Goal: Information Seeking & Learning: Learn about a topic

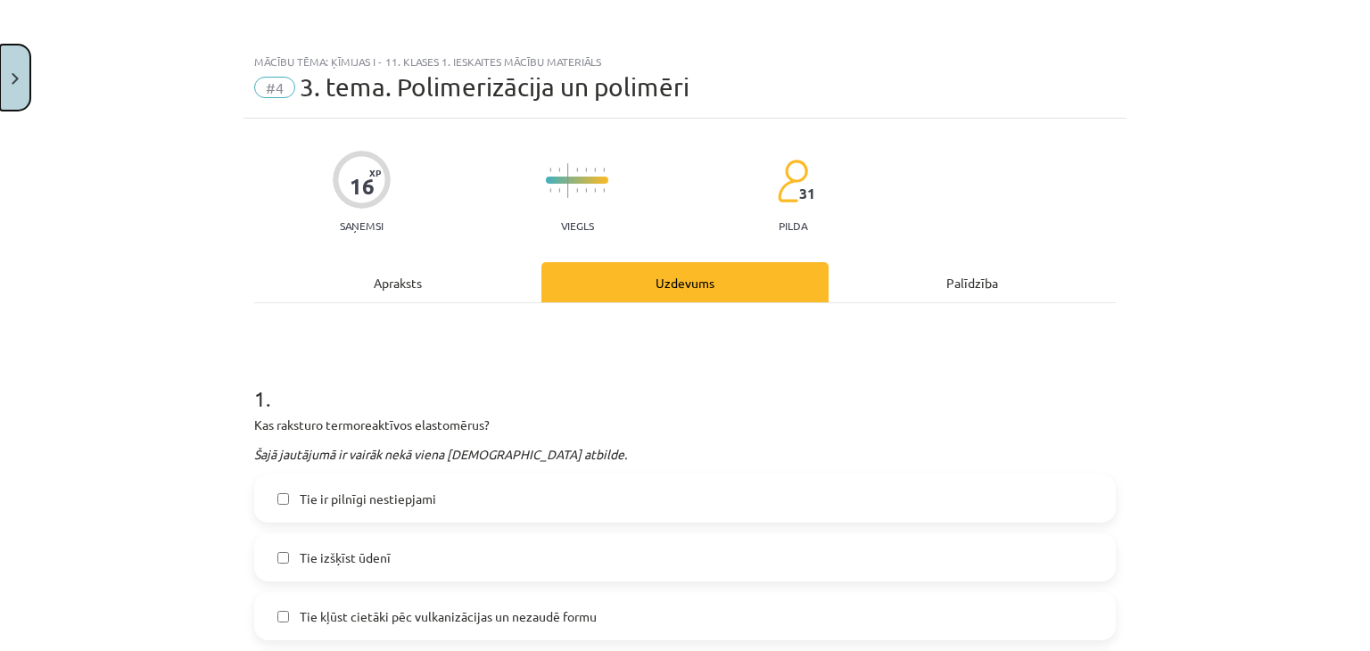
click at [5, 62] on button "Close" at bounding box center [15, 78] width 30 height 66
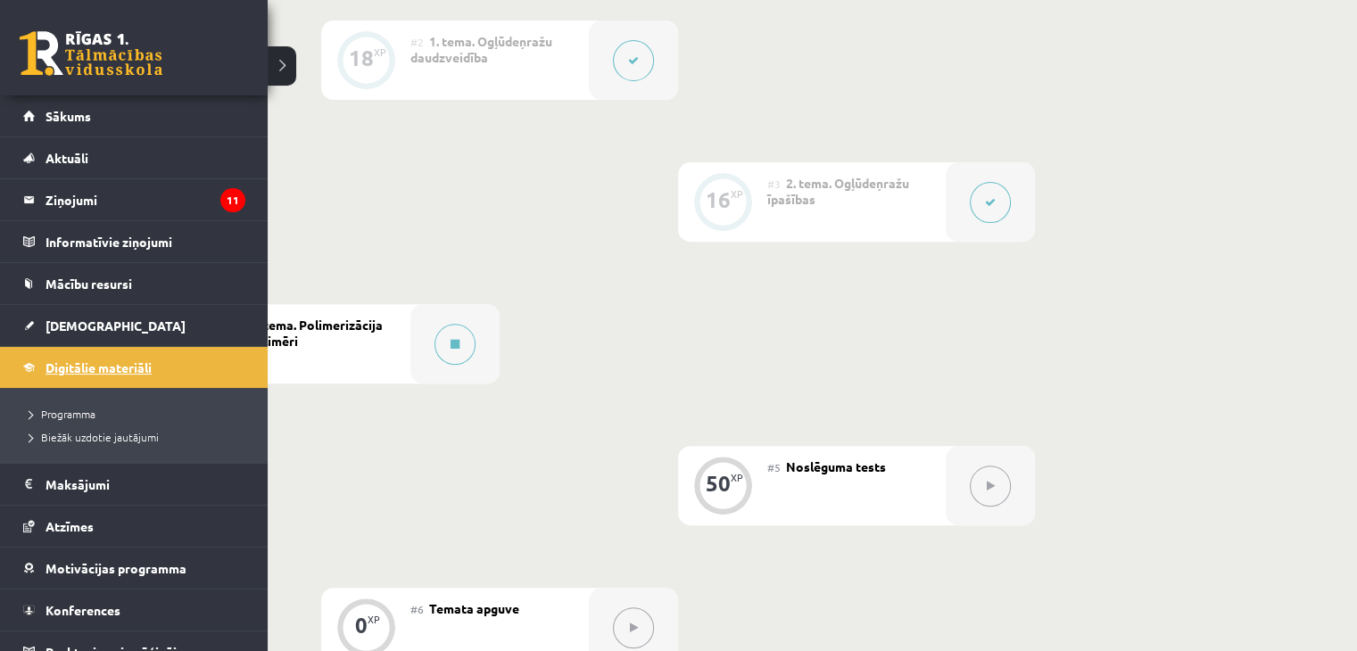
click at [39, 356] on link "Digitālie materiāli" at bounding box center [134, 367] width 222 height 41
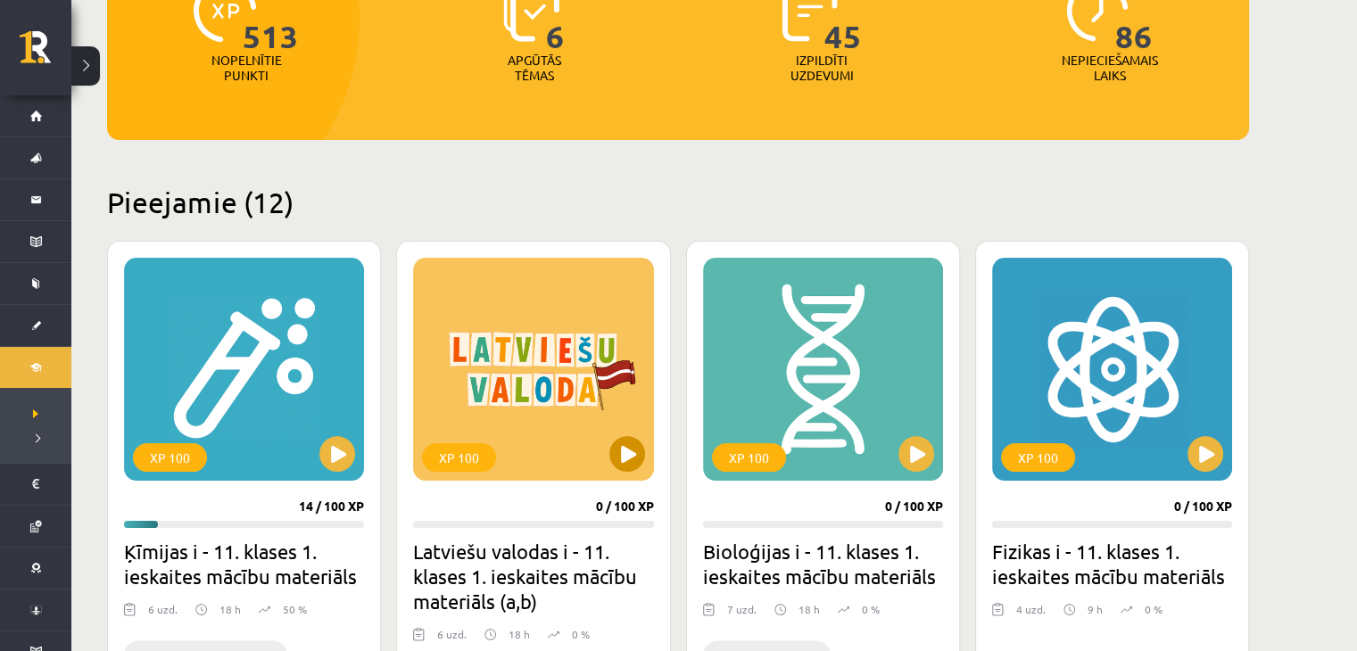
scroll to position [535, 0]
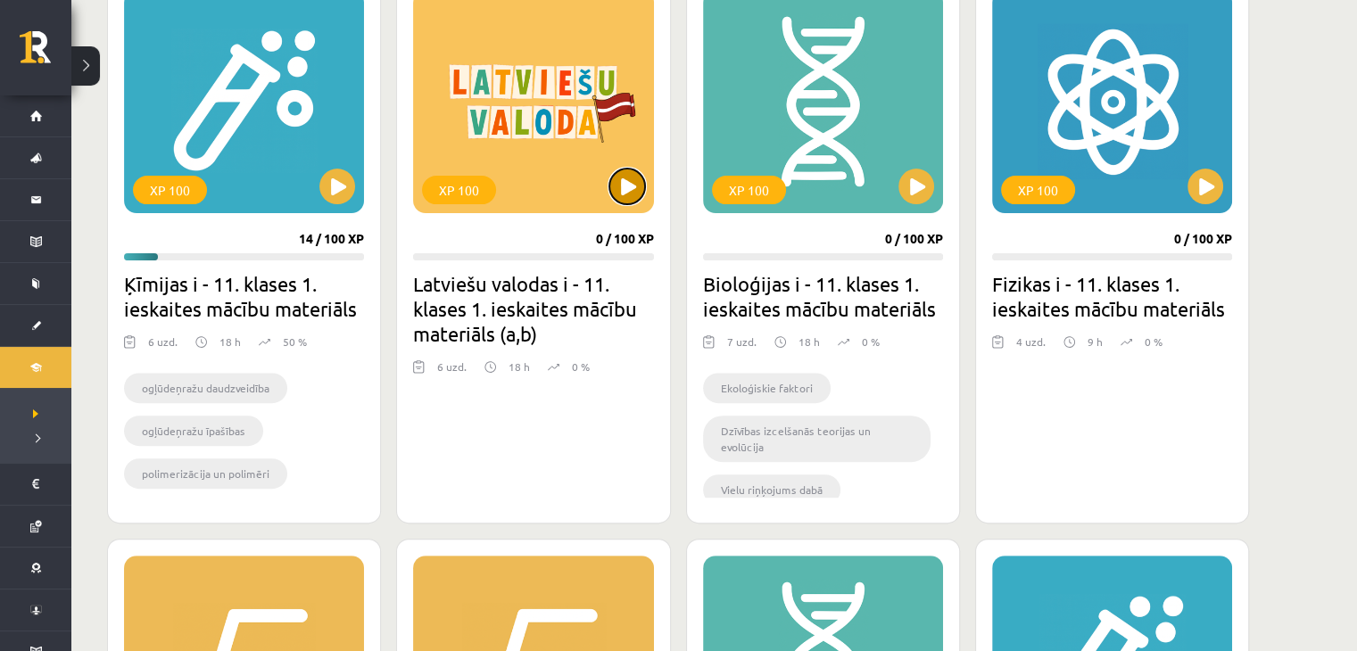
click at [618, 185] on button at bounding box center [627, 187] width 36 height 36
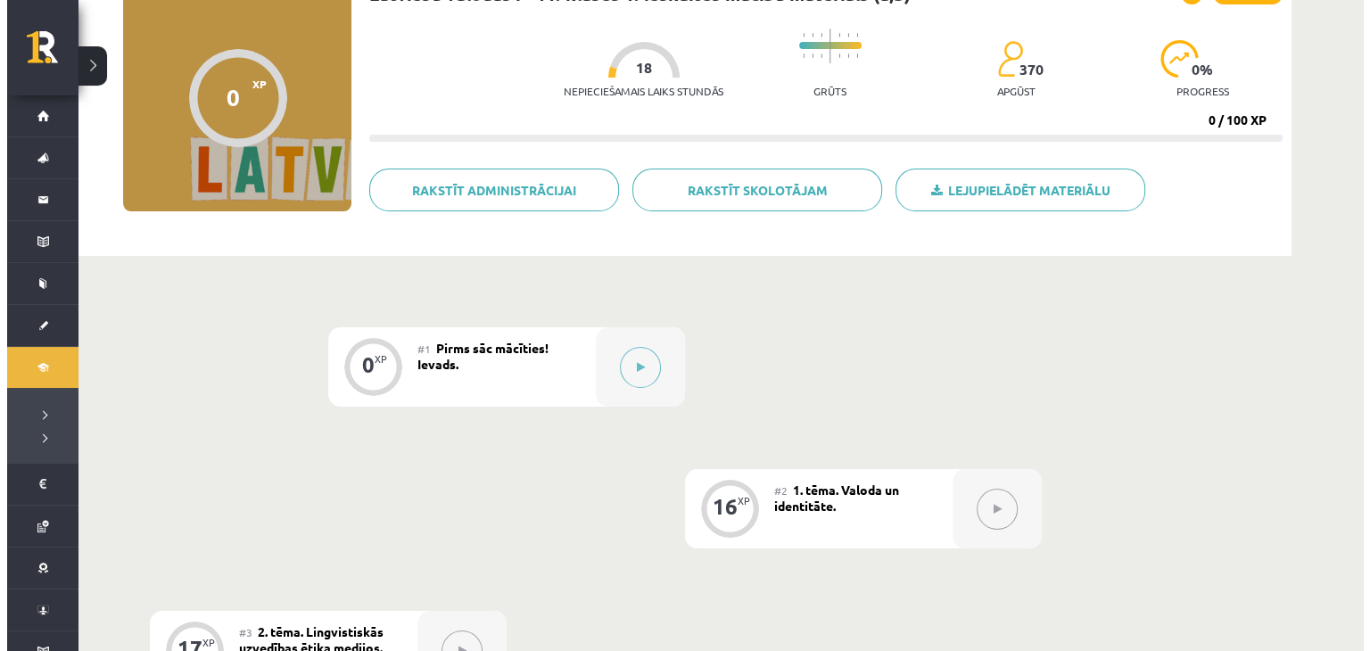
scroll to position [178, 0]
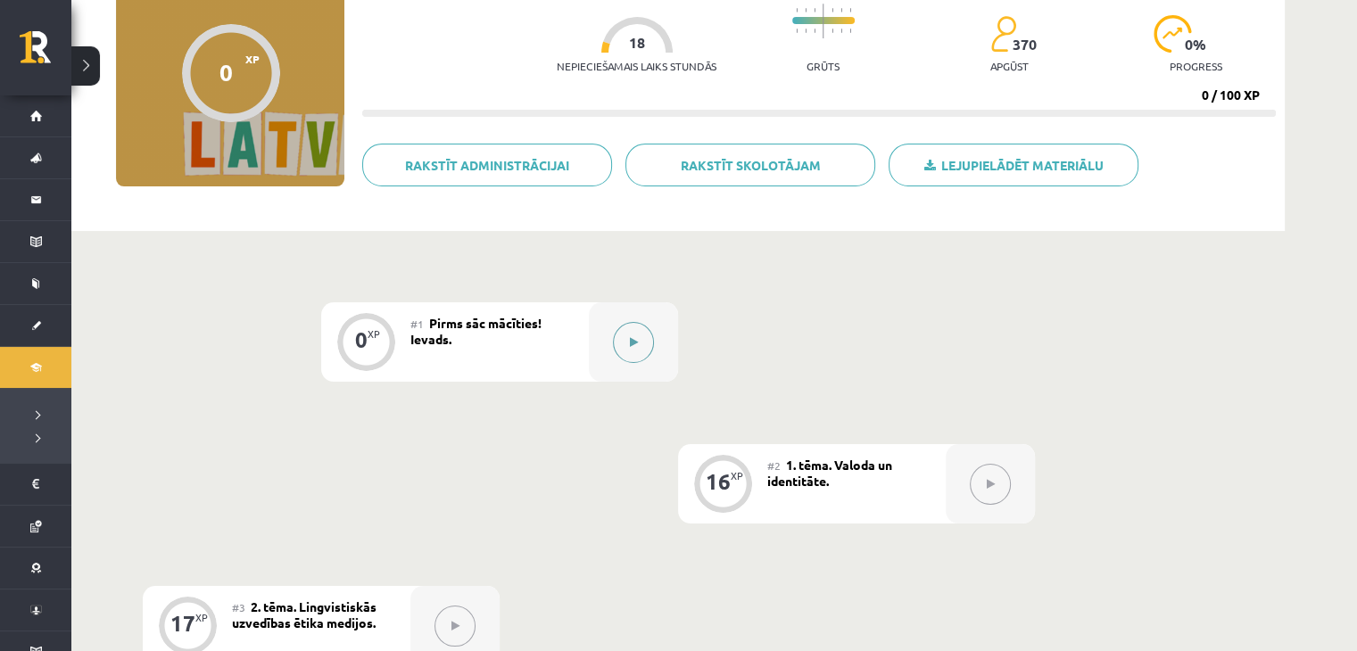
click at [639, 344] on button at bounding box center [633, 342] width 41 height 41
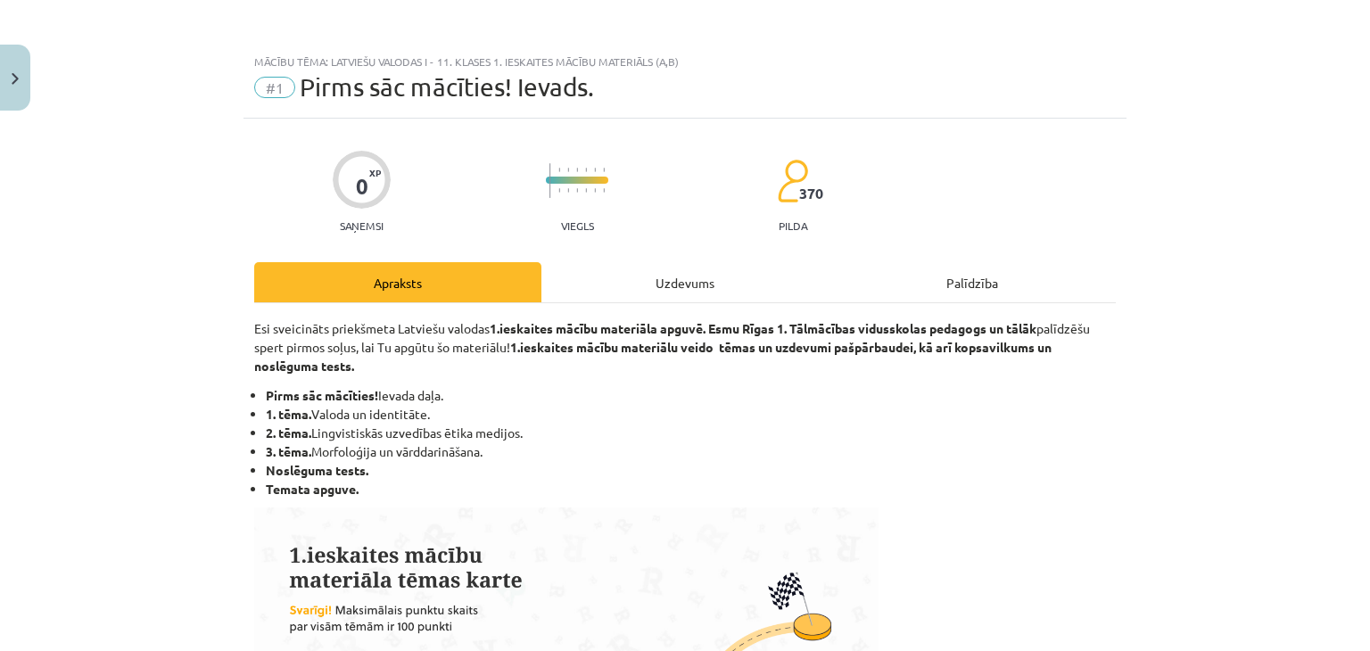
click at [677, 265] on div "Uzdevums" at bounding box center [685, 282] width 287 height 40
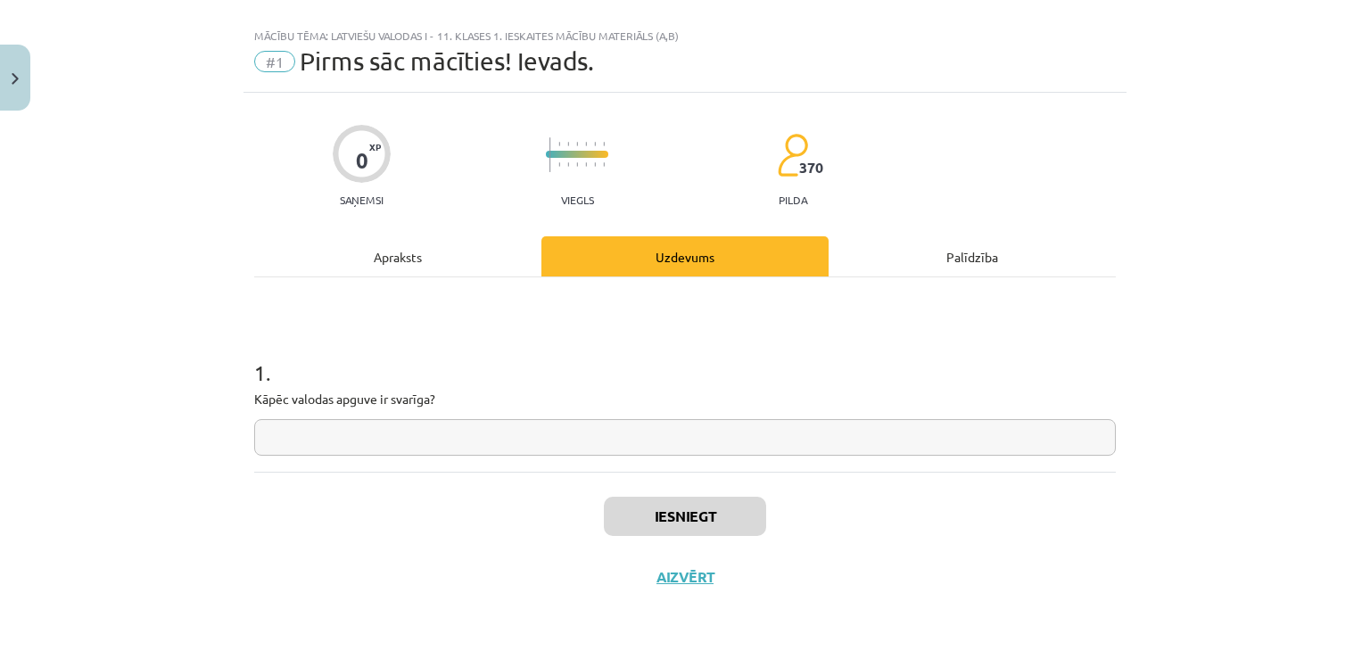
drag, startPoint x: 560, startPoint y: 435, endPoint x: 553, endPoint y: 442, distance: 10.1
click at [553, 442] on input "text" at bounding box center [685, 437] width 862 height 37
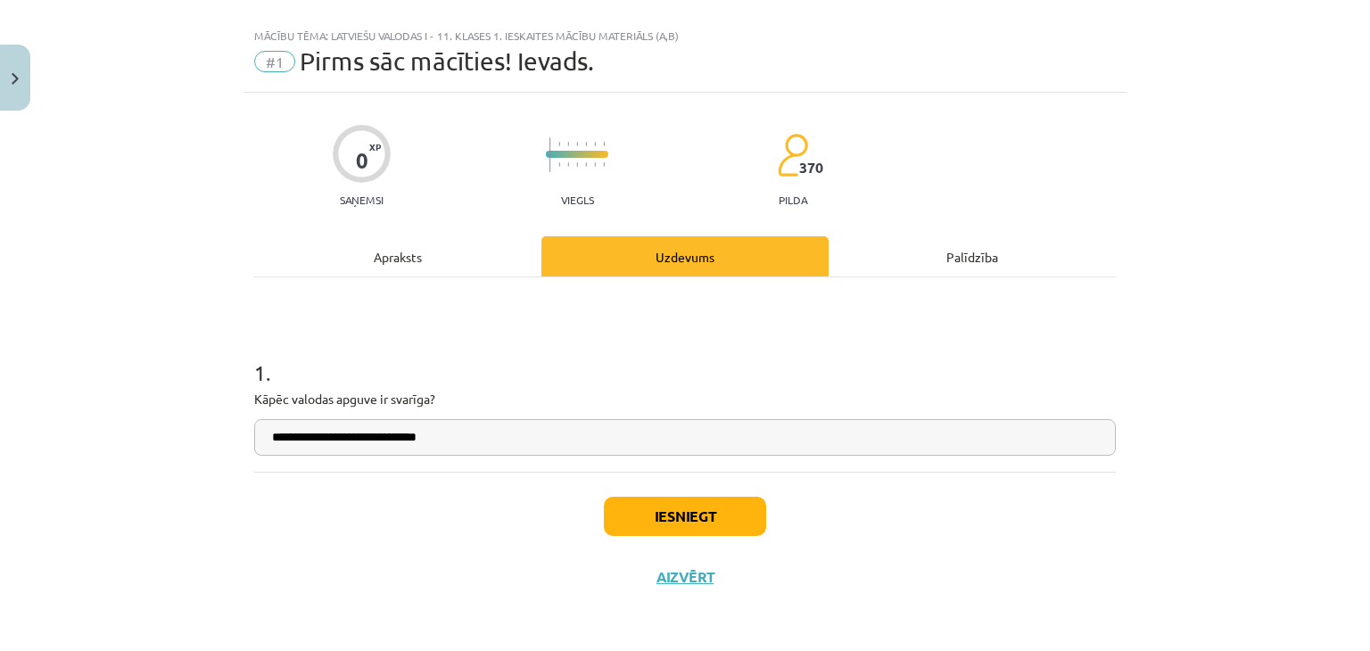
click at [374, 439] on input "**********" at bounding box center [685, 437] width 862 height 37
drag, startPoint x: 510, startPoint y: 431, endPoint x: 435, endPoint y: 432, distance: 75.8
click at [435, 432] on input "**********" at bounding box center [685, 437] width 862 height 37
type input "**********"
click at [640, 518] on button "Iesniegt" at bounding box center [685, 516] width 162 height 39
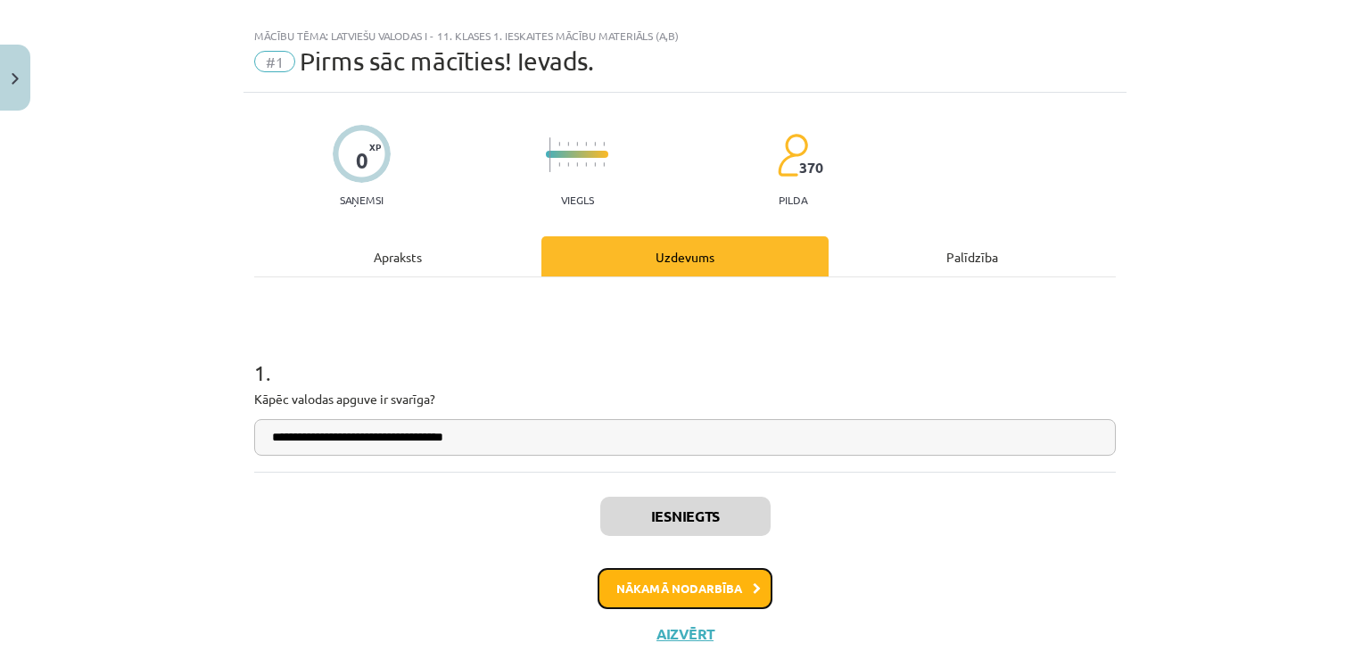
click at [683, 584] on button "Nākamā nodarbība" at bounding box center [685, 588] width 175 height 41
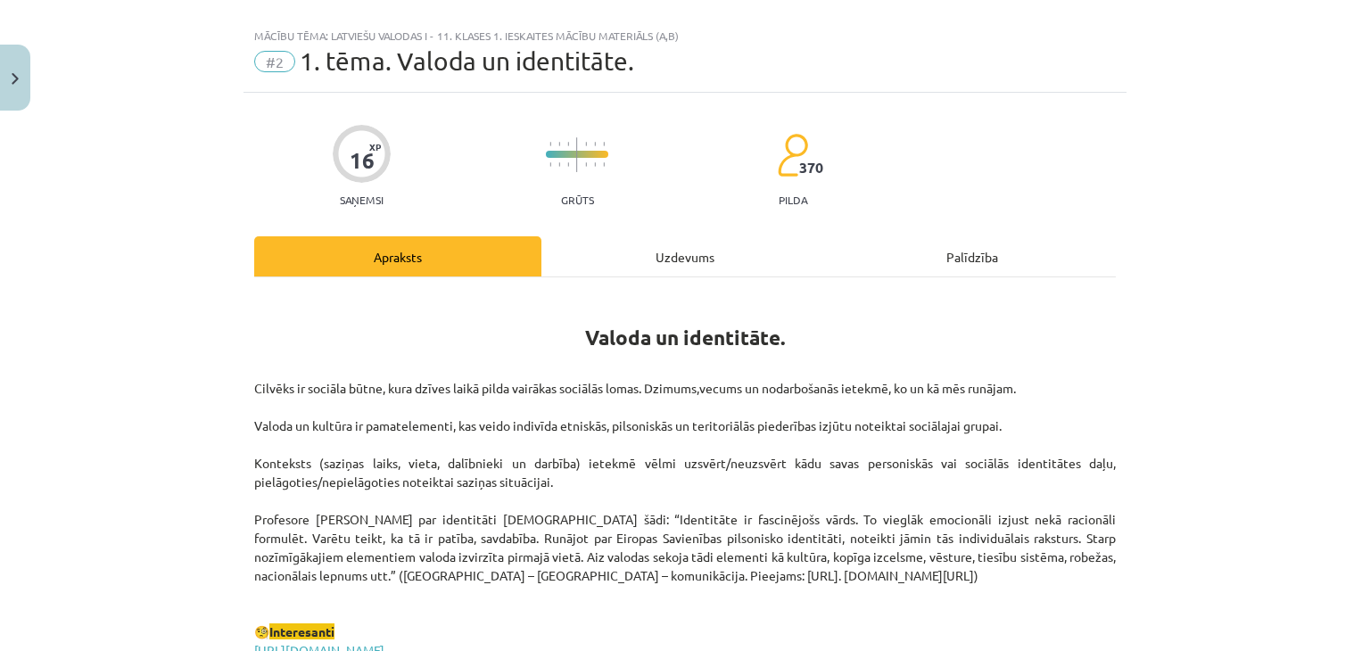
scroll to position [45, 0]
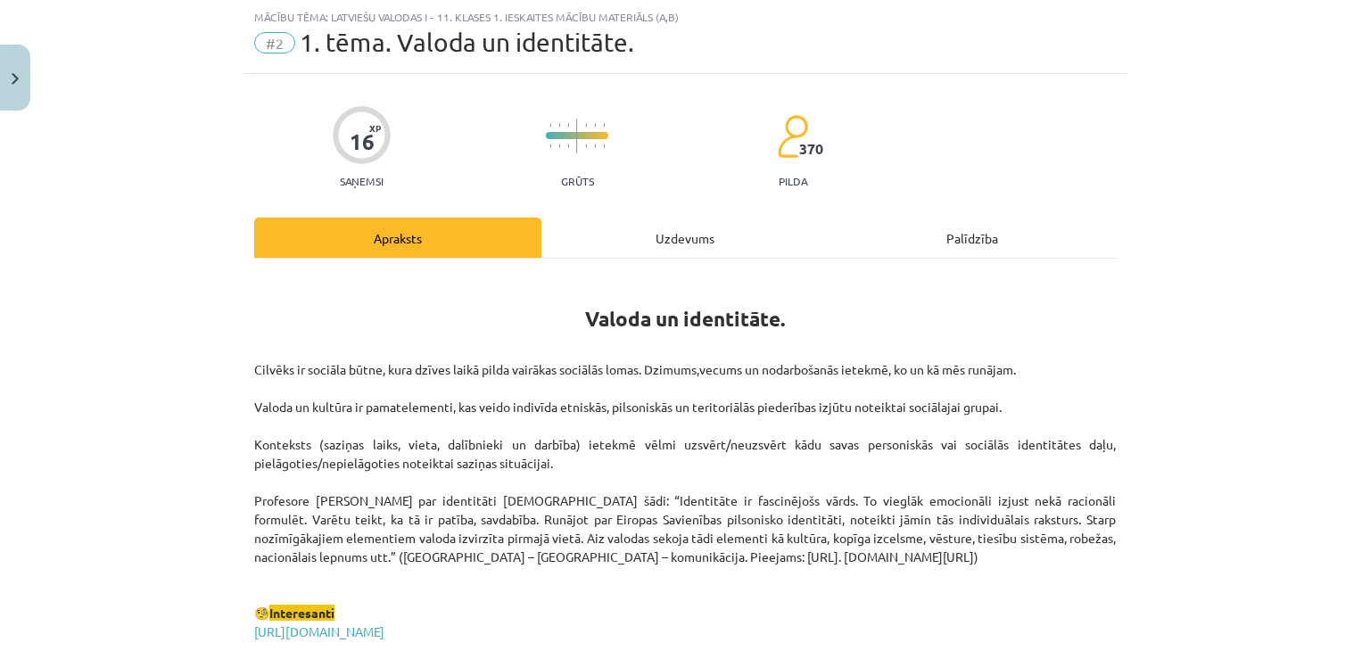
click at [646, 234] on div "Uzdevums" at bounding box center [685, 238] width 287 height 40
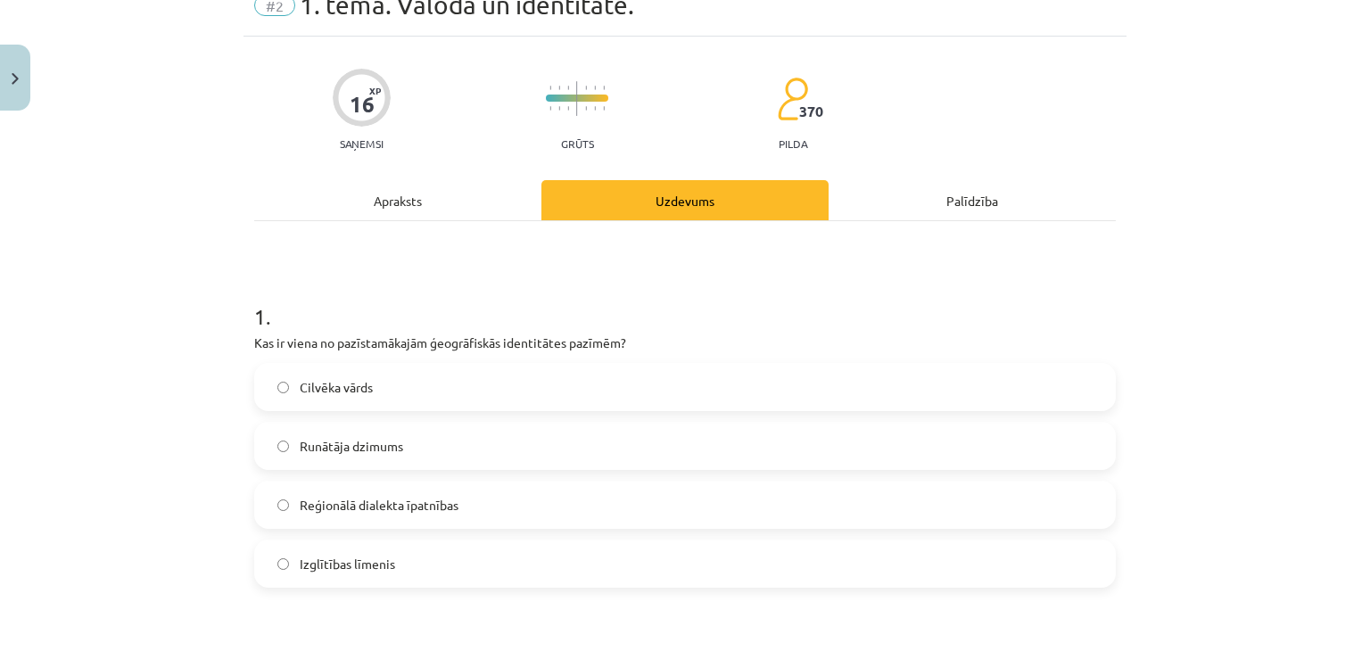
scroll to position [134, 0]
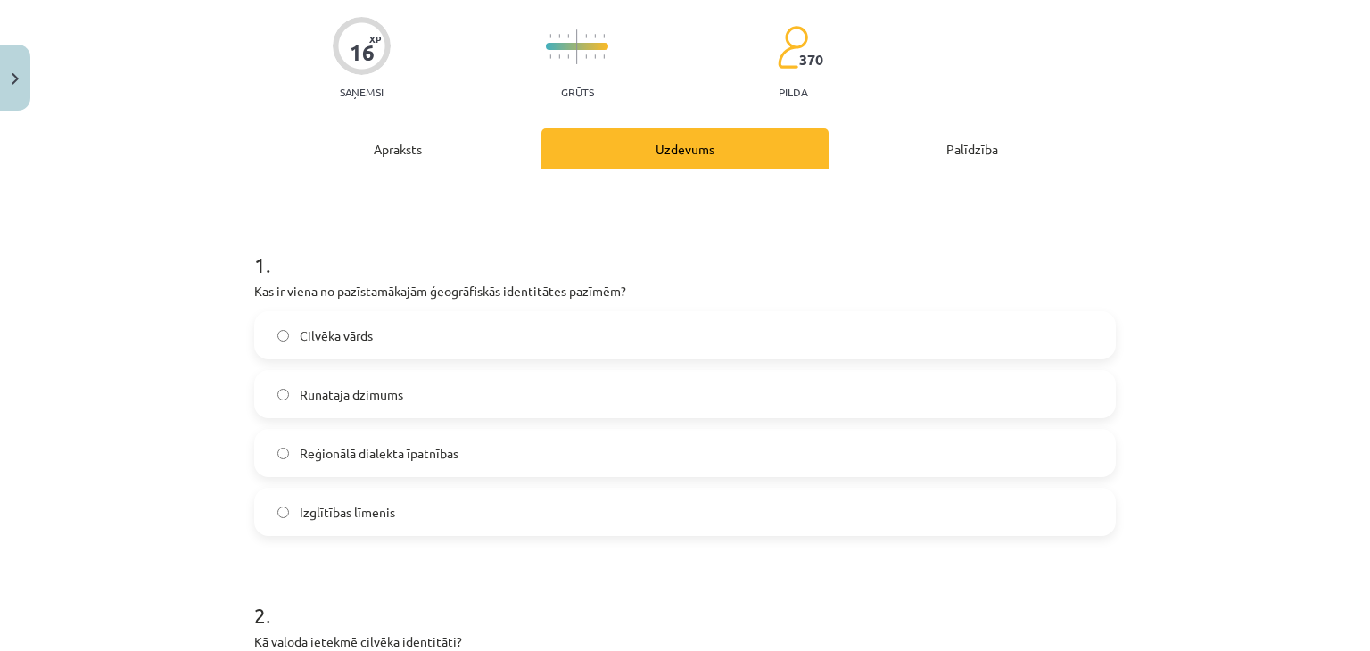
click at [432, 344] on label "Cilvēka vārds" at bounding box center [685, 335] width 858 height 45
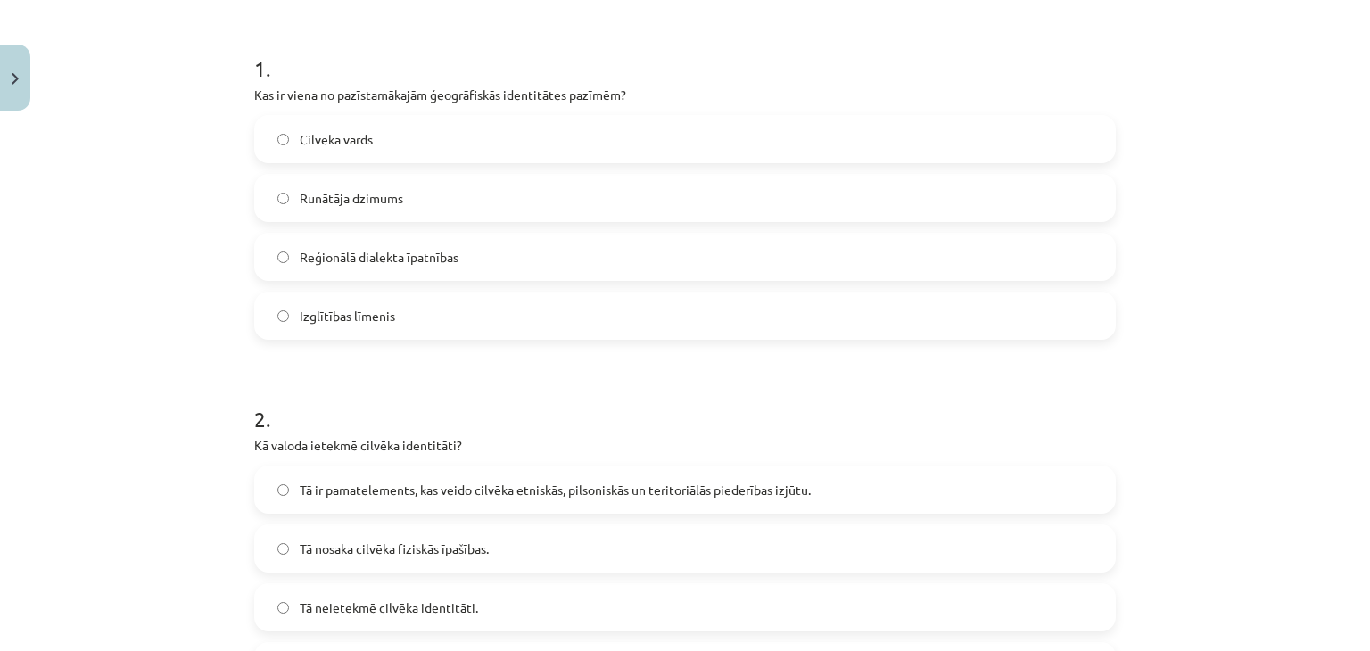
scroll to position [312, 0]
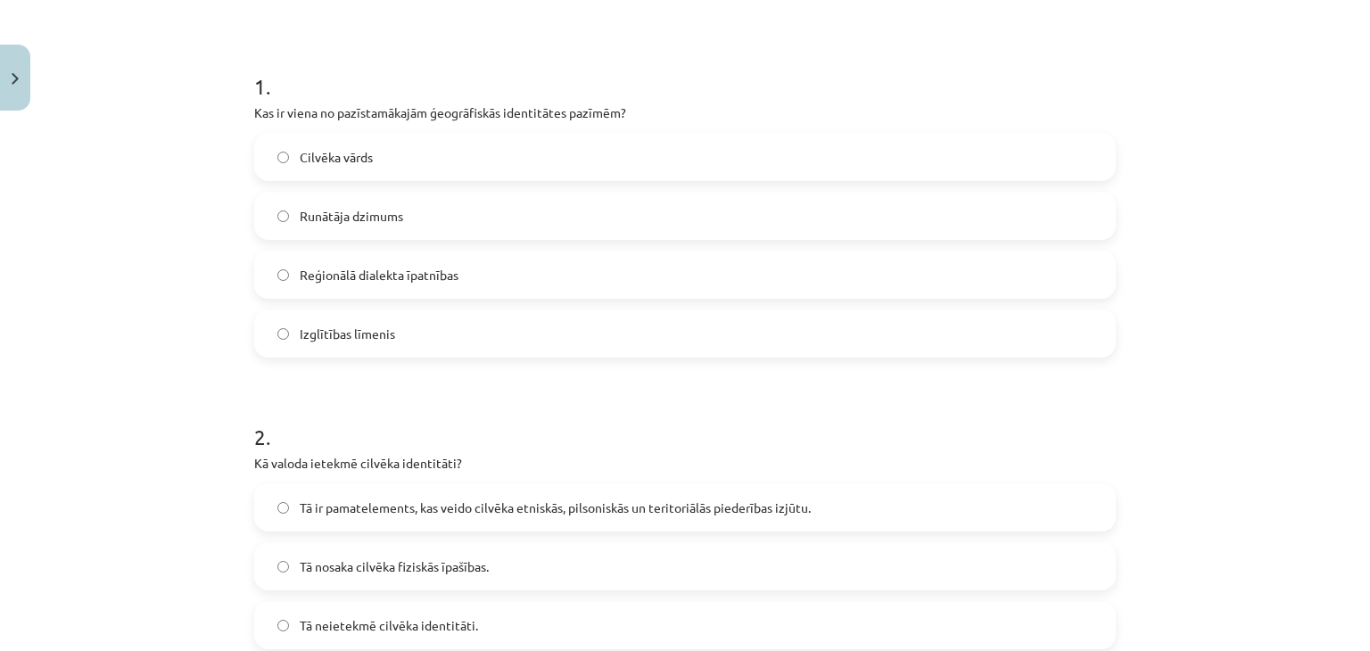
click at [350, 282] on span "Reģionālā dialekta īpatnības" at bounding box center [379, 275] width 159 height 19
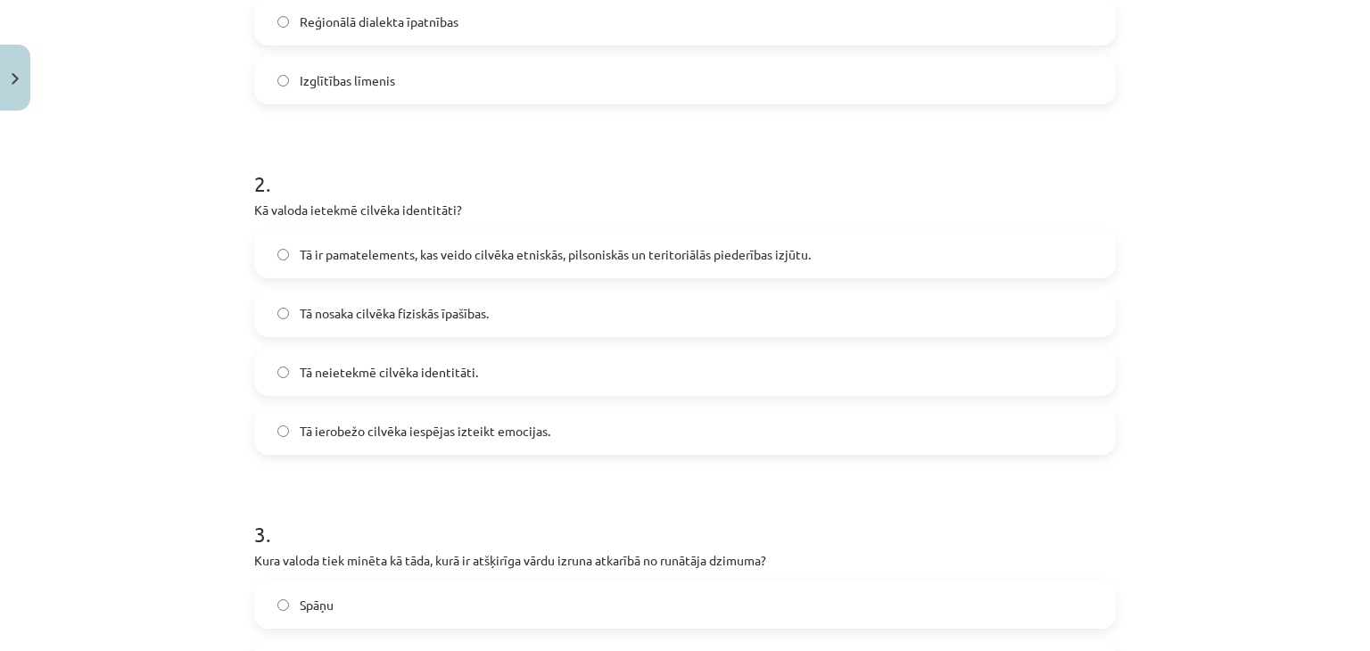
scroll to position [580, 0]
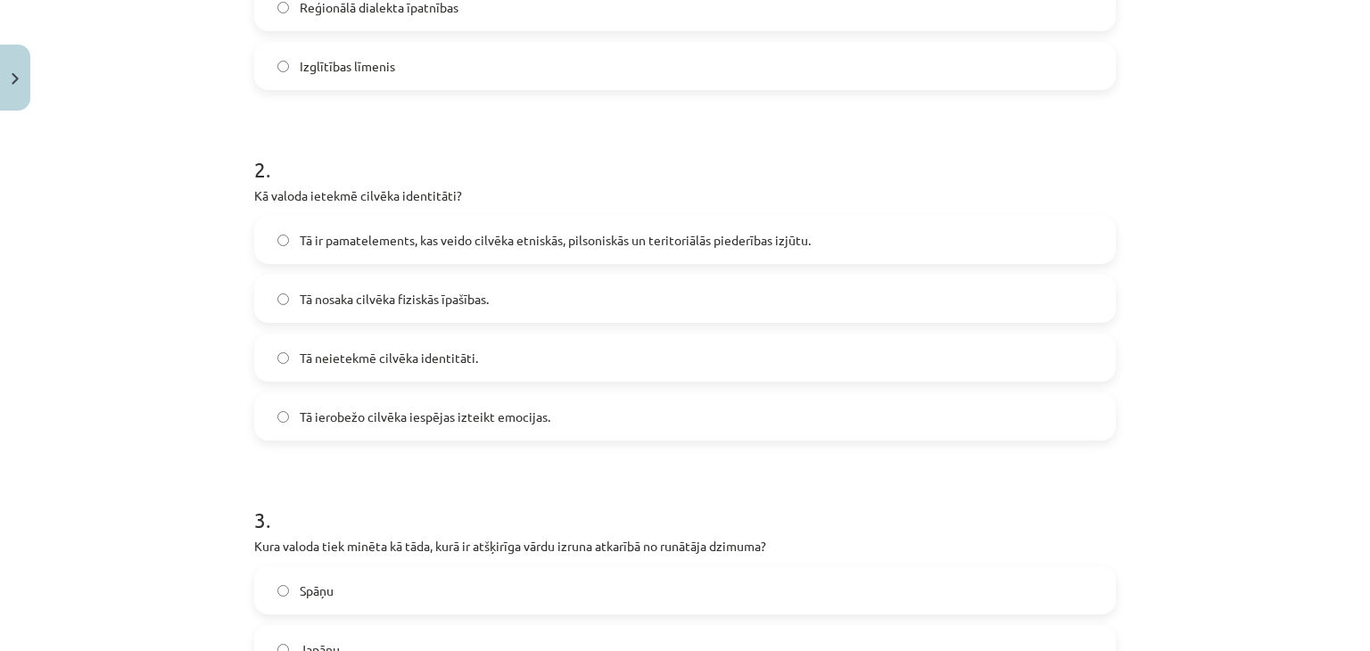
click at [368, 240] on span "Tā ir pamatelements, kas veido cilvēka etniskās, pilsoniskās un teritoriālās pi…" at bounding box center [555, 240] width 511 height 19
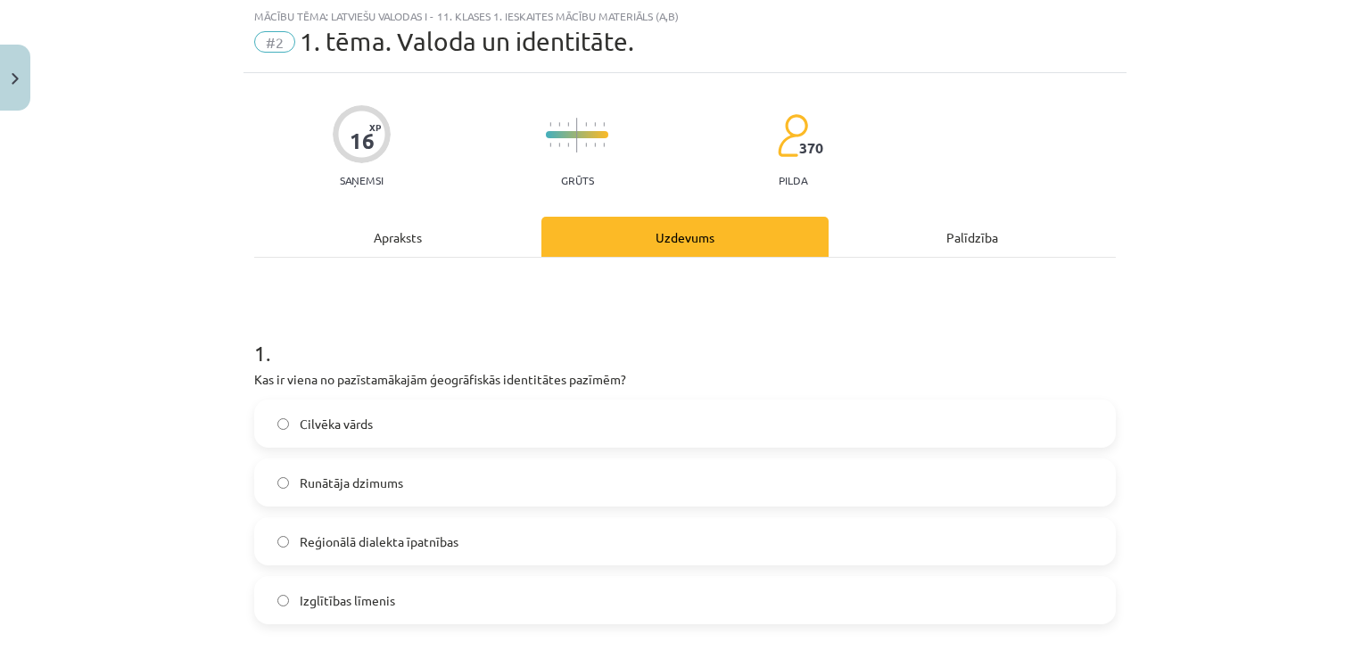
scroll to position [45, 0]
click at [384, 252] on div "Apraksts" at bounding box center [397, 238] width 287 height 40
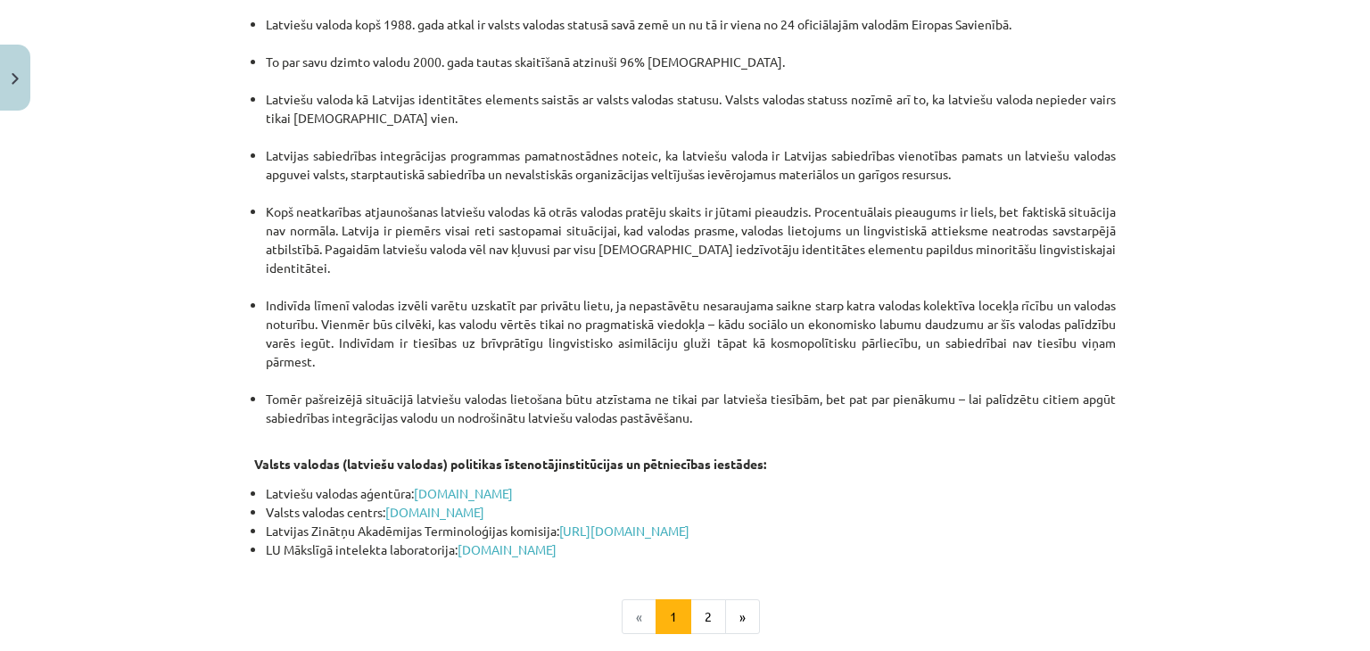
scroll to position [3756, 0]
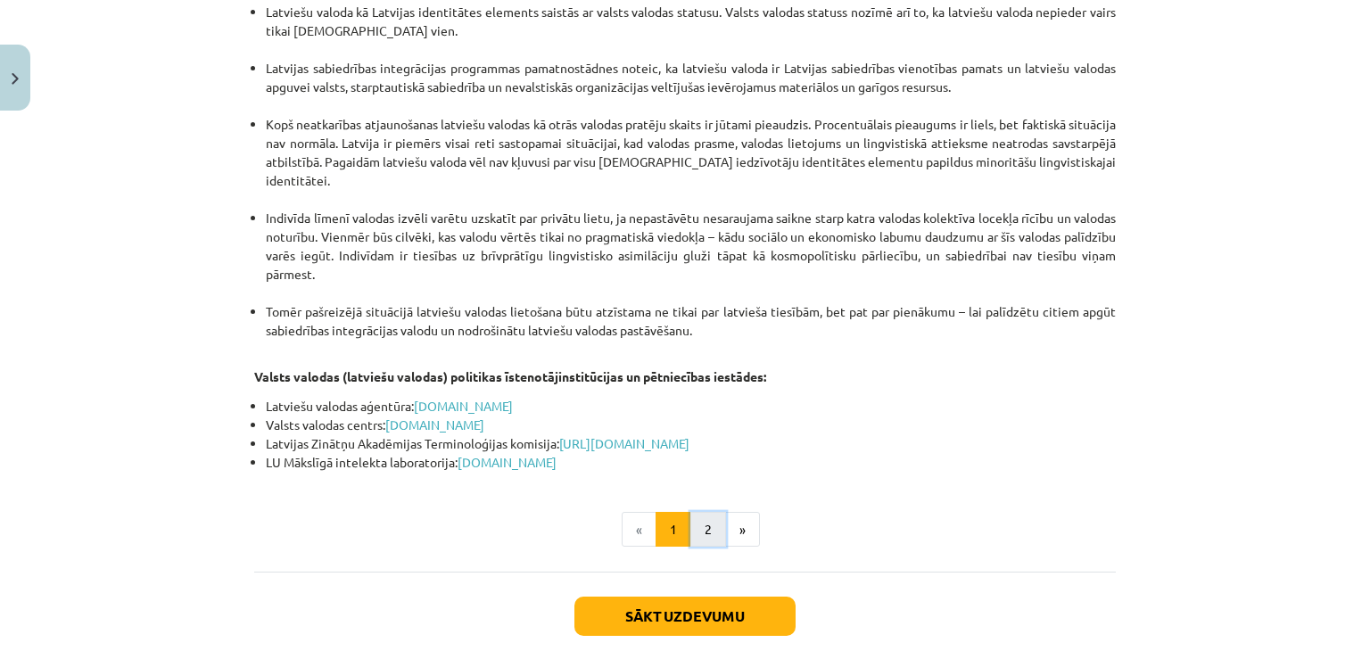
click at [699, 512] on button "2" at bounding box center [709, 530] width 36 height 36
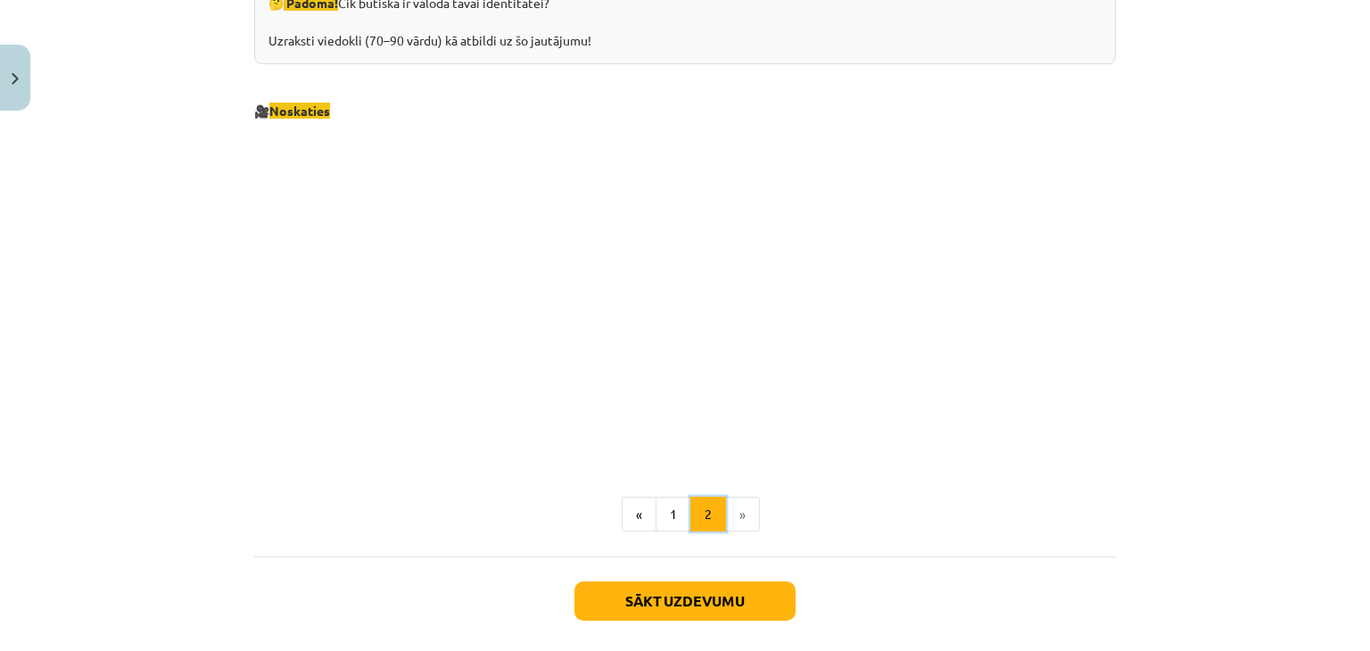
scroll to position [1938, 0]
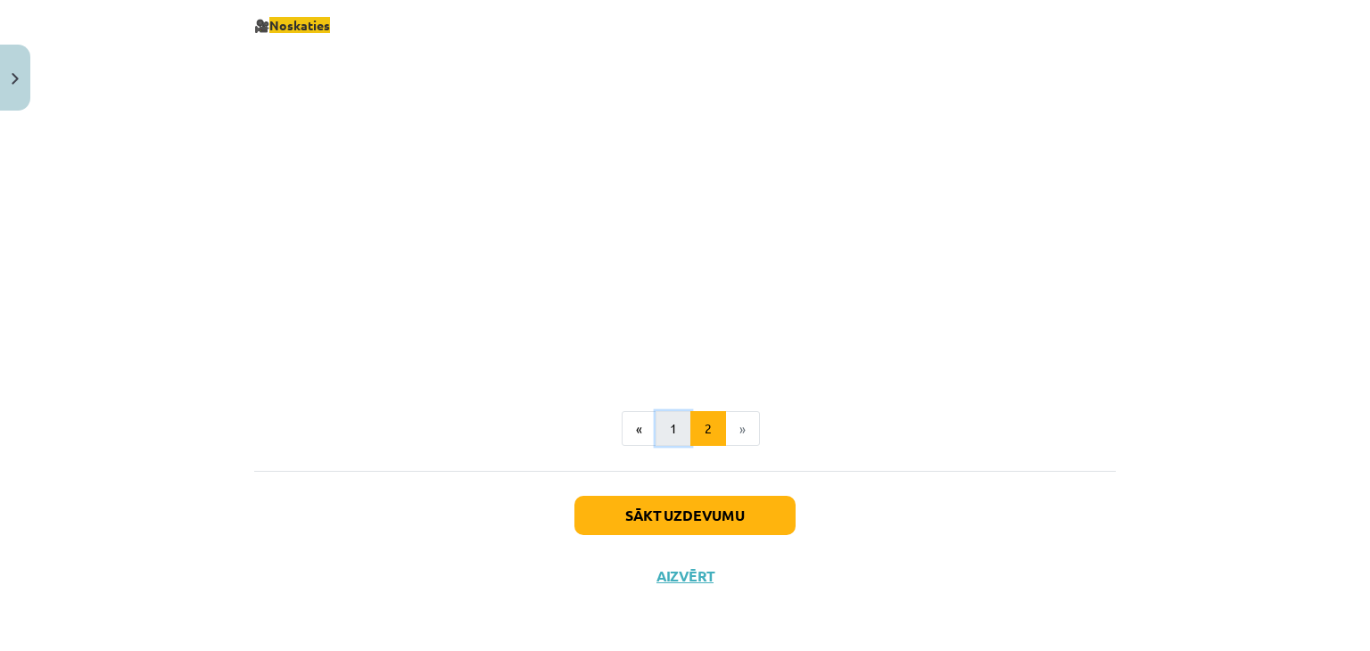
click at [681, 429] on button "1" at bounding box center [674, 429] width 36 height 36
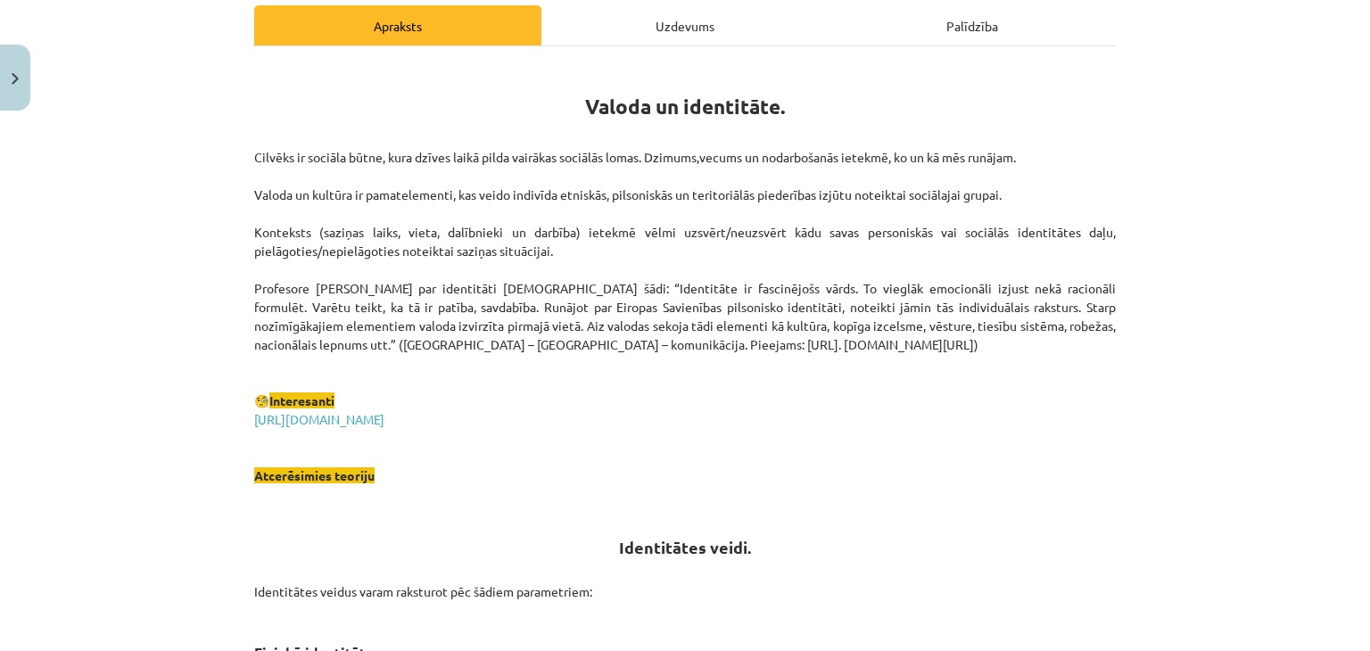
scroll to position [0, 0]
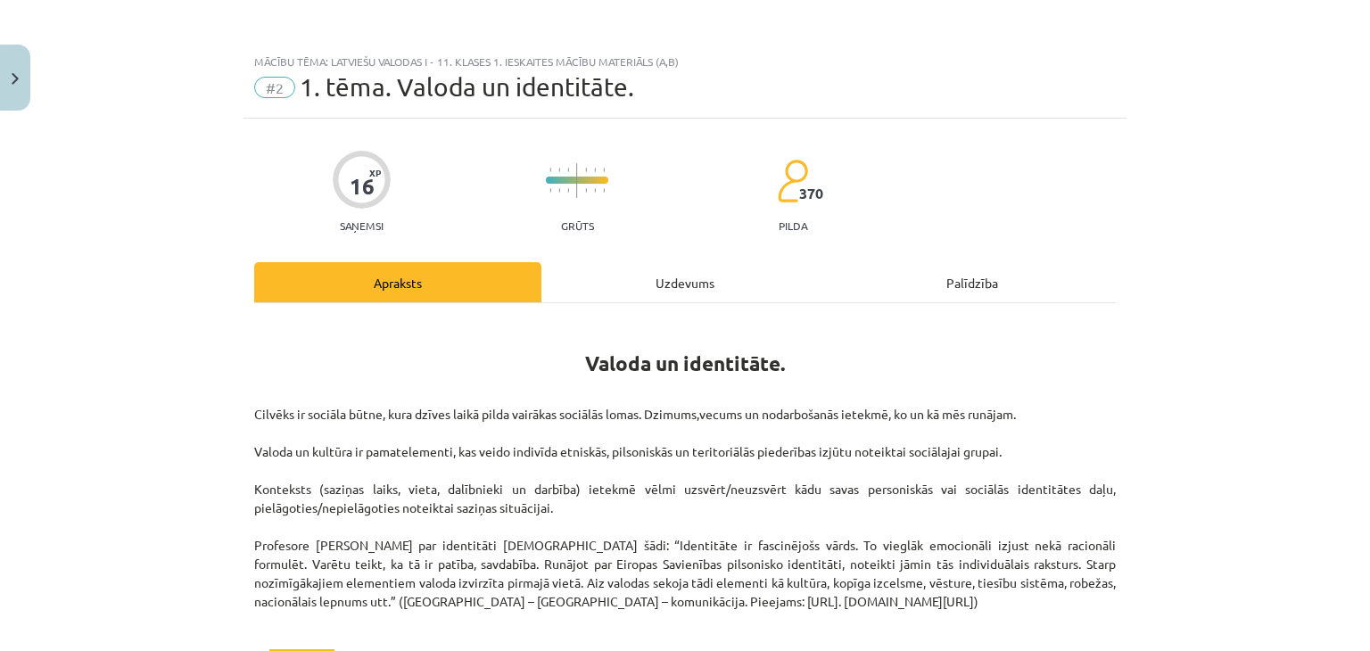
click at [765, 284] on div "Uzdevums" at bounding box center [685, 282] width 287 height 40
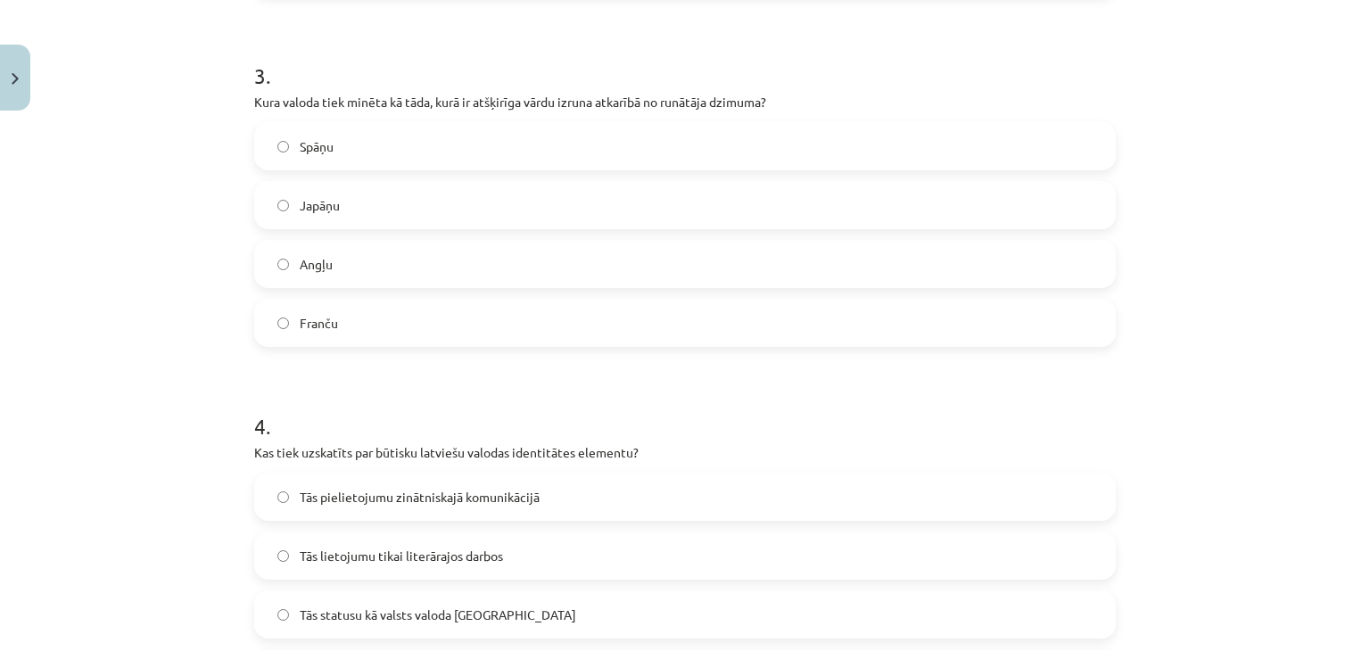
scroll to position [1026, 0]
click at [382, 209] on label "Japāņu" at bounding box center [685, 203] width 858 height 45
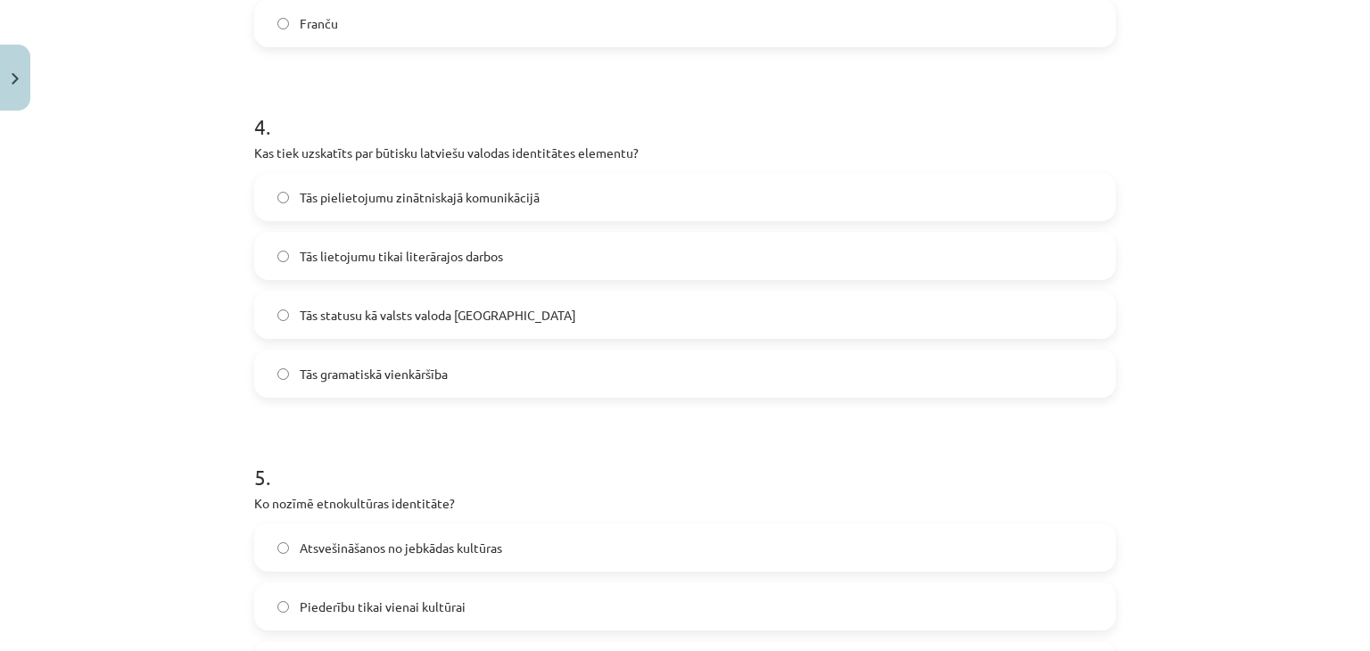
scroll to position [1294, 0]
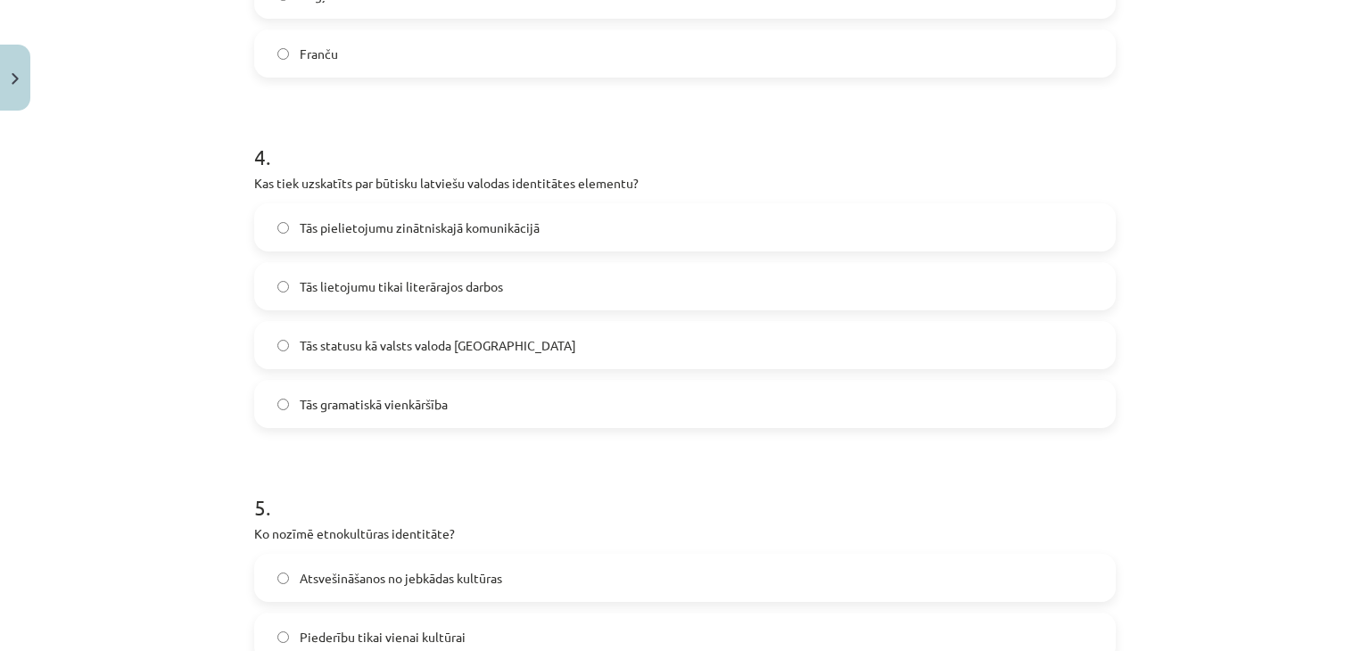
click at [385, 346] on span "Tās statusu kā valsts valoda Latvijā" at bounding box center [438, 345] width 277 height 19
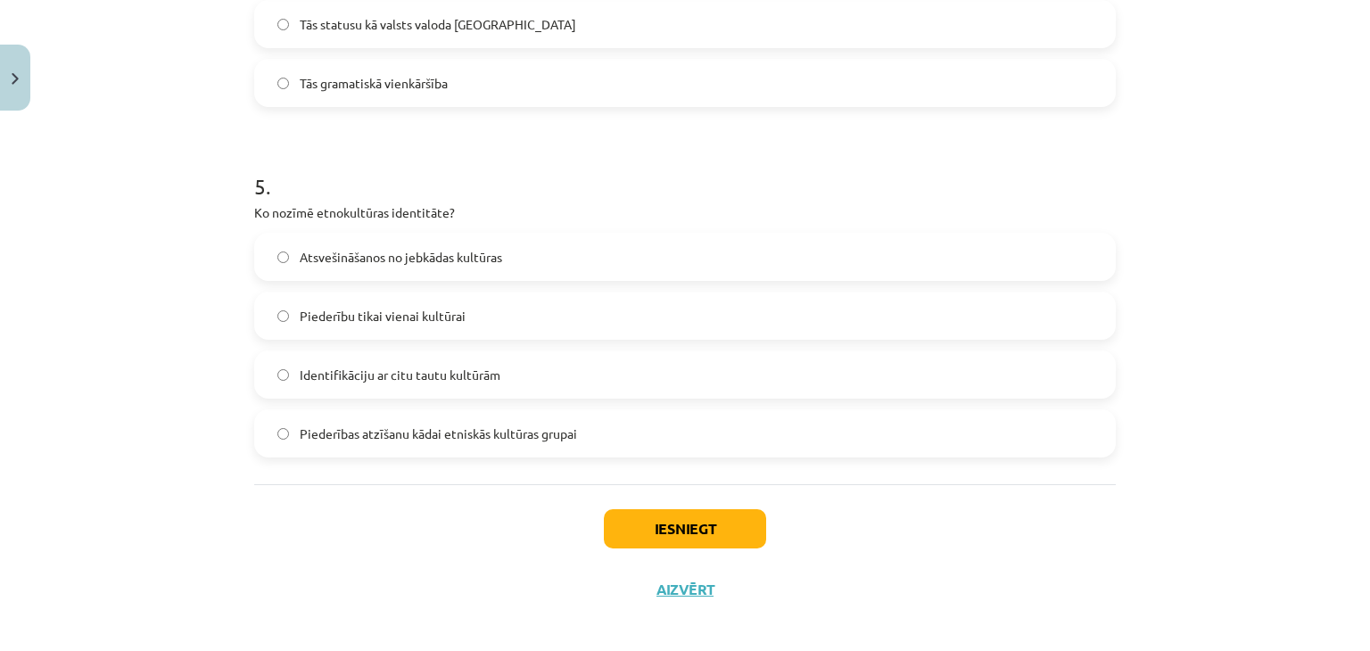
scroll to position [1627, 0]
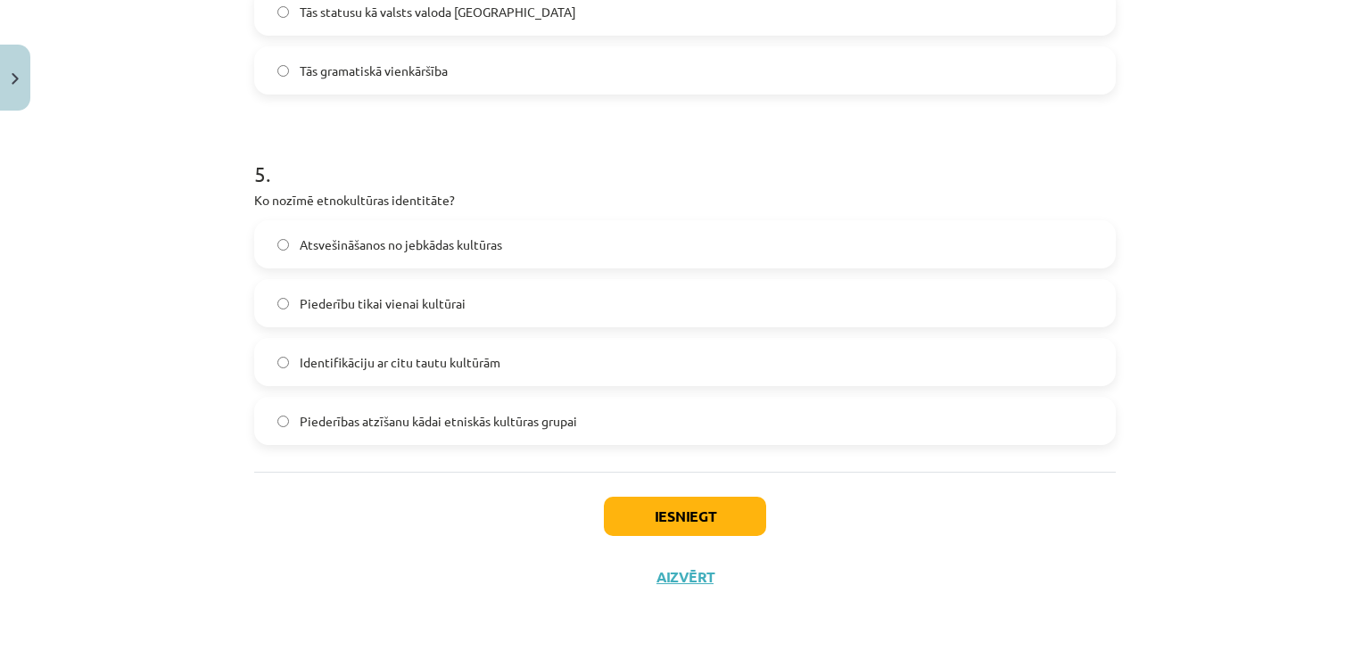
click at [351, 412] on span "Piederības atzīšanu kādai etniskās kultūras grupai" at bounding box center [438, 421] width 277 height 19
click at [669, 527] on button "Iesniegt" at bounding box center [685, 516] width 162 height 39
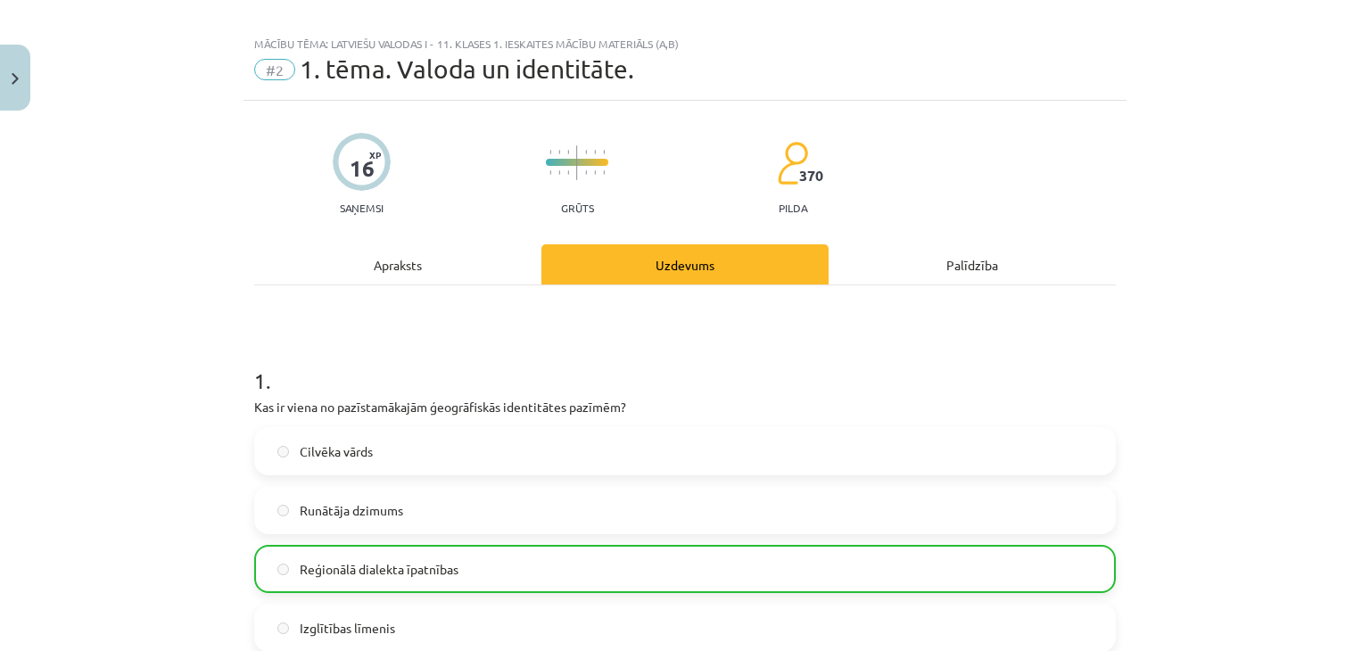
scroll to position [0, 0]
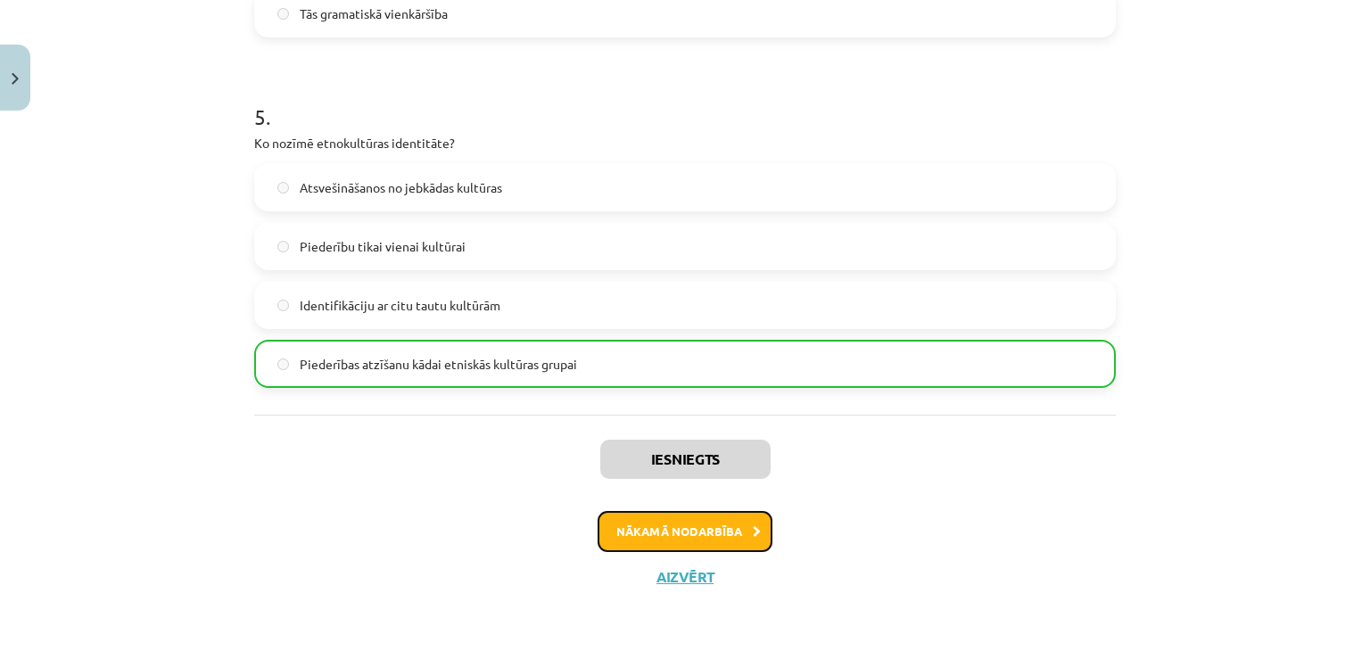
click at [701, 526] on button "Nākamā nodarbība" at bounding box center [685, 531] width 175 height 41
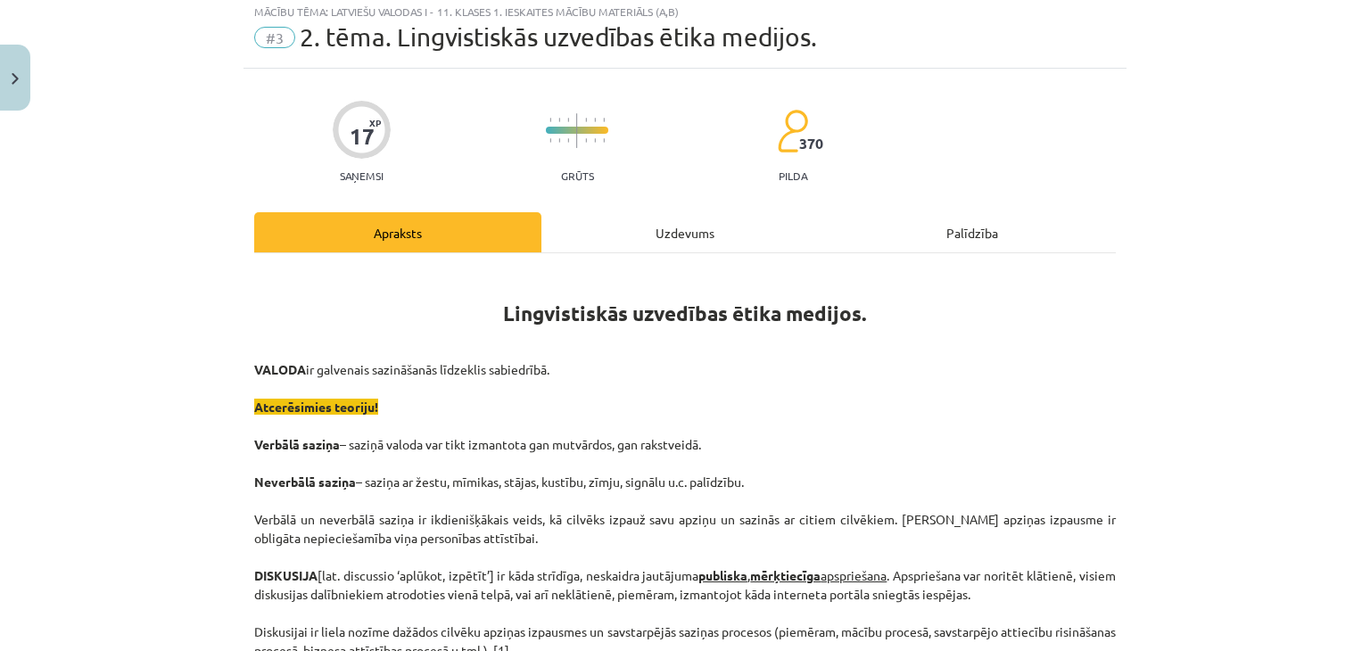
scroll to position [45, 0]
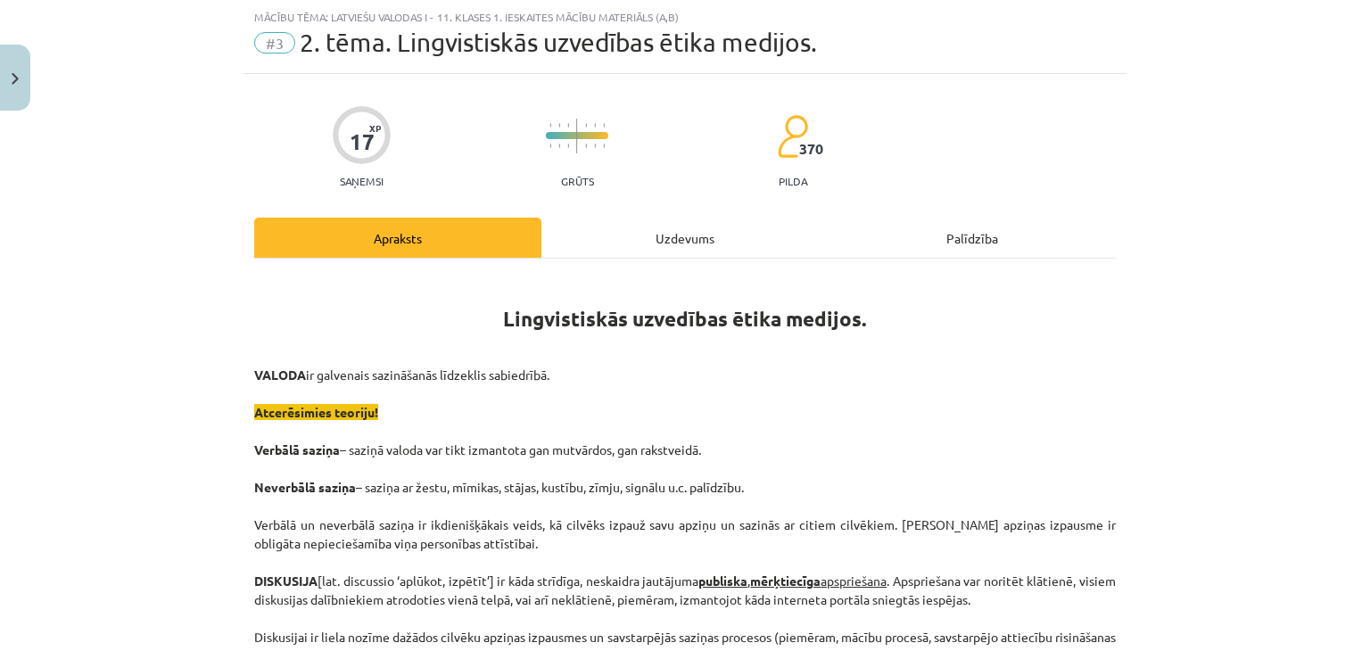
click at [587, 220] on div "Uzdevums" at bounding box center [685, 238] width 287 height 40
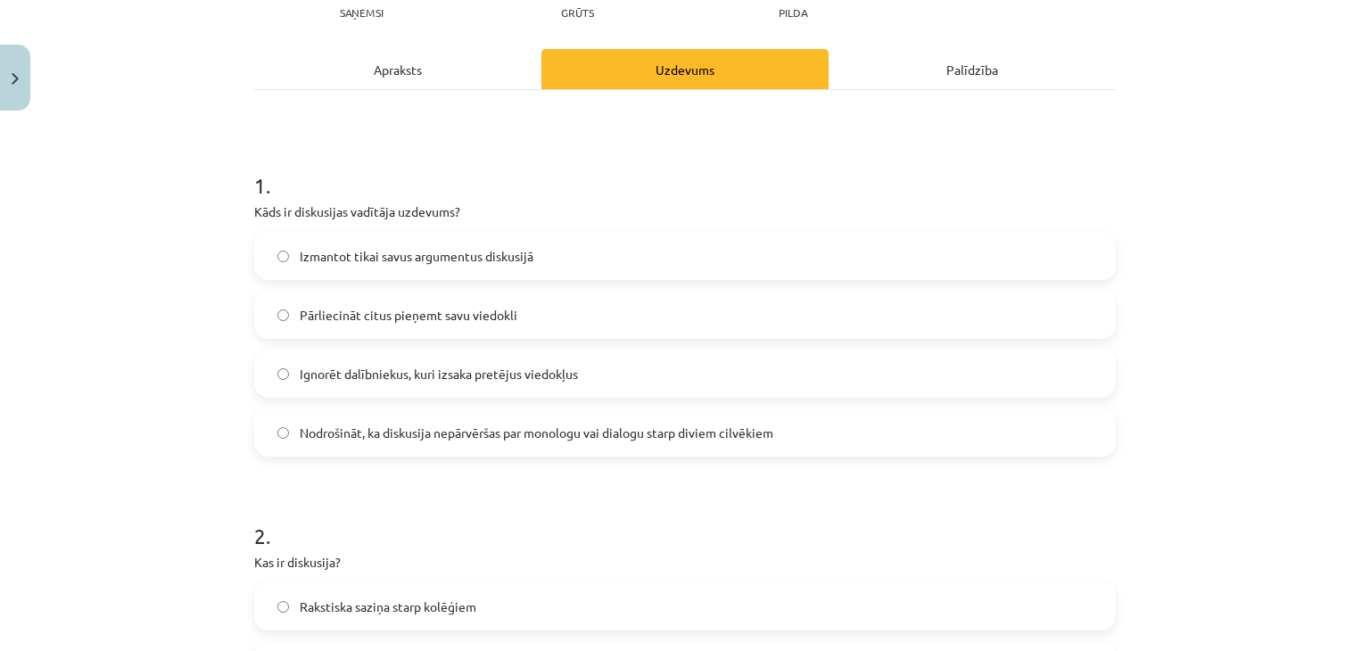
scroll to position [223, 0]
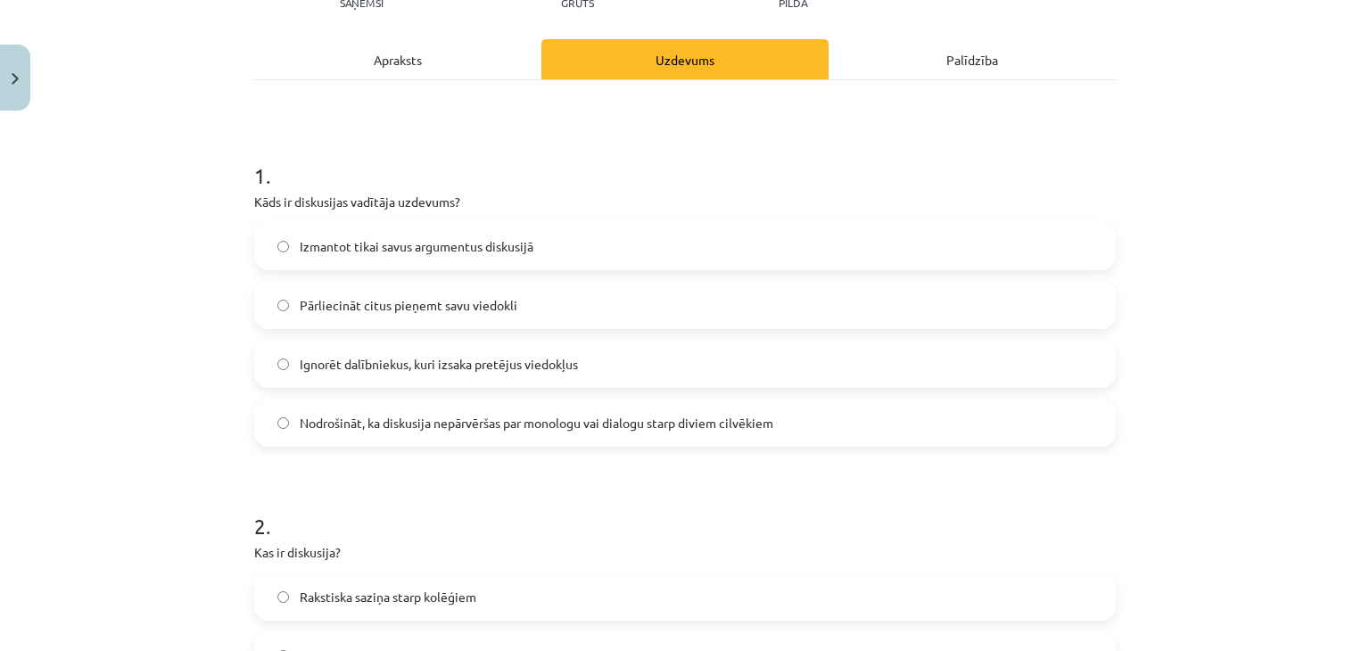
click at [501, 424] on span "Nodrošināt, ka diskusija nepārvēršas par monologu vai dialogu starp diviem cilv…" at bounding box center [537, 423] width 474 height 19
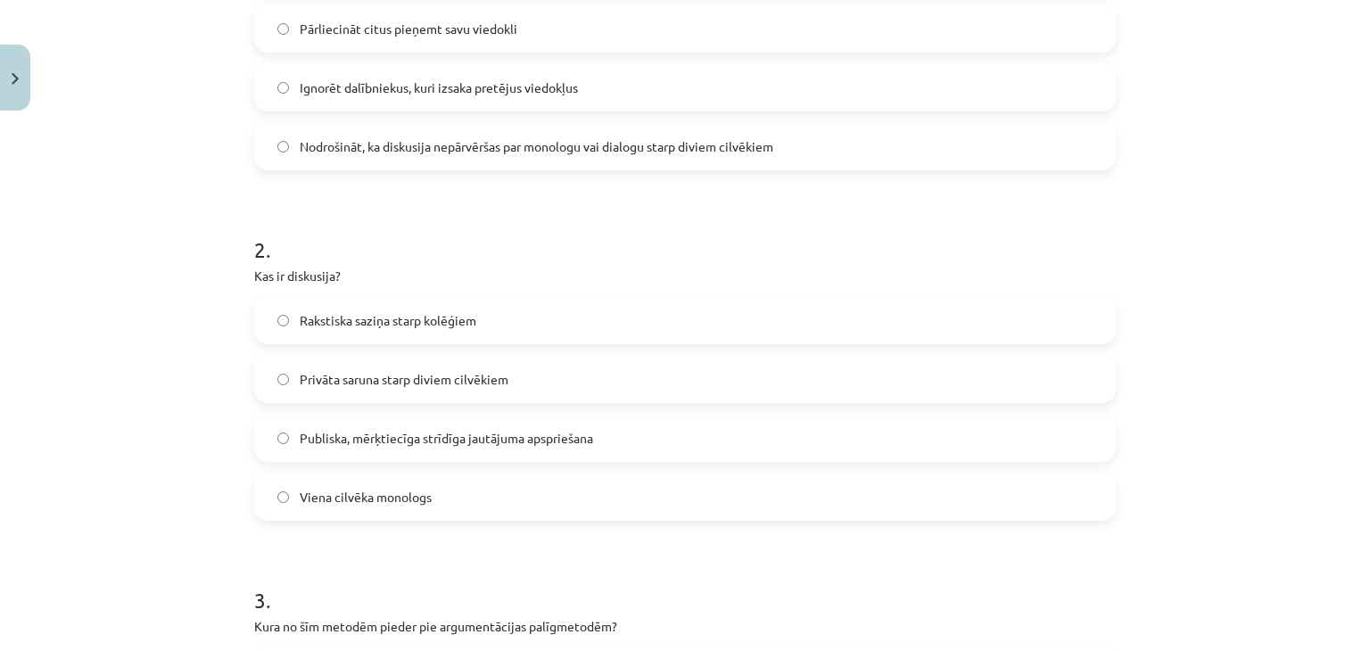
scroll to position [580, 0]
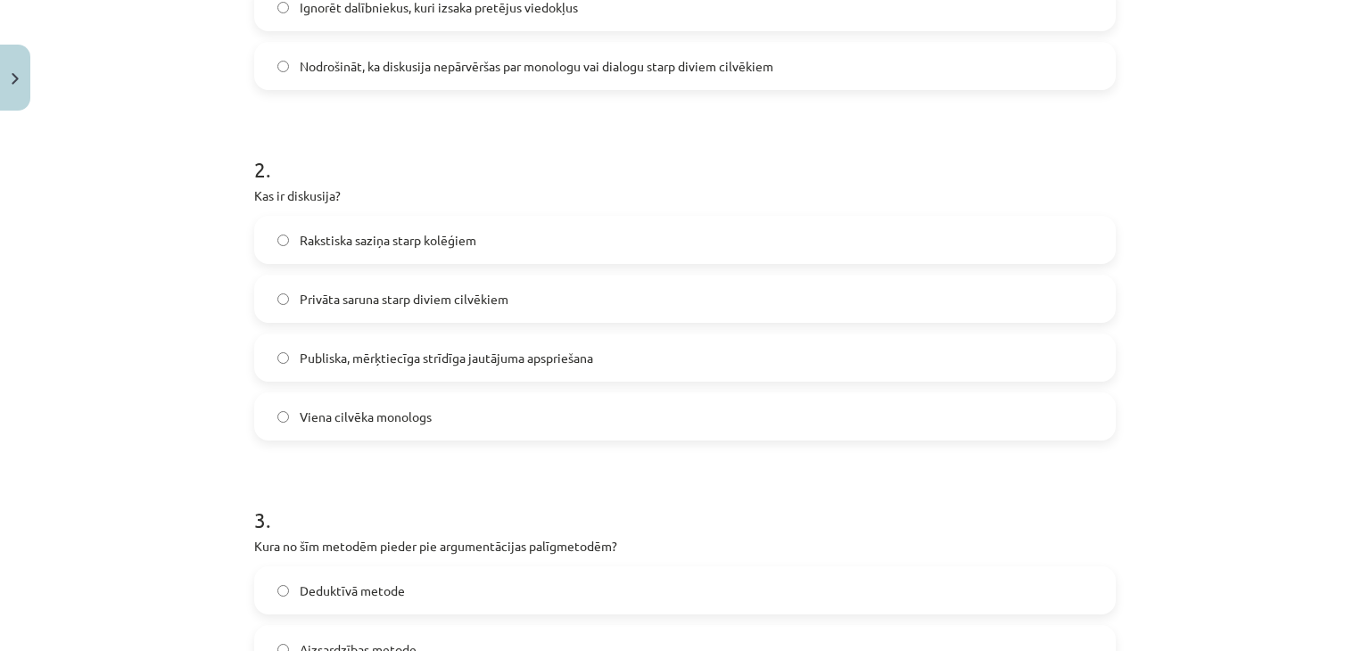
click at [323, 358] on span "Publiska, mērķtiecīga strīdīga jautājuma apspriešana" at bounding box center [447, 358] width 294 height 19
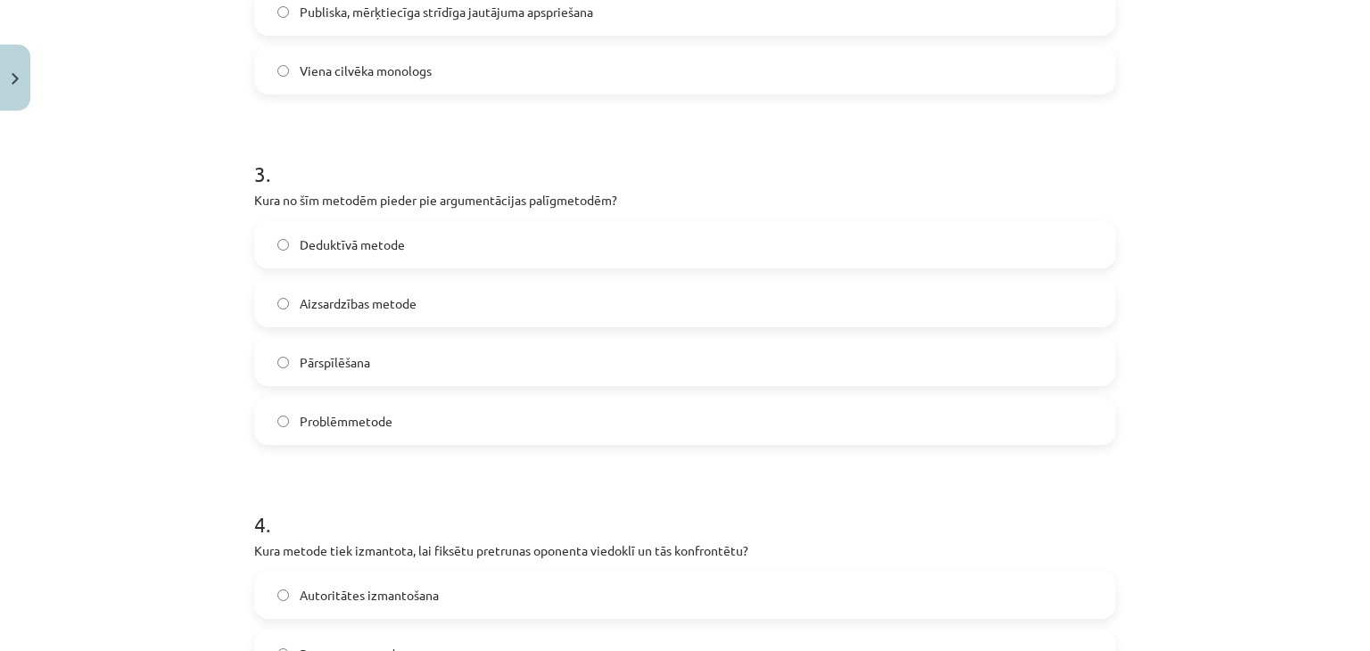
scroll to position [937, 0]
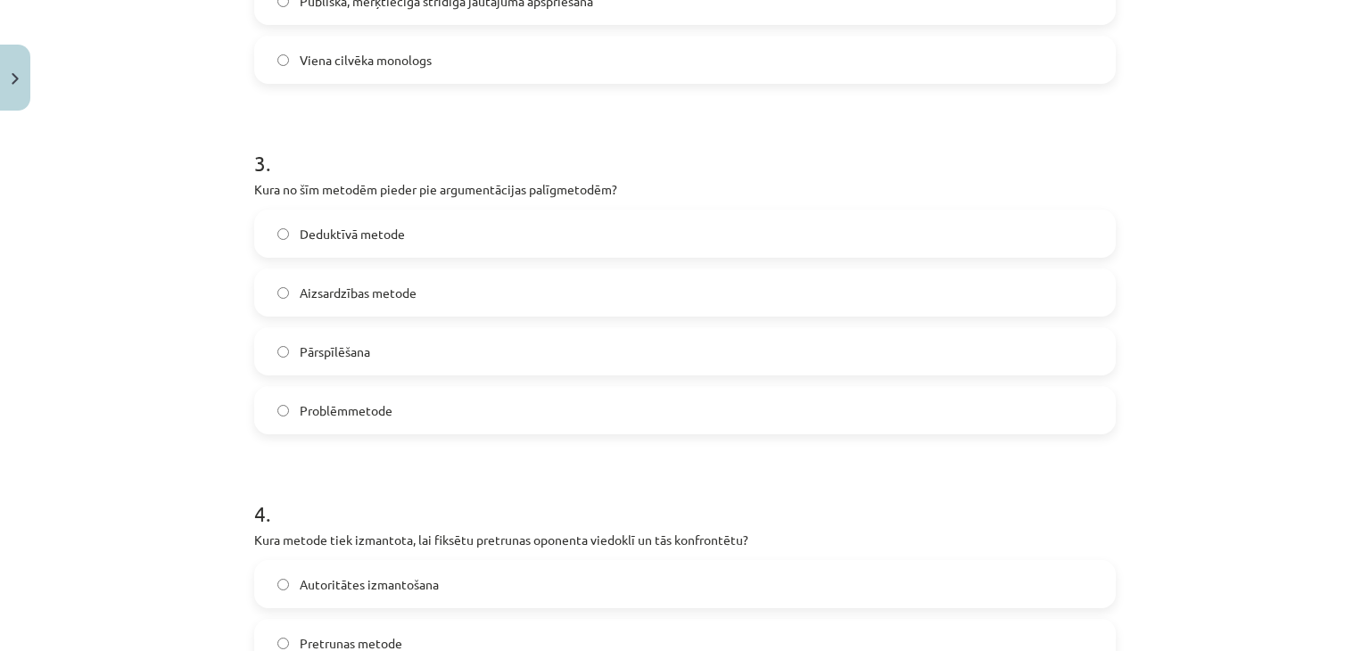
click at [341, 415] on span "Problēmmetode" at bounding box center [346, 411] width 93 height 19
click at [328, 279] on label "Aizsardzības metode" at bounding box center [685, 292] width 858 height 45
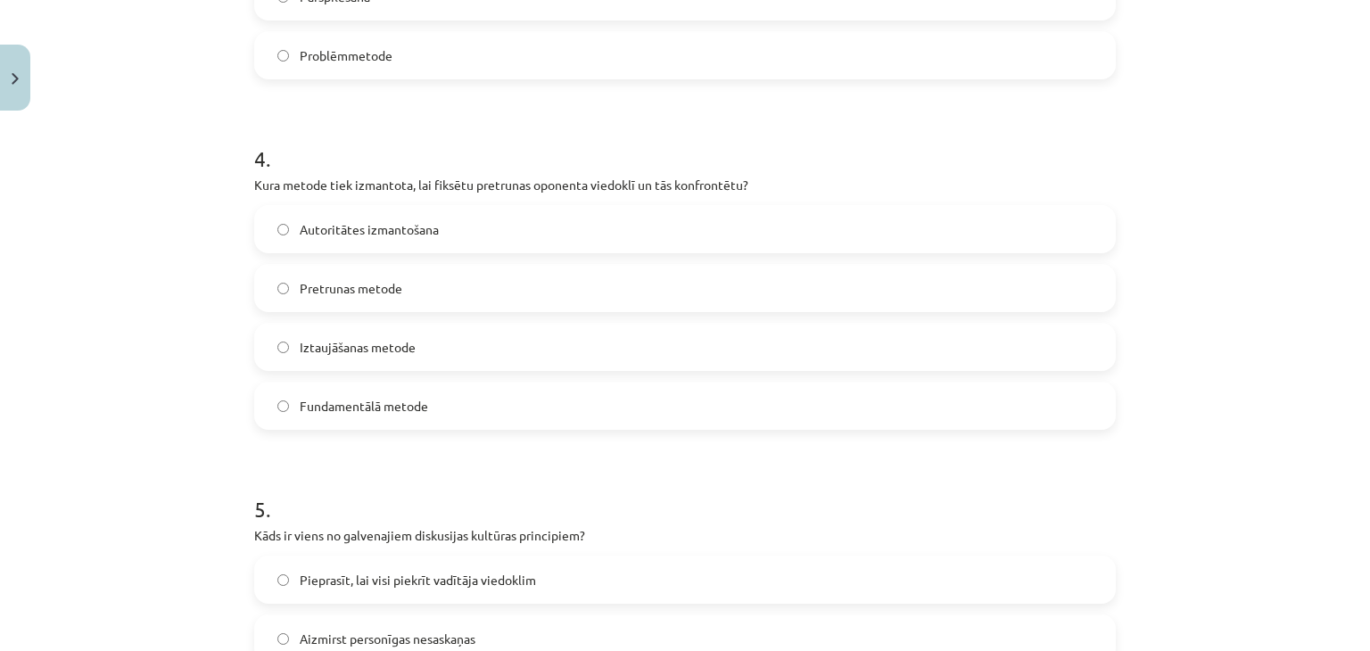
scroll to position [1294, 0]
click at [418, 357] on label "Iztaujāšanas metode" at bounding box center [685, 345] width 858 height 45
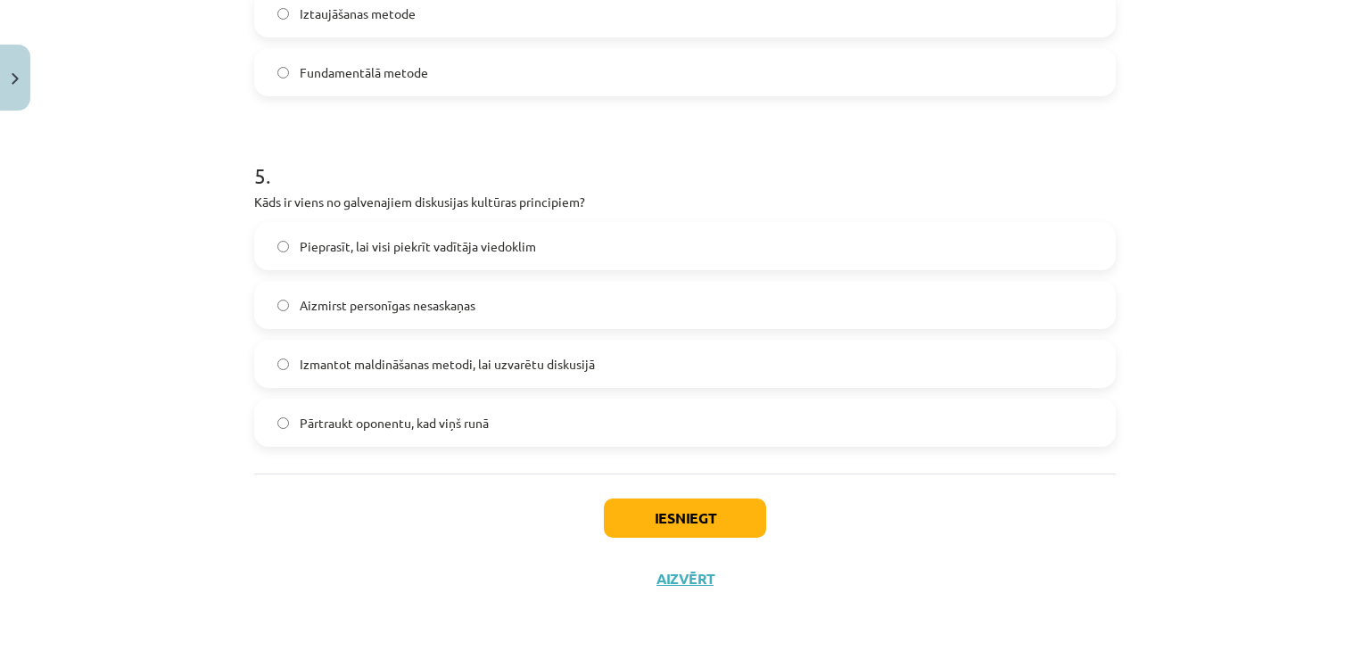
scroll to position [1627, 0]
click at [487, 304] on label "Aizmirst personīgas nesaskaņas" at bounding box center [685, 303] width 858 height 45
click at [678, 501] on button "Iesniegt" at bounding box center [685, 516] width 162 height 39
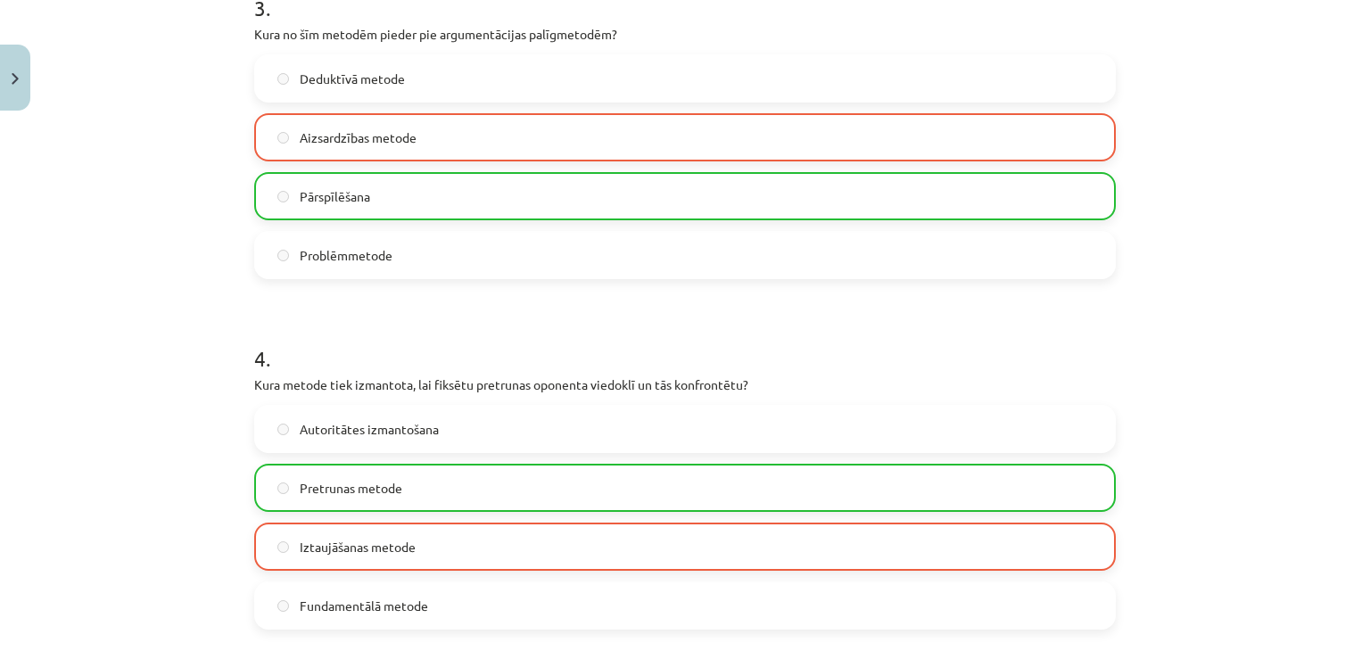
scroll to position [1685, 0]
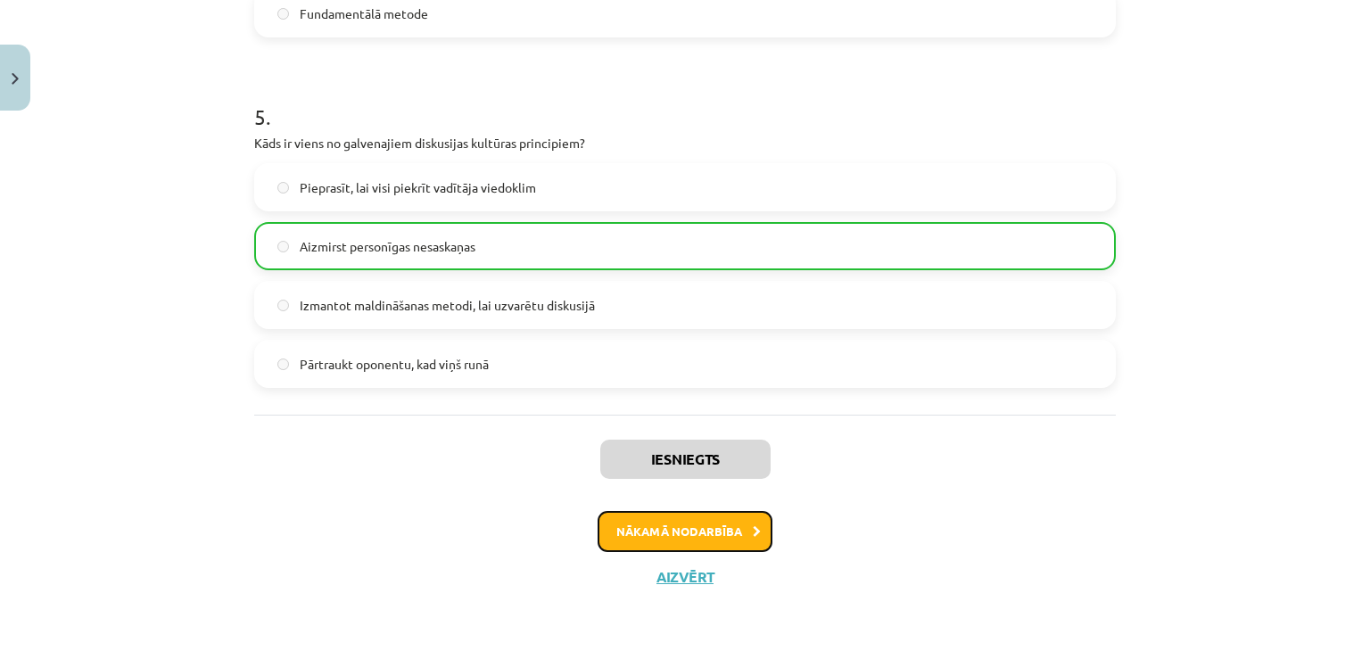
click at [753, 527] on icon at bounding box center [757, 532] width 8 height 12
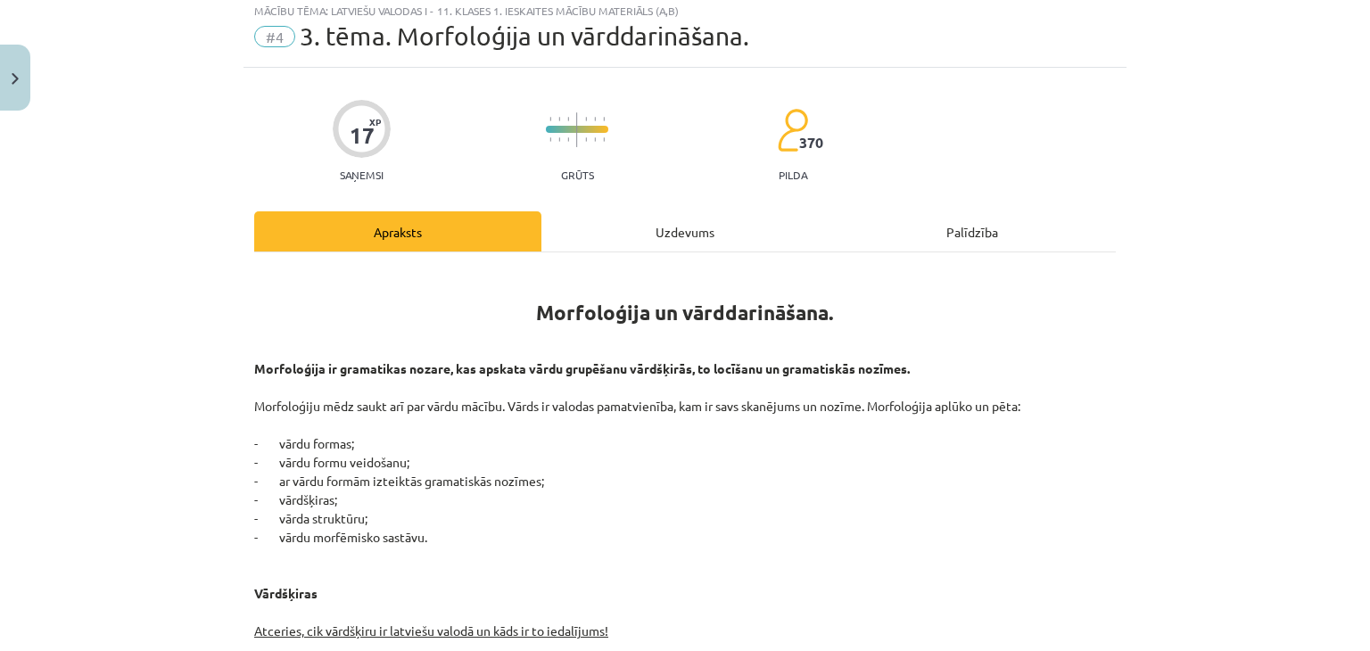
scroll to position [45, 0]
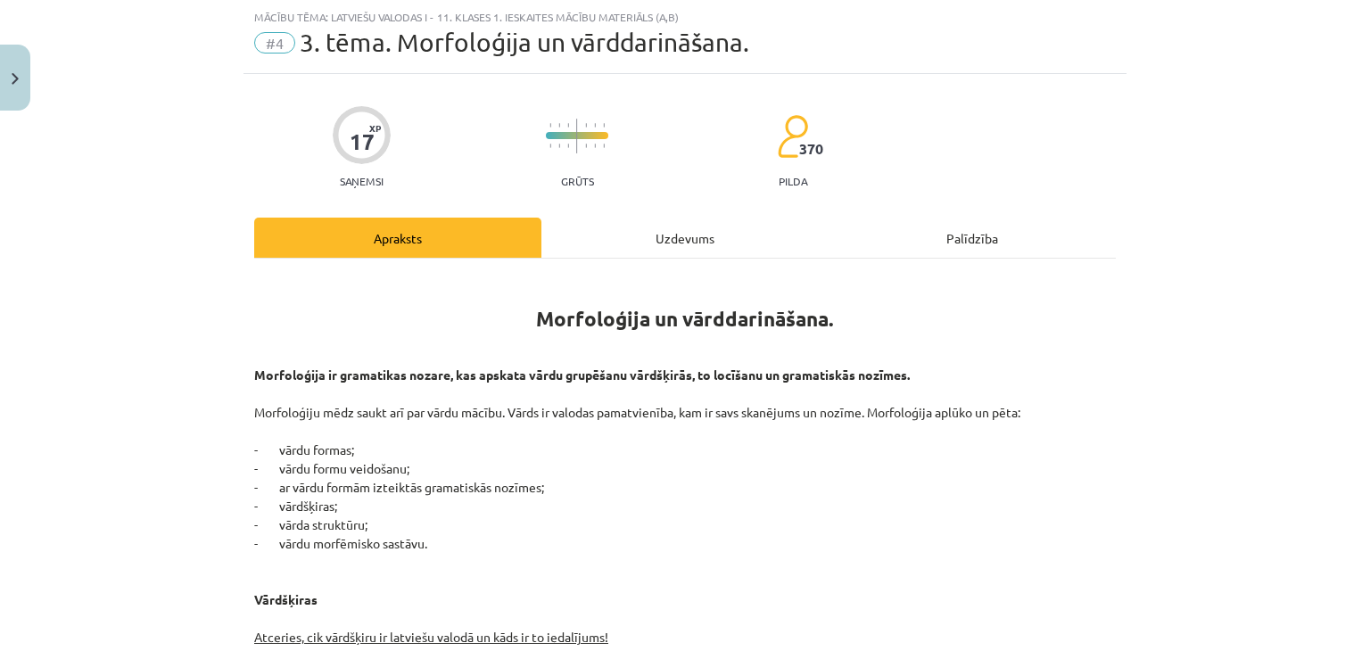
click at [672, 231] on div "Uzdevums" at bounding box center [685, 238] width 287 height 40
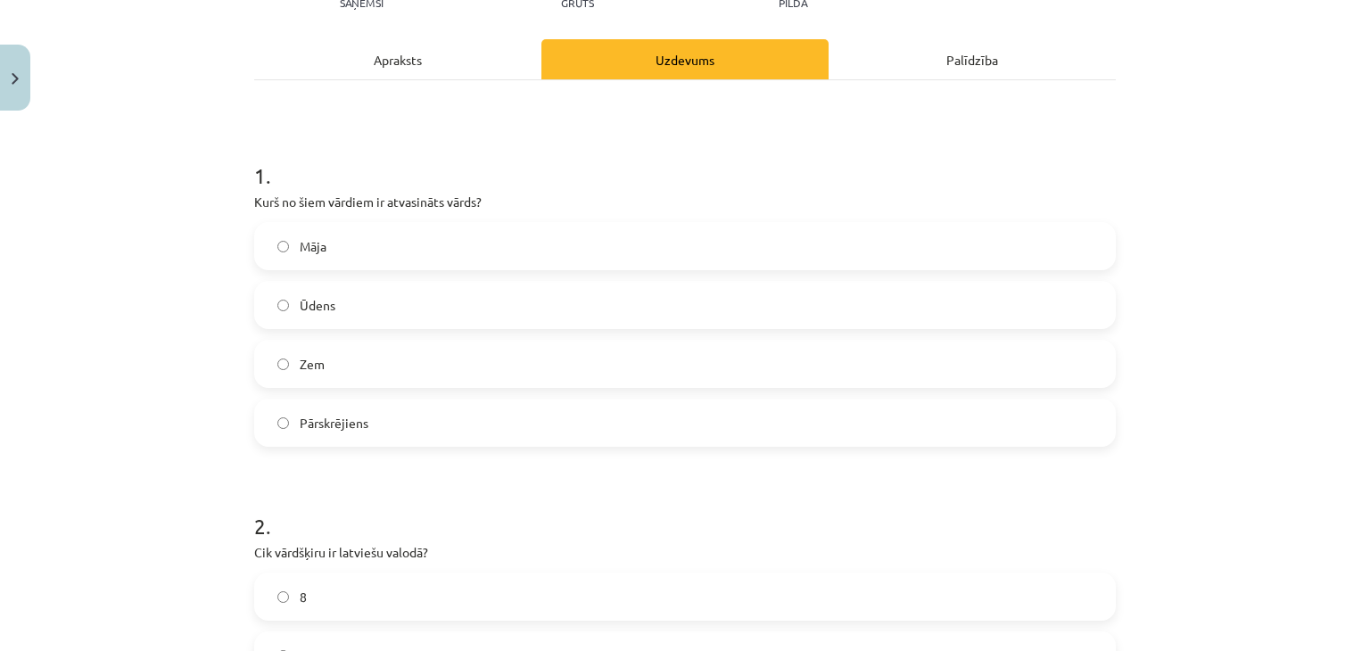
click at [359, 426] on span "Pārskrējiens" at bounding box center [334, 423] width 69 height 19
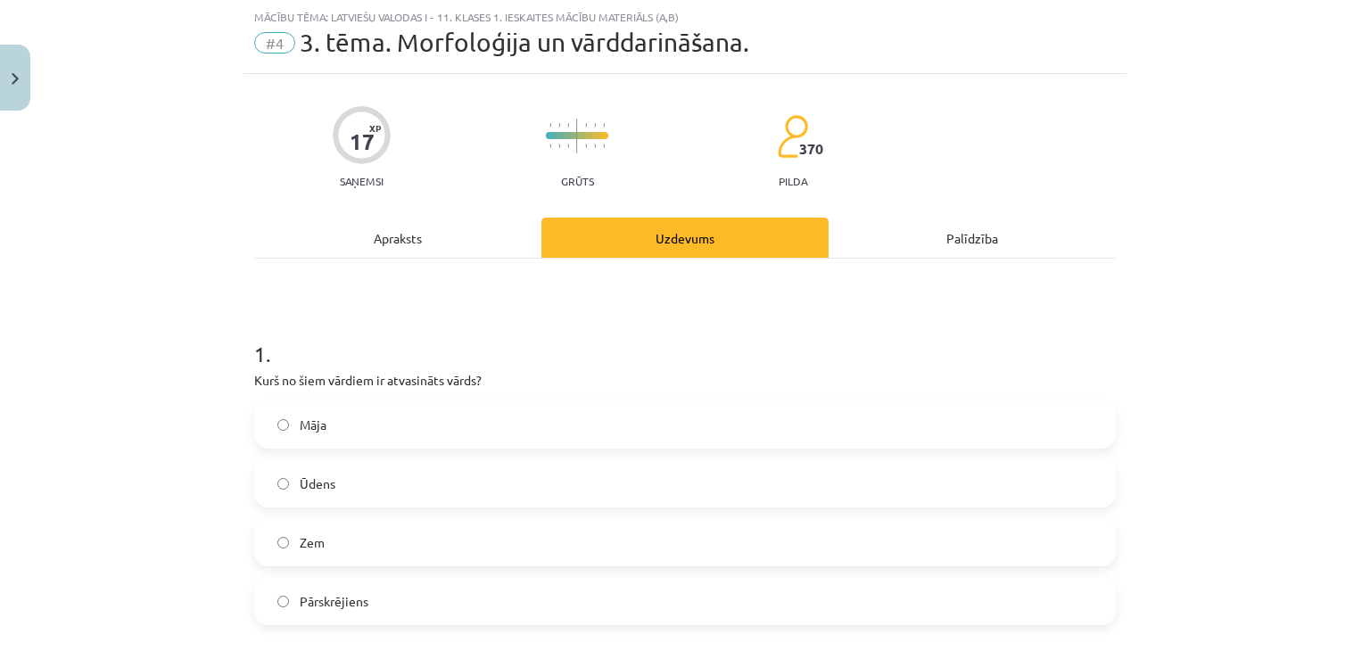
drag, startPoint x: 350, startPoint y: 240, endPoint x: 364, endPoint y: 251, distance: 17.8
click at [360, 246] on div "Apraksts" at bounding box center [397, 238] width 287 height 40
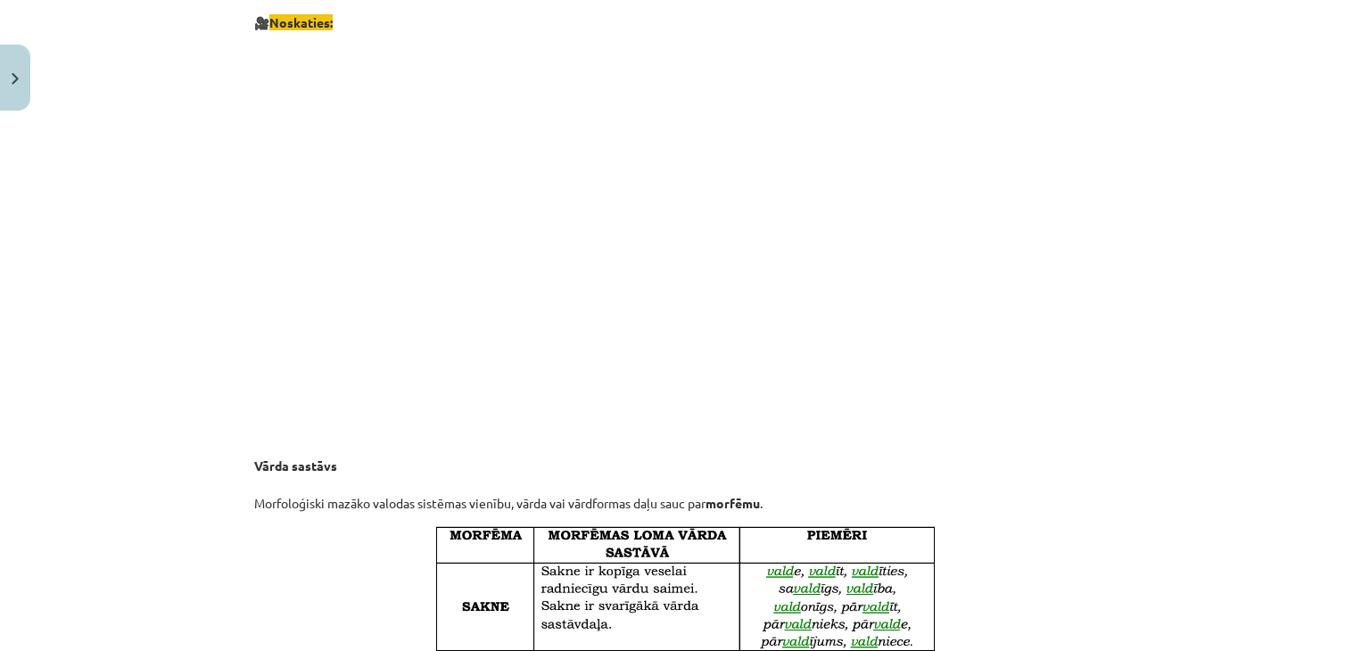
scroll to position [1195, 0]
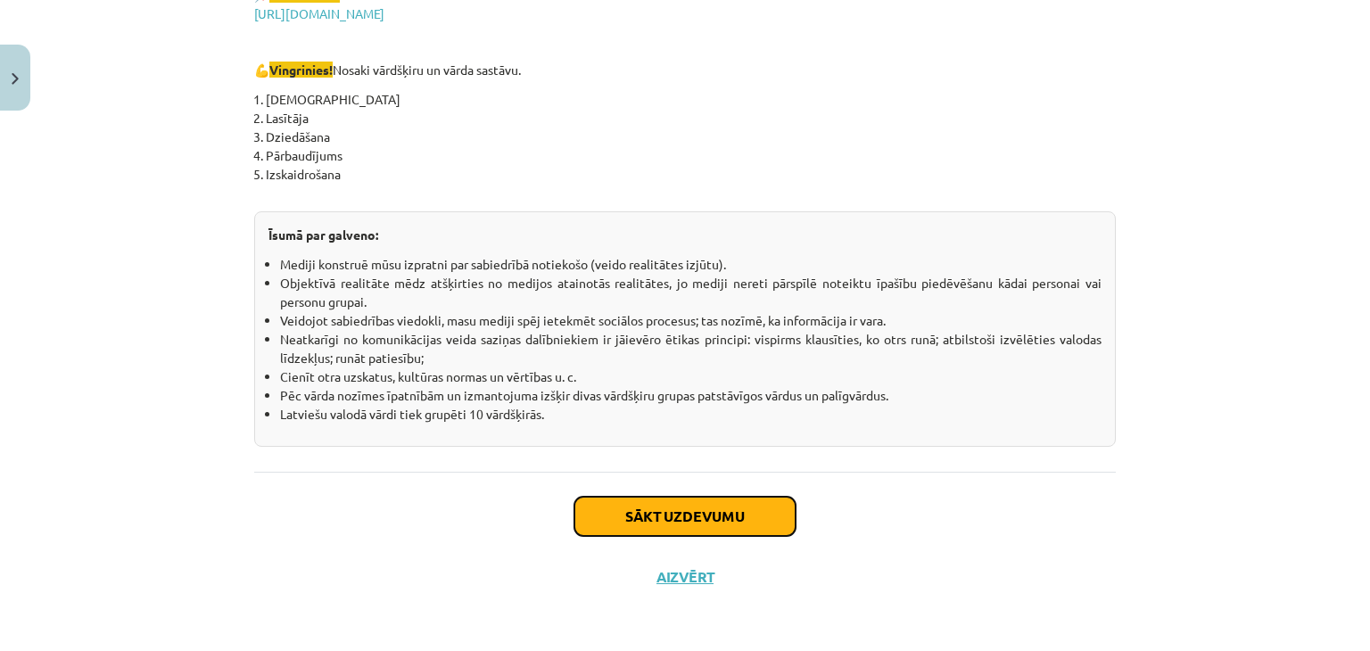
click at [739, 522] on button "Sākt uzdevumu" at bounding box center [685, 516] width 221 height 39
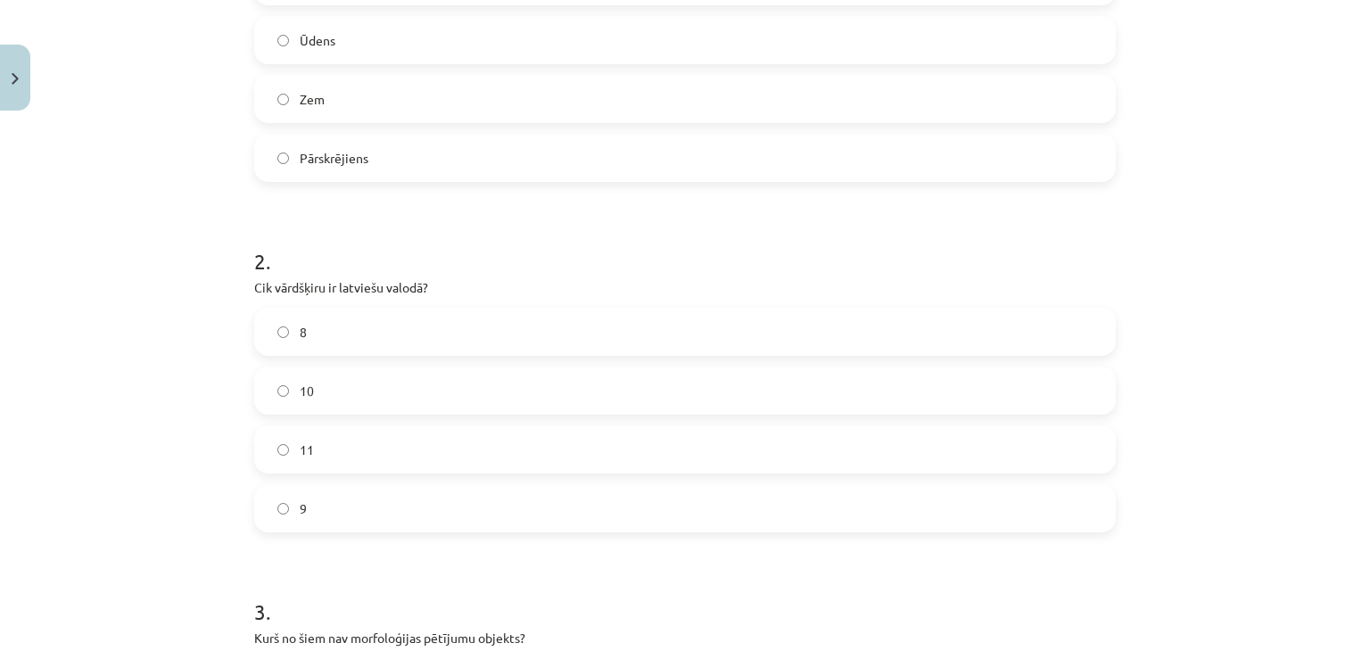
scroll to position [491, 0]
click at [360, 340] on label "8" at bounding box center [685, 329] width 858 height 45
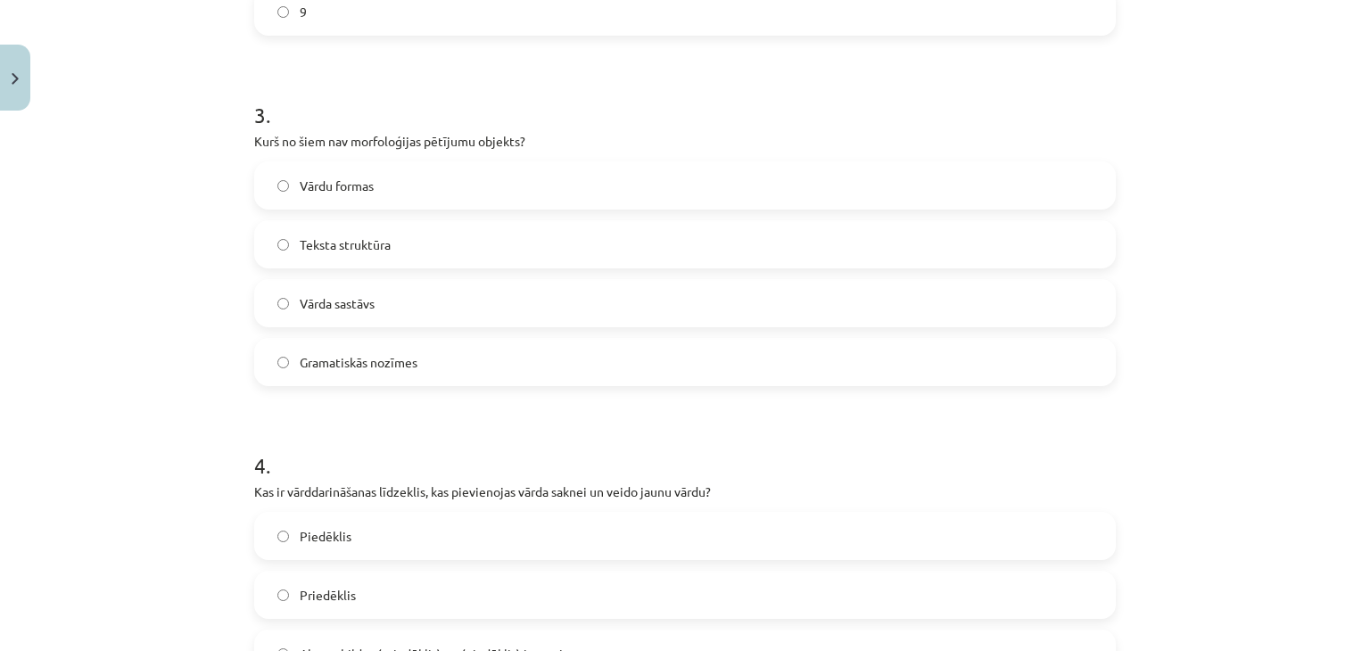
scroll to position [1115, 0]
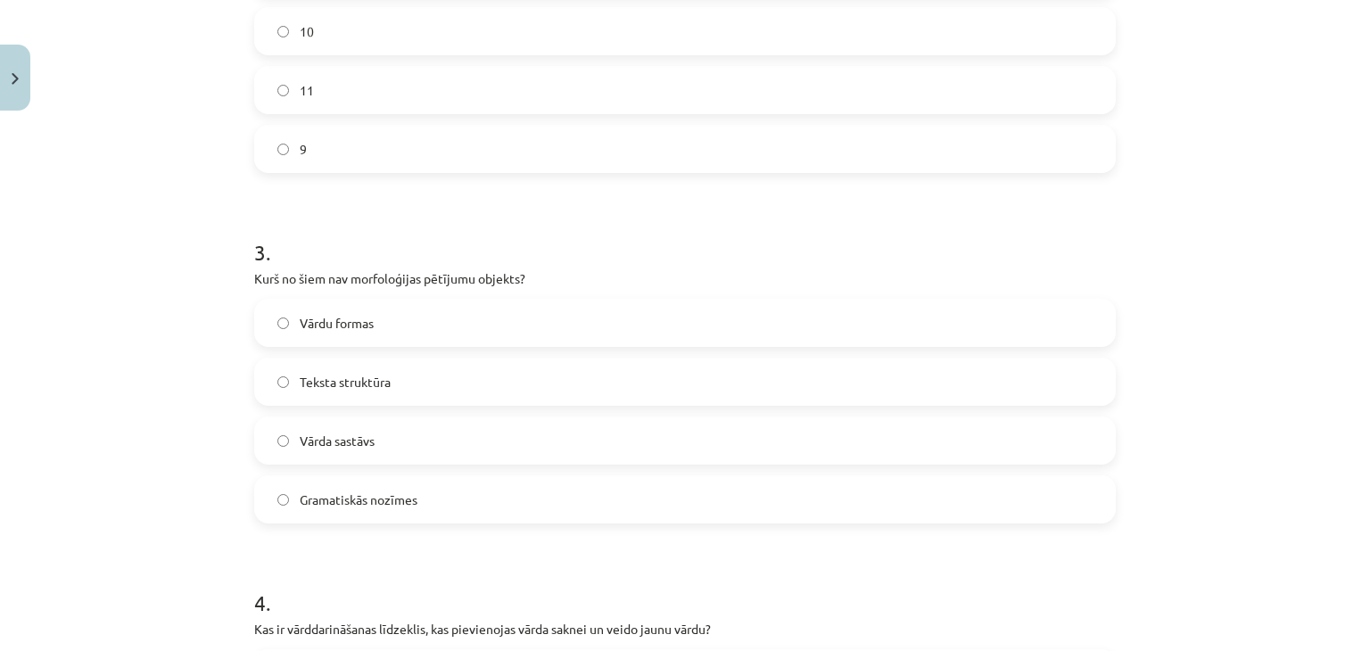
click at [355, 151] on label "9" at bounding box center [685, 149] width 858 height 45
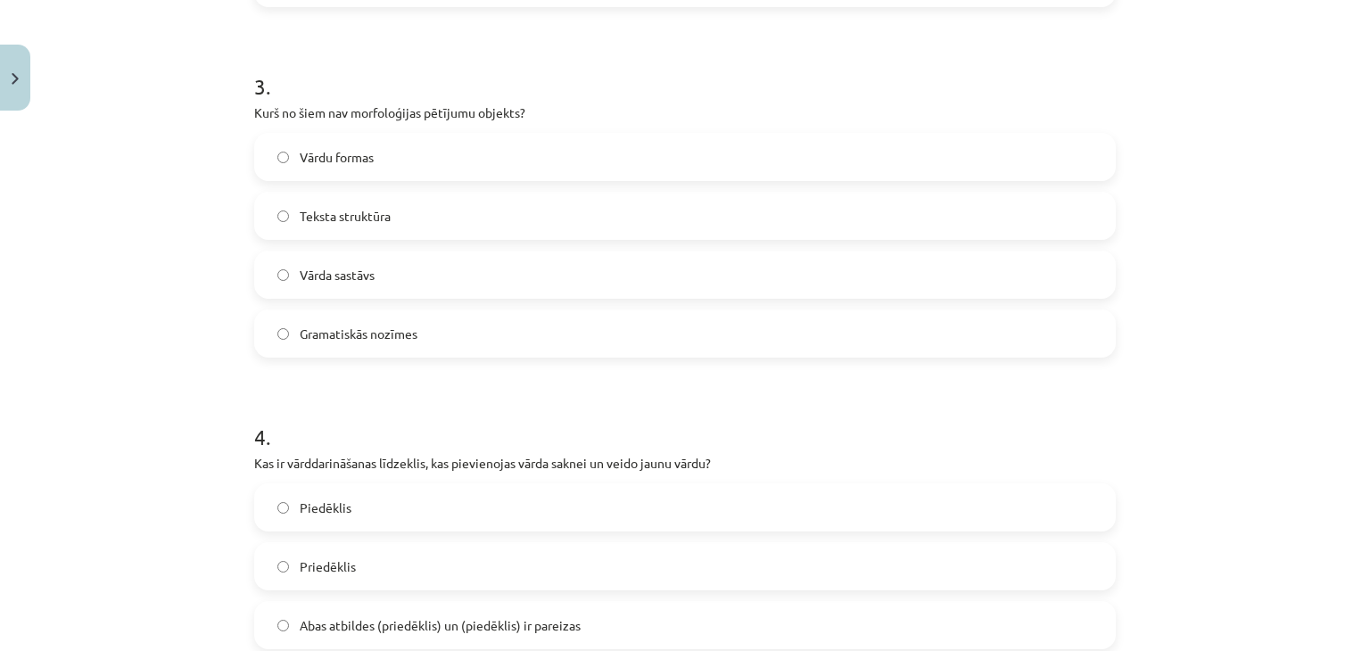
scroll to position [937, 0]
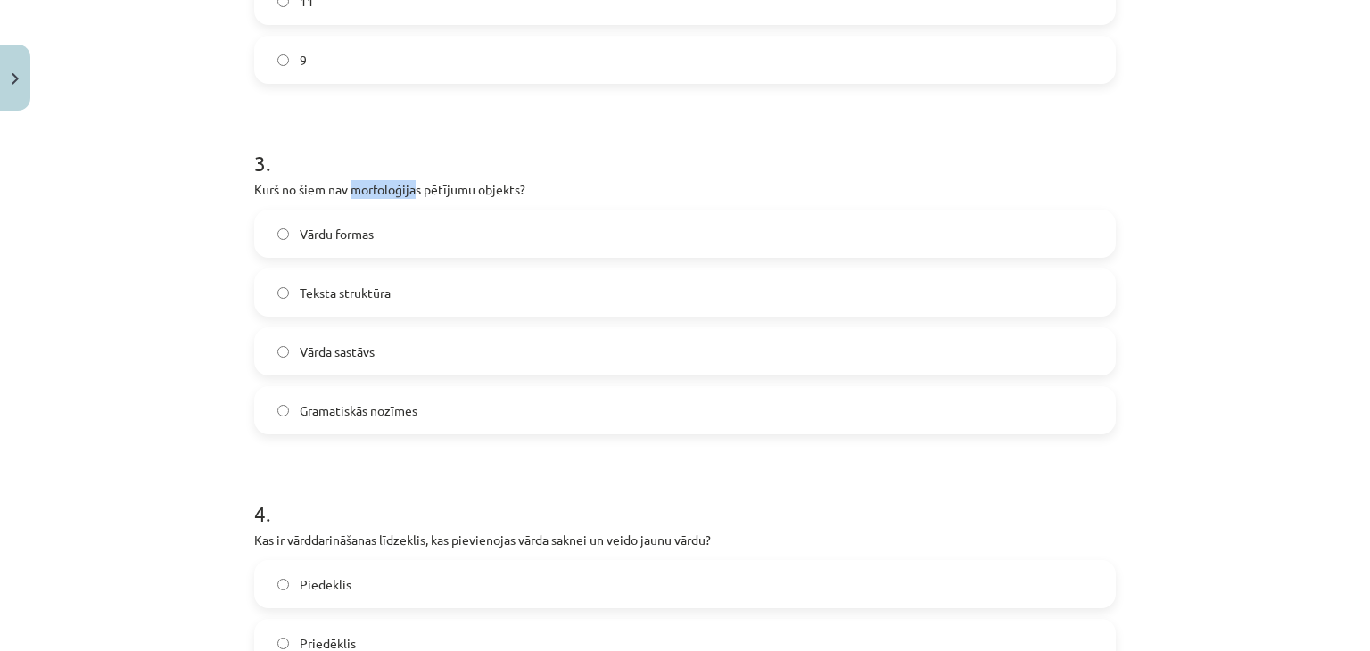
drag, startPoint x: 346, startPoint y: 183, endPoint x: 411, endPoint y: 178, distance: 65.4
click at [411, 178] on div "3 . Kurš no šiem nav morfoloģijas pētījumu objekts? Vārdu formas Teksta struktū…" at bounding box center [685, 277] width 862 height 315
click at [398, 298] on label "Teksta struktūra" at bounding box center [685, 292] width 858 height 45
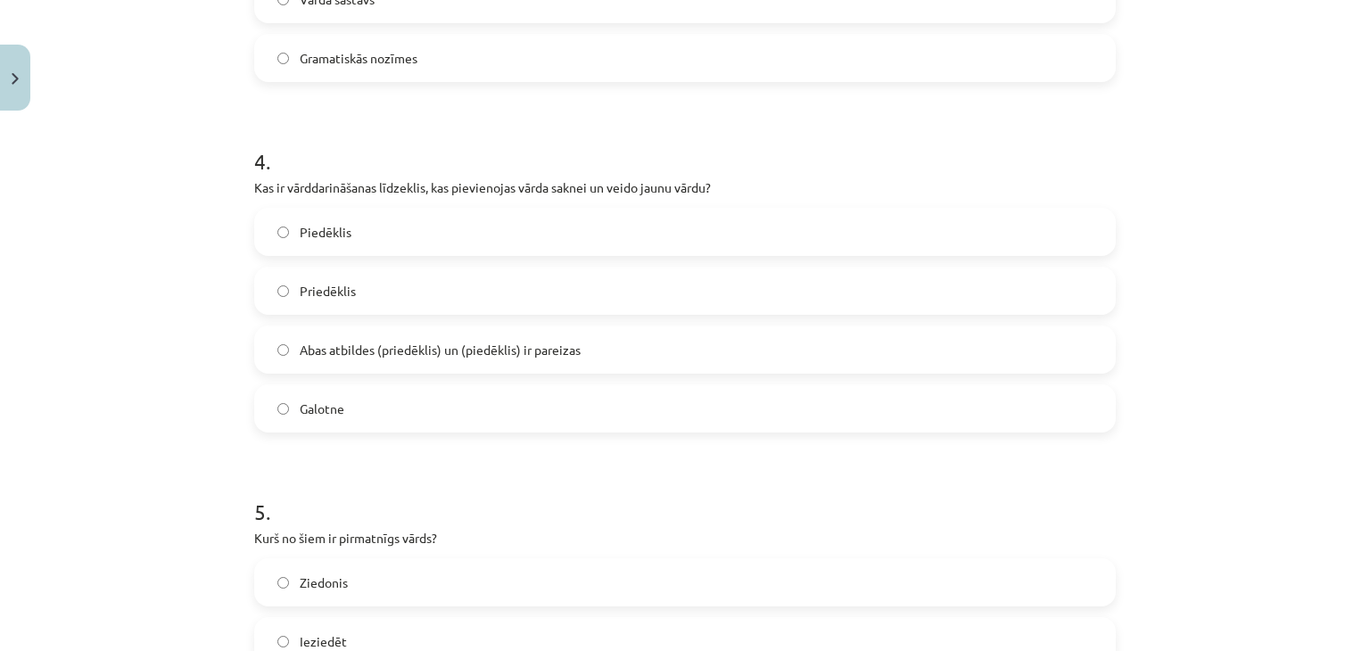
scroll to position [1294, 0]
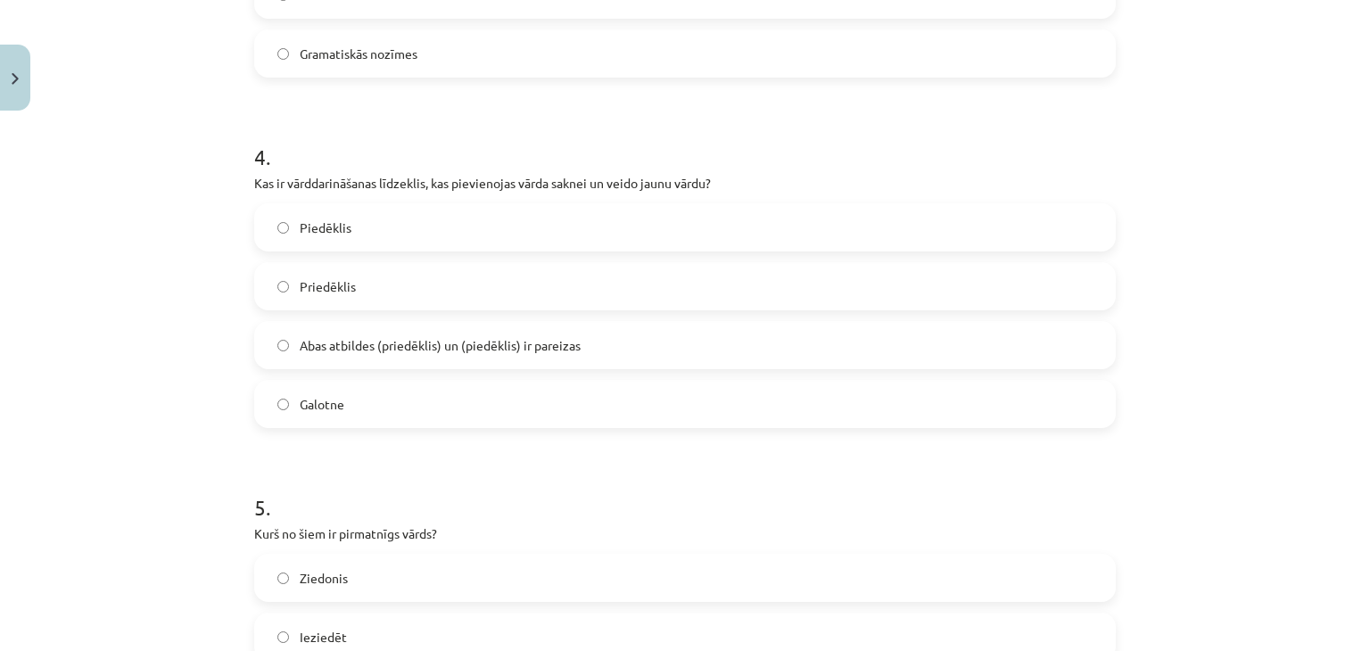
click at [315, 283] on span "Priedēklis" at bounding box center [328, 286] width 56 height 19
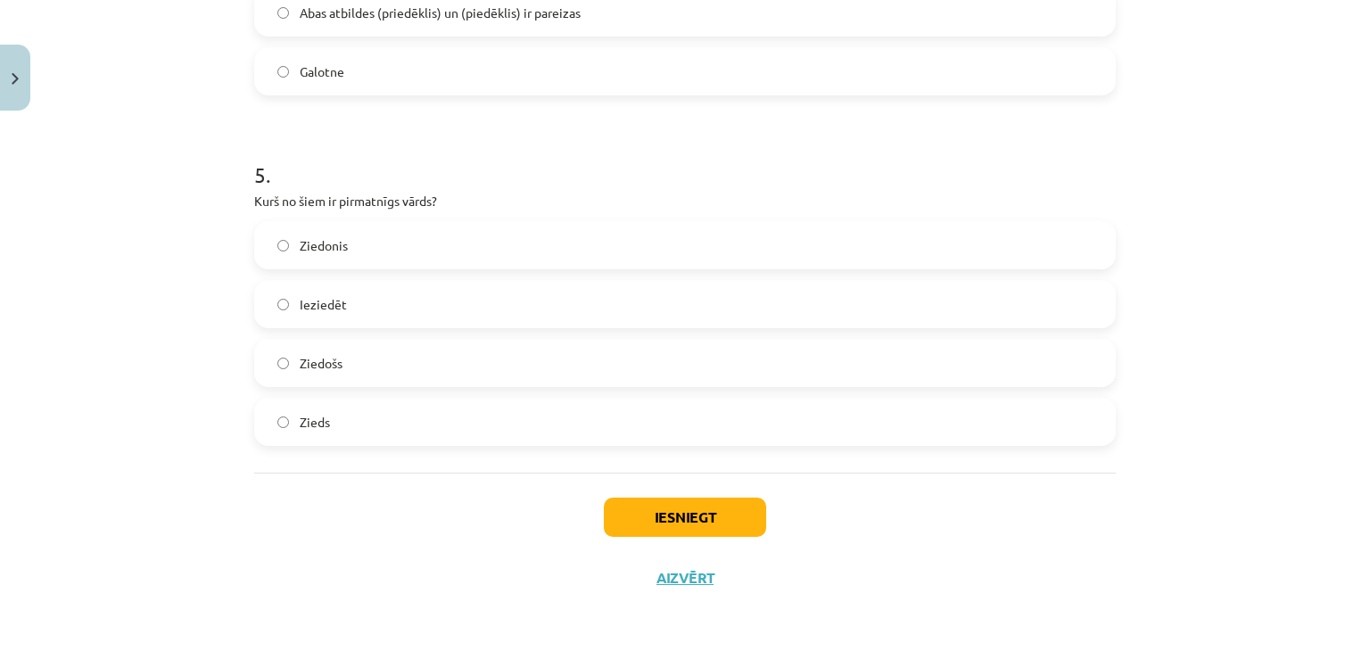
scroll to position [1627, 0]
drag, startPoint x: 408, startPoint y: 422, endPoint x: 426, endPoint y: 436, distance: 23.6
click at [407, 422] on label "Zieds" at bounding box center [685, 421] width 858 height 45
click at [641, 514] on button "Iesniegt" at bounding box center [685, 516] width 162 height 39
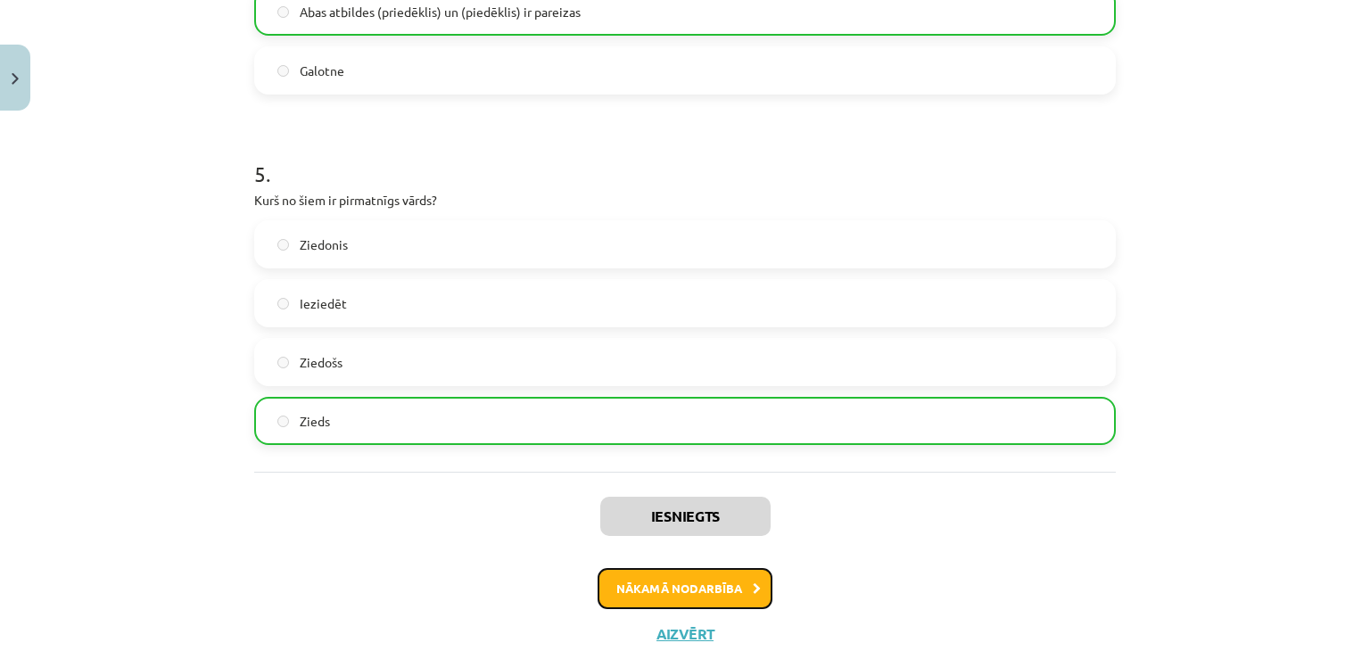
click at [682, 575] on button "Nākamā nodarbība" at bounding box center [685, 588] width 175 height 41
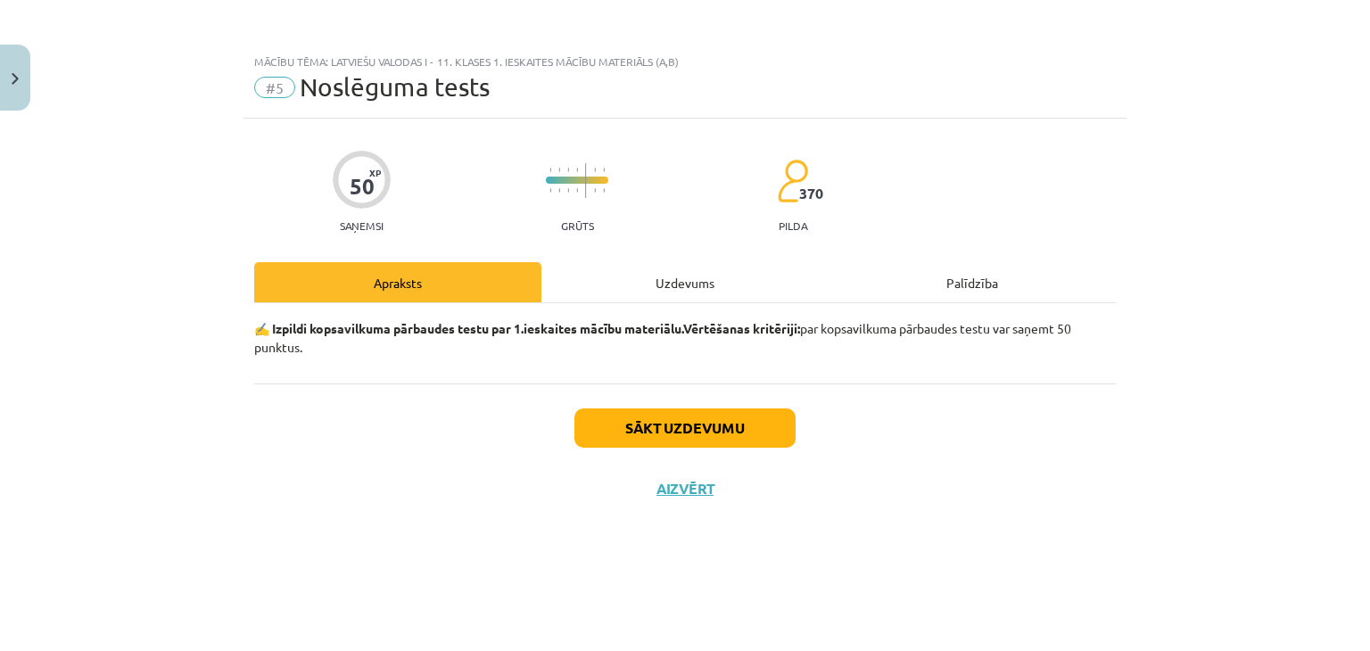
scroll to position [0, 0]
click at [589, 259] on div "50 XP Saņemsi Grūts 370 pilda Apraksts Uzdevums Palīdzība ✍️ Izpildi kopsavilku…" at bounding box center [685, 363] width 883 height 488
click at [610, 283] on div "Uzdevums" at bounding box center [685, 282] width 287 height 40
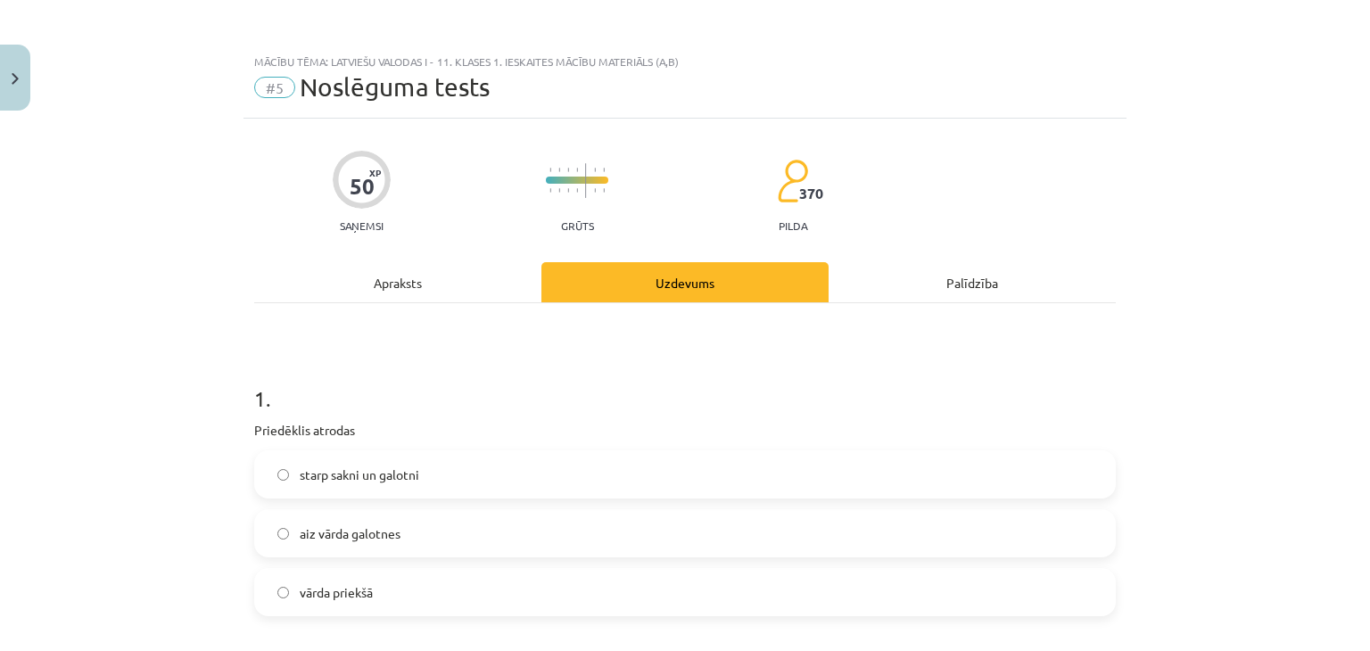
click at [31, 77] on div "Mācību tēma: Latviešu valodas i - 11. klases 1. ieskaites mācību materiāls (a,b…" at bounding box center [685, 325] width 1370 height 651
click at [28, 79] on button "Close" at bounding box center [15, 78] width 30 height 66
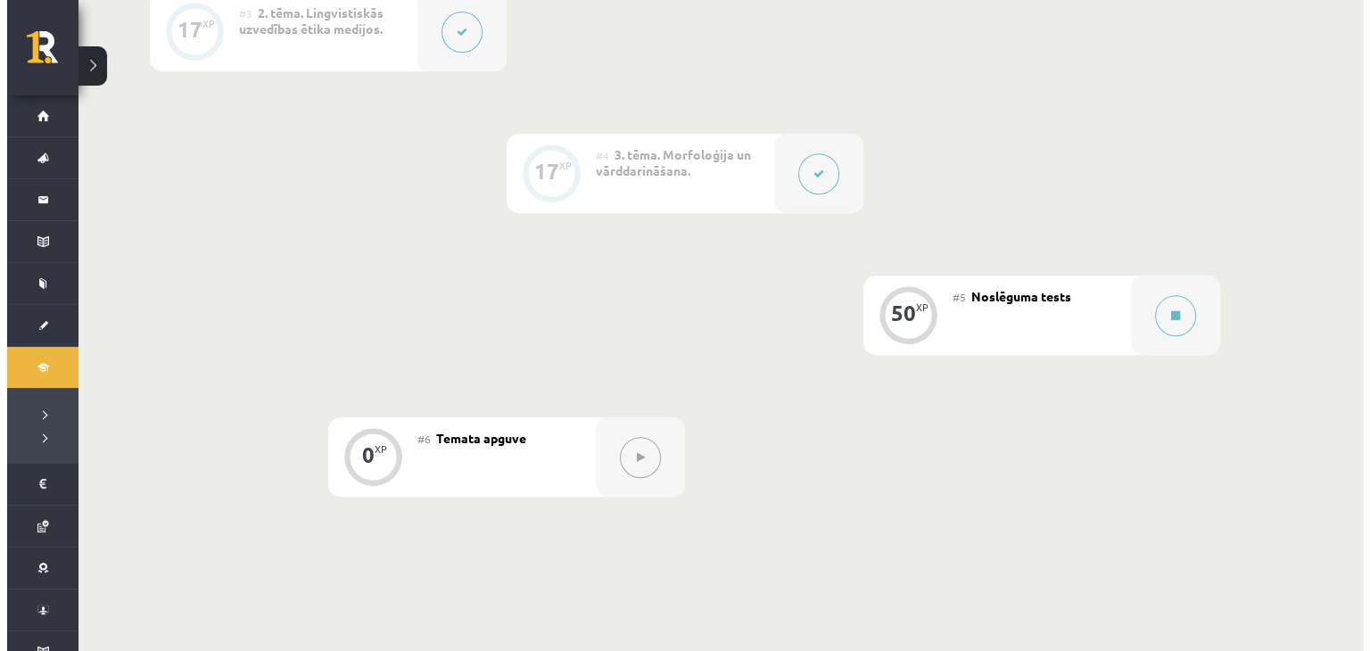
scroll to position [803, 0]
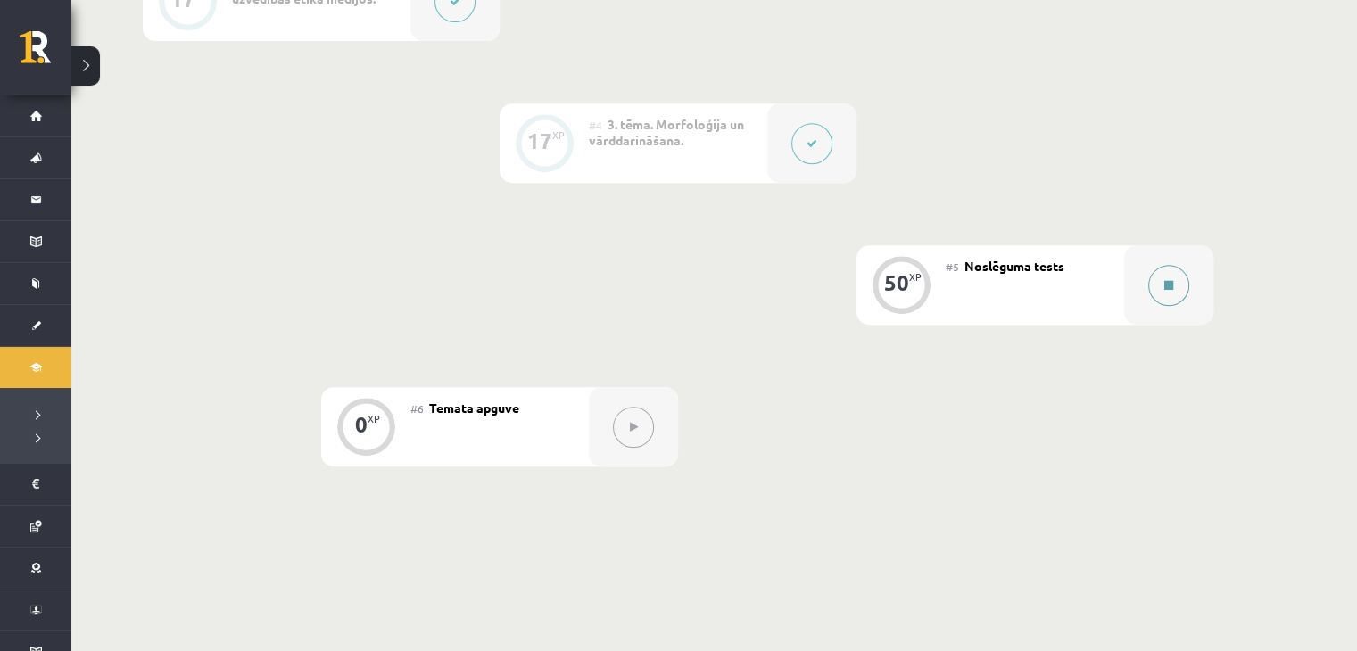
click at [1146, 302] on div at bounding box center [1168, 284] width 89 height 79
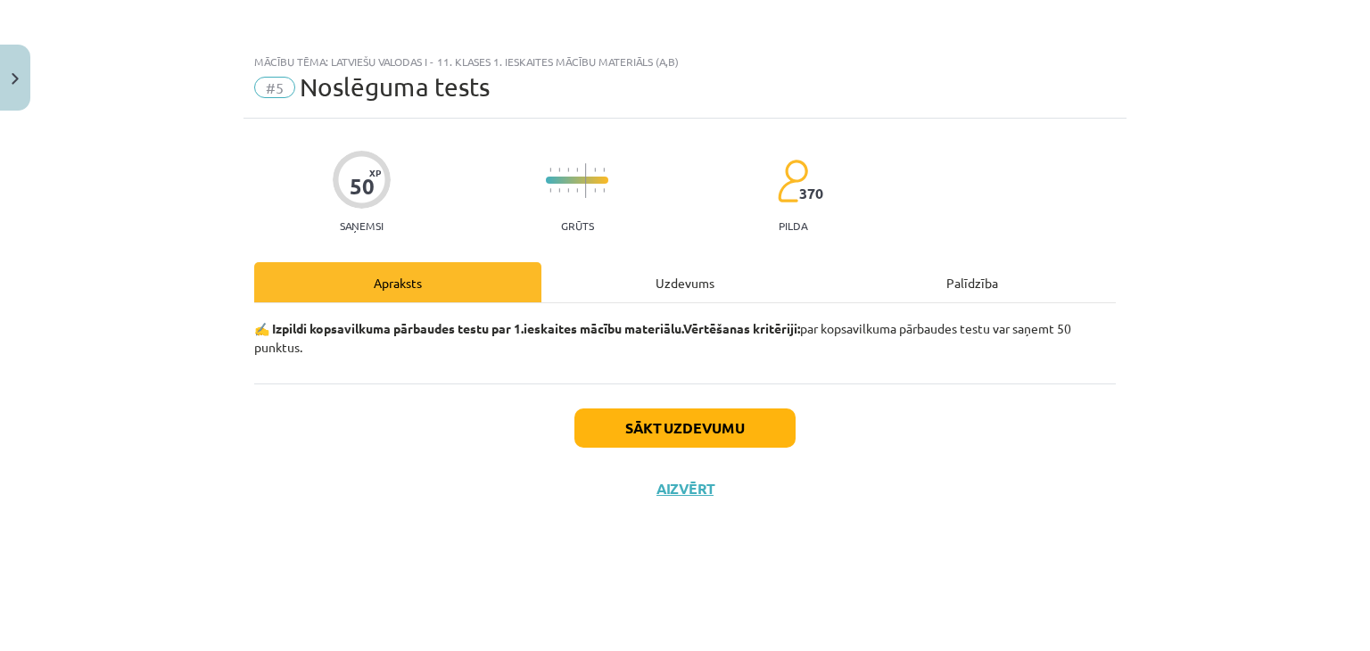
click at [704, 300] on div "Uzdevums" at bounding box center [685, 282] width 287 height 40
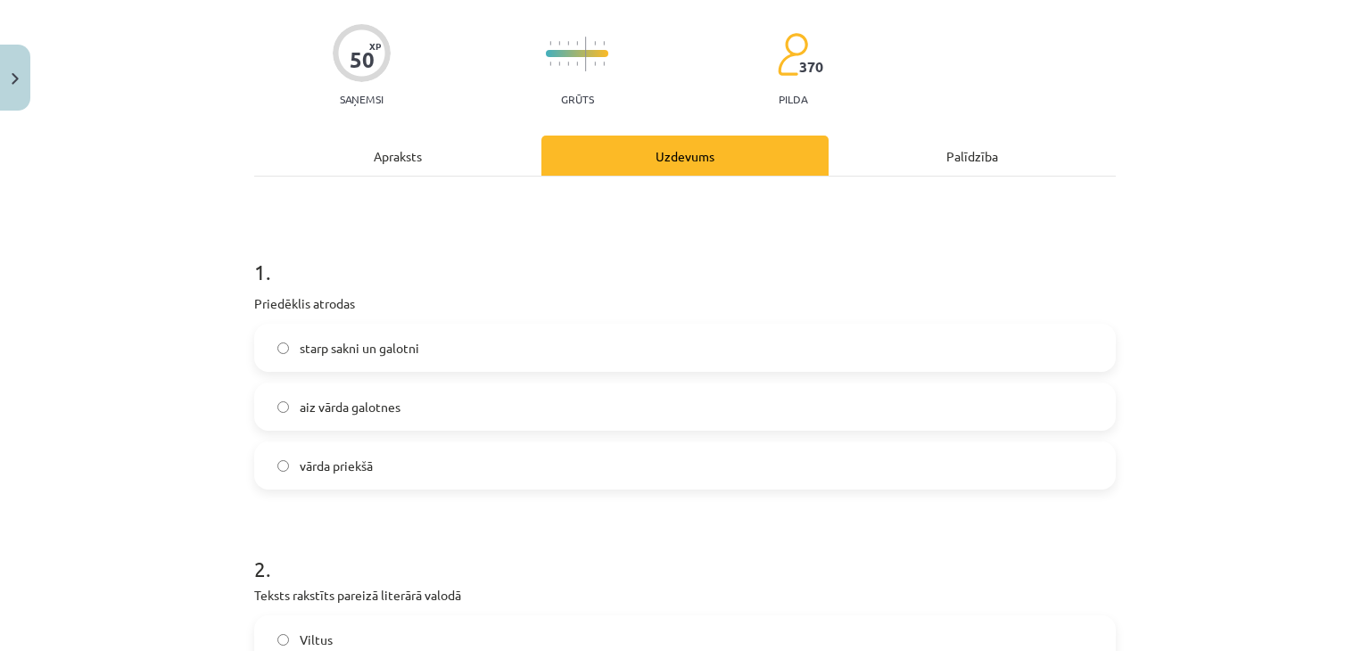
scroll to position [178, 0]
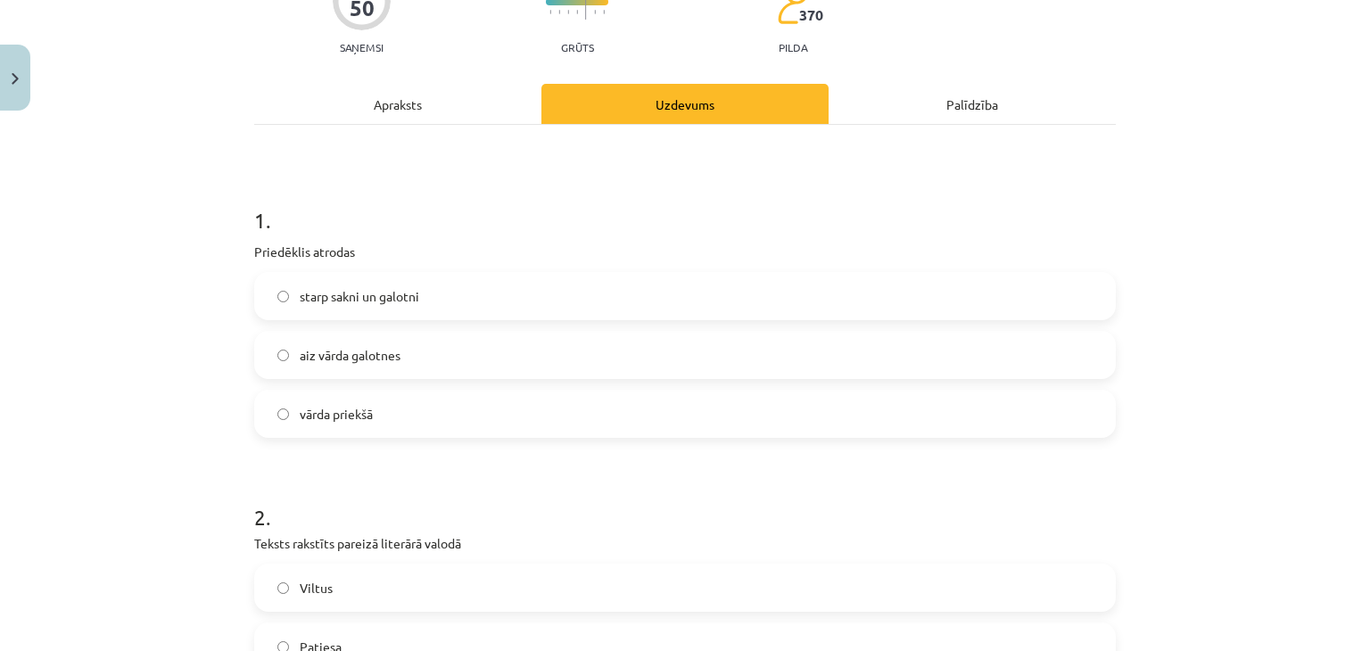
click at [357, 418] on span "vārda priekšā" at bounding box center [336, 414] width 73 height 19
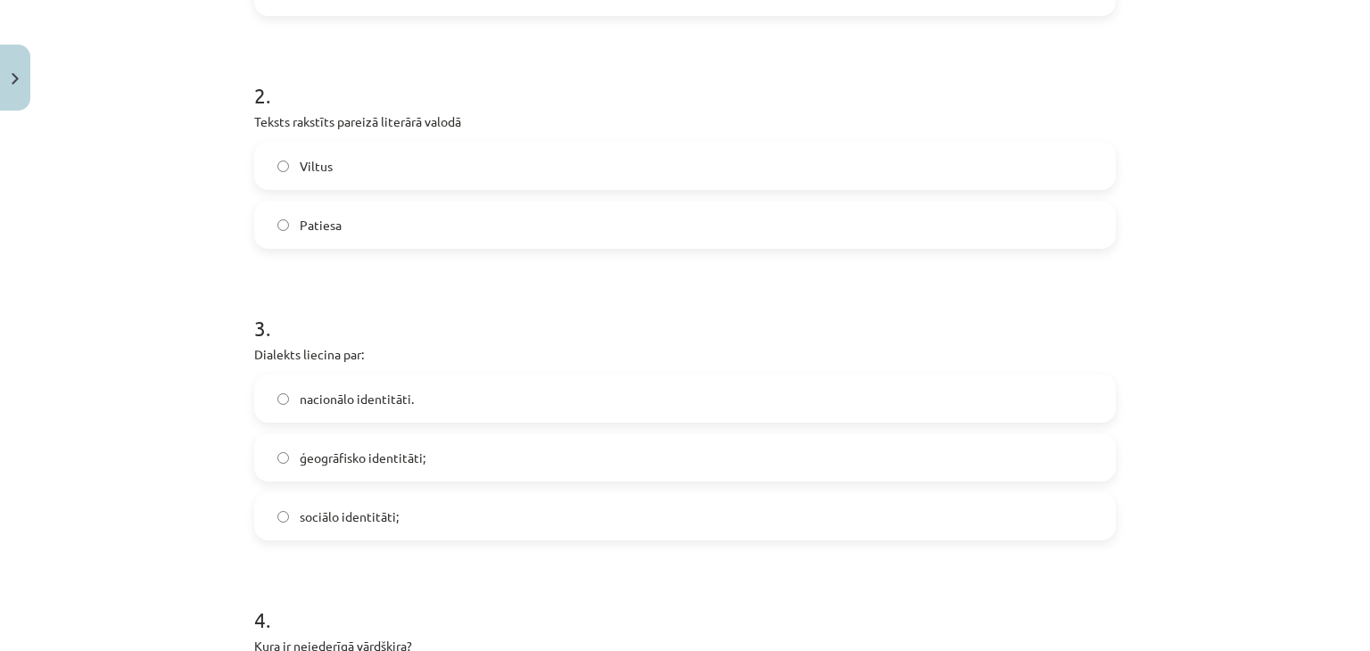
scroll to position [625, 0]
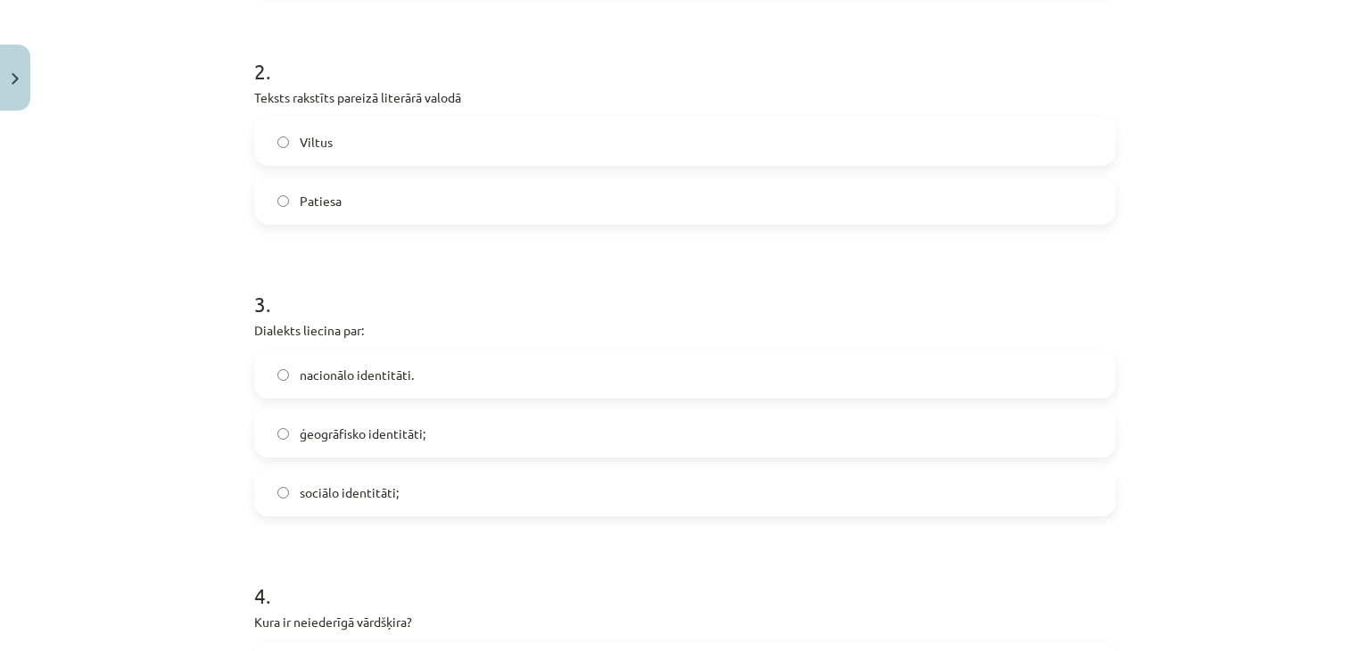
click at [347, 198] on label "Patiesa" at bounding box center [685, 200] width 858 height 45
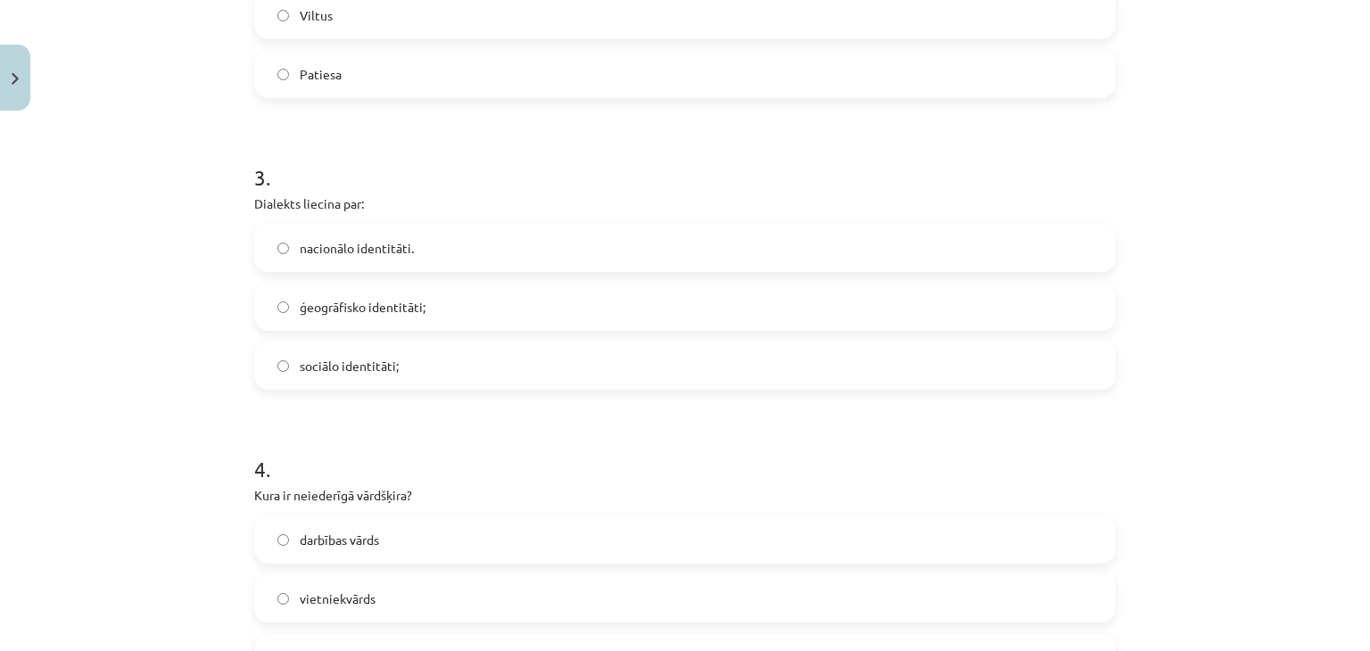
scroll to position [803, 0]
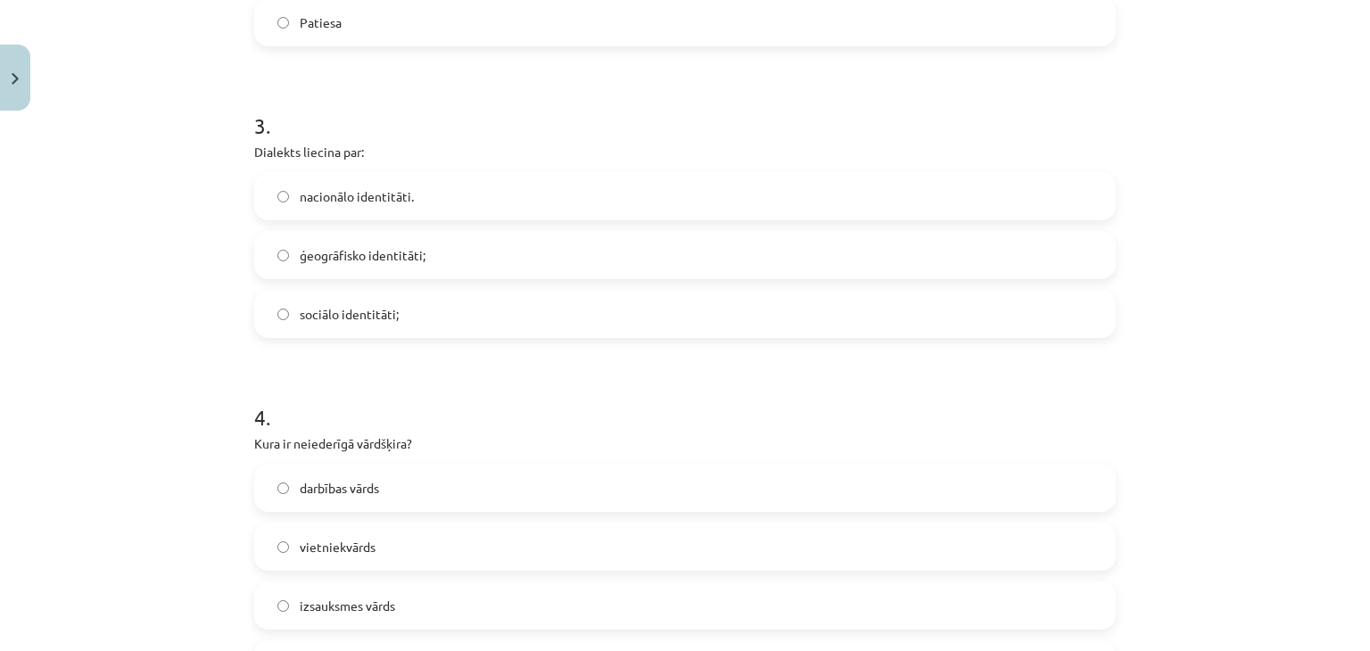
click at [463, 264] on label "ģeogrāfisko identitāti;" at bounding box center [685, 255] width 858 height 45
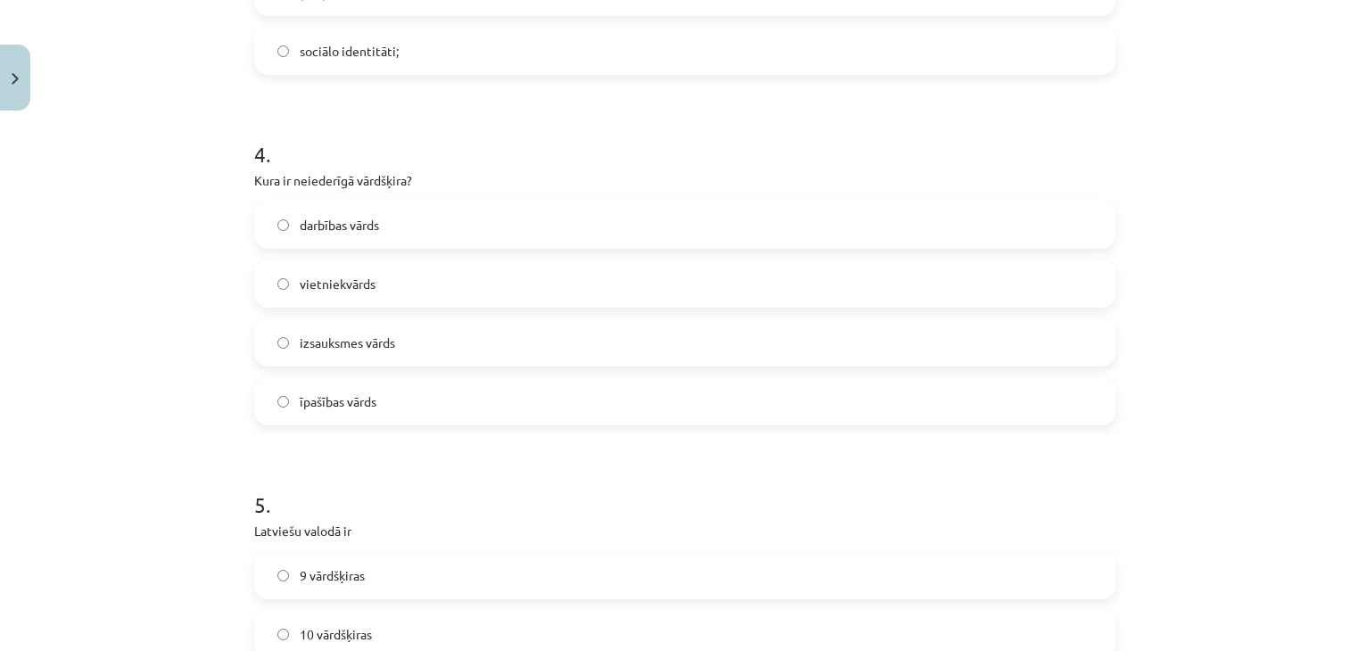
scroll to position [1071, 0]
click at [375, 344] on span "izsauksmes vārds" at bounding box center [347, 338] width 95 height 19
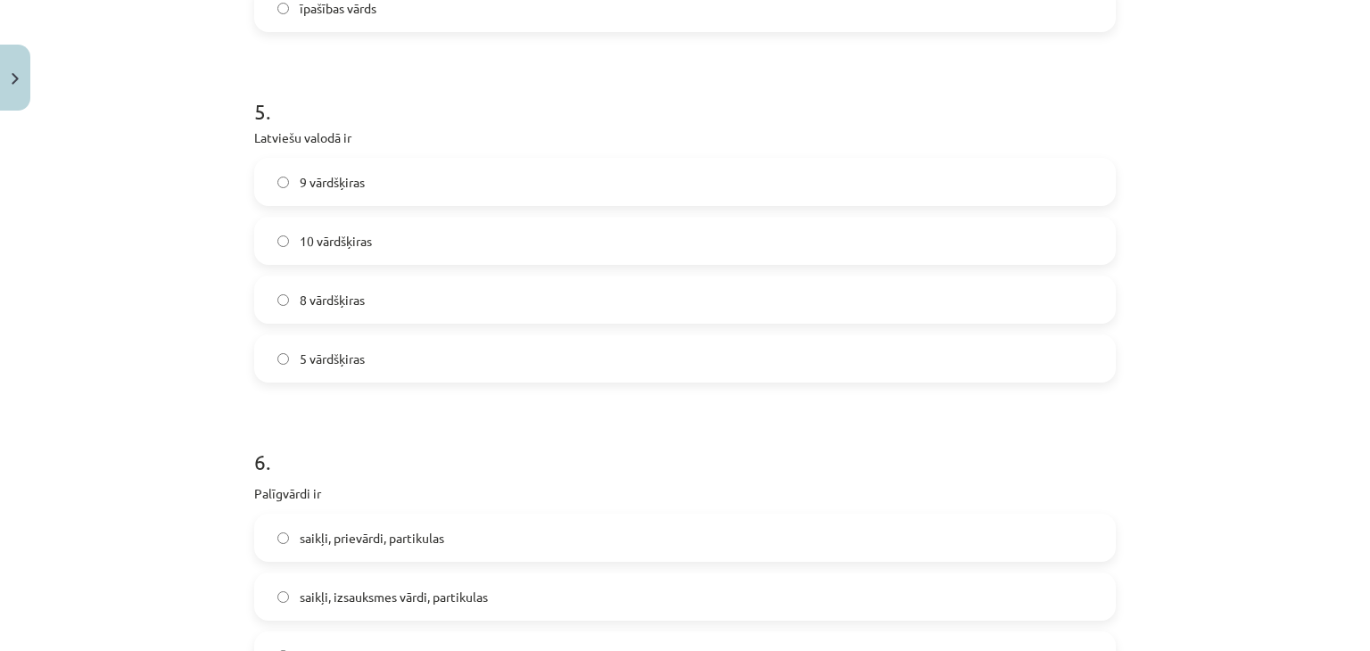
scroll to position [1517, 0]
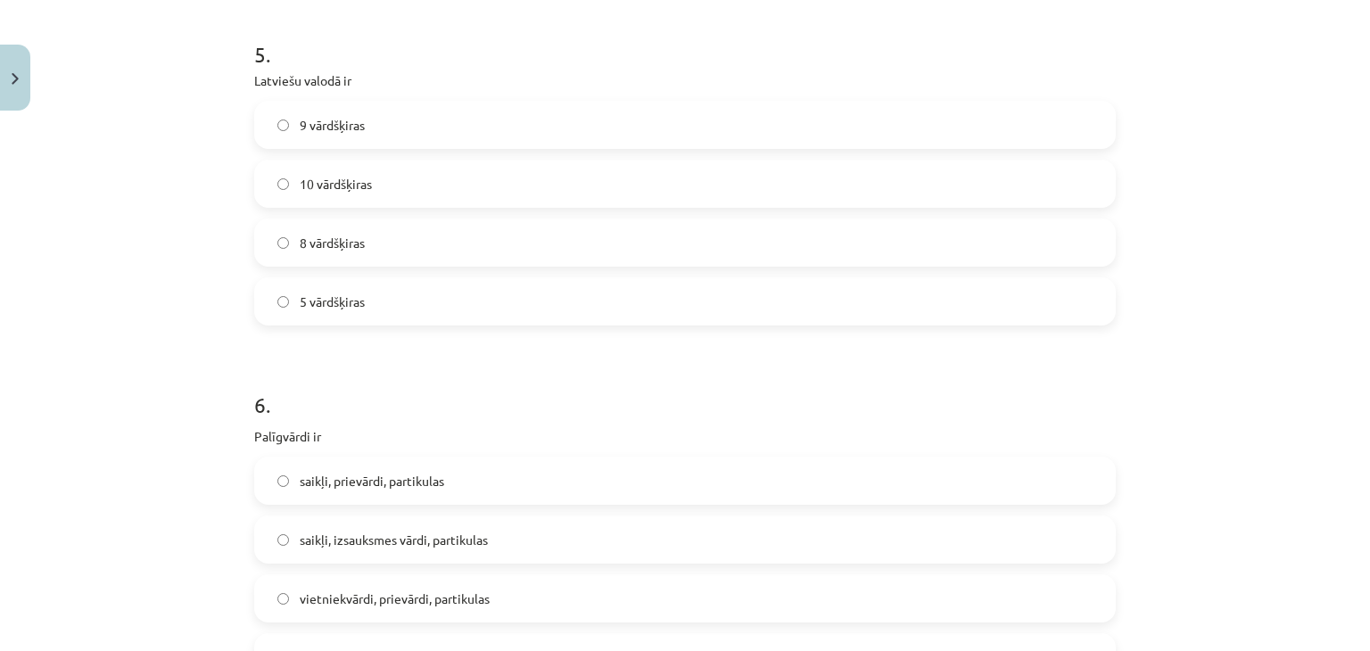
click at [304, 130] on span "9 vārdšķiras" at bounding box center [332, 125] width 65 height 19
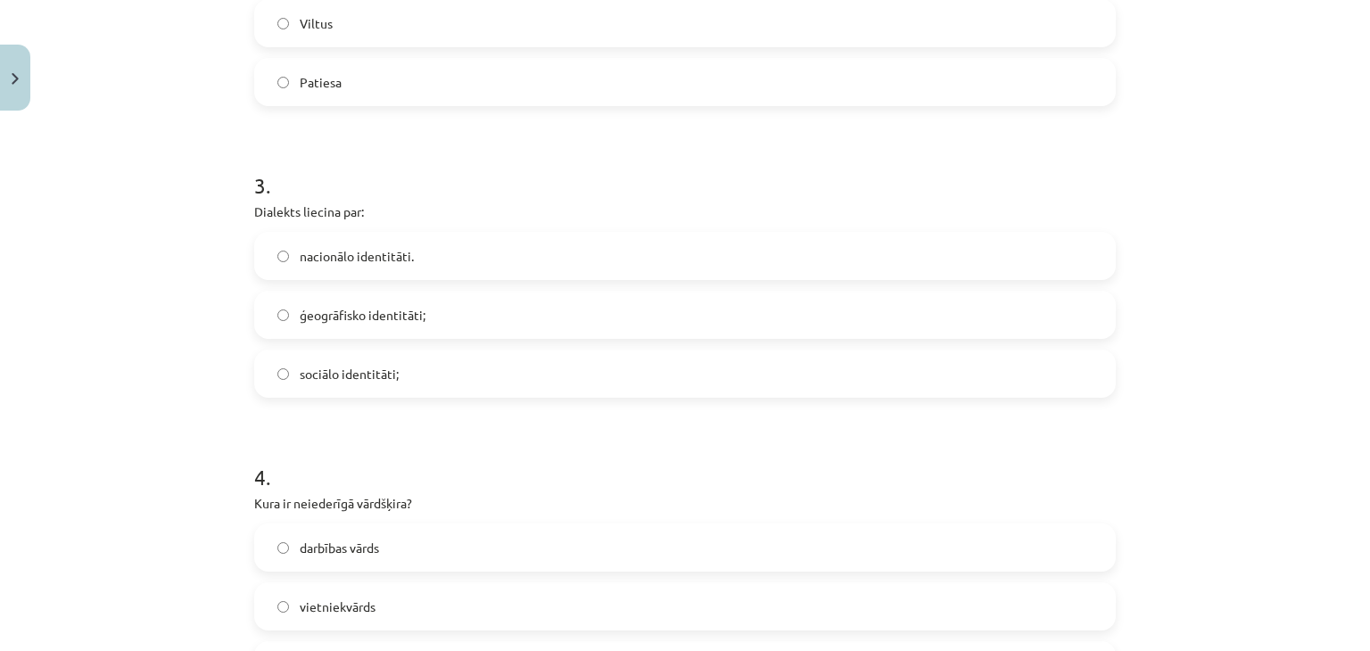
scroll to position [625, 0]
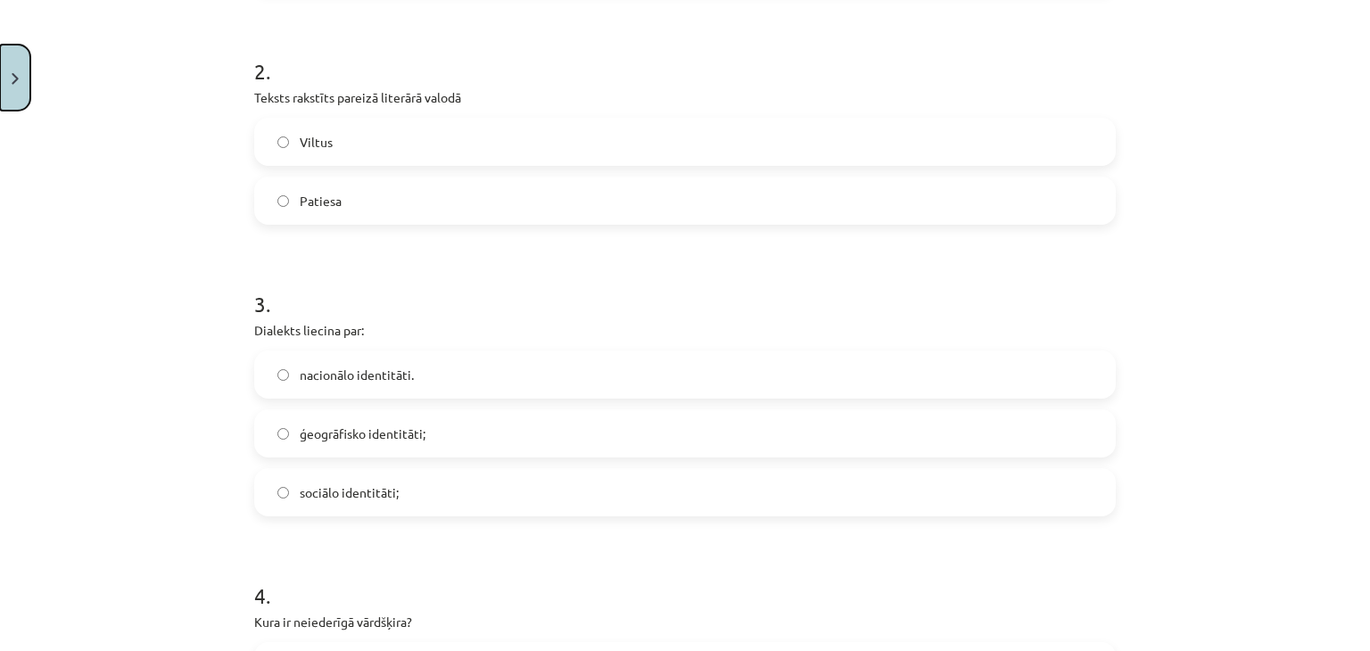
click at [8, 75] on button "Close" at bounding box center [15, 78] width 30 height 66
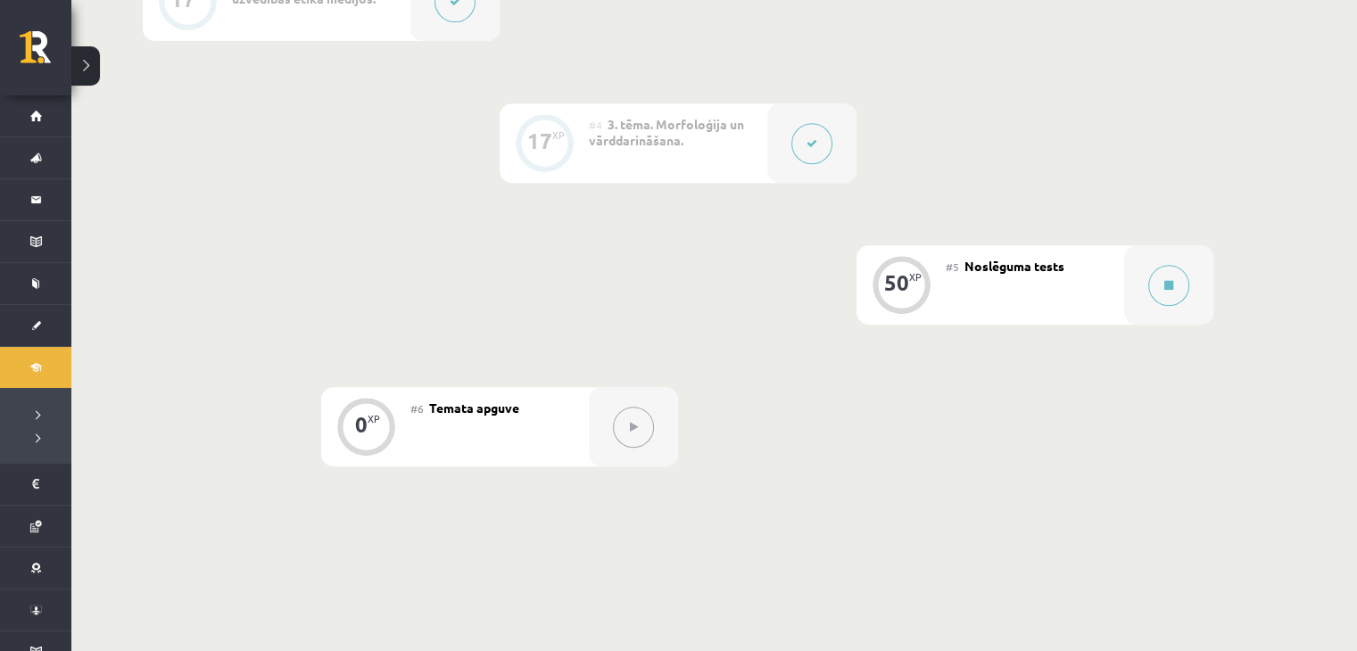
click at [793, 157] on div at bounding box center [811, 142] width 89 height 79
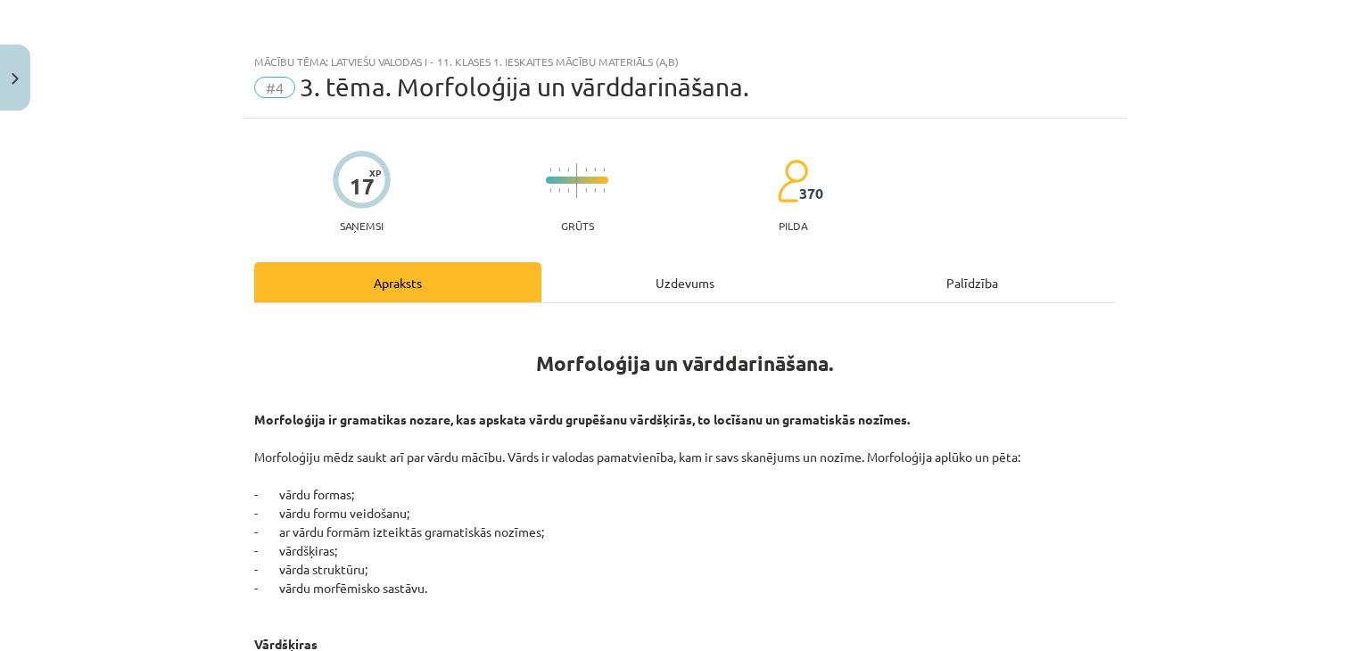
click at [647, 301] on div "Uzdevums" at bounding box center [685, 282] width 287 height 40
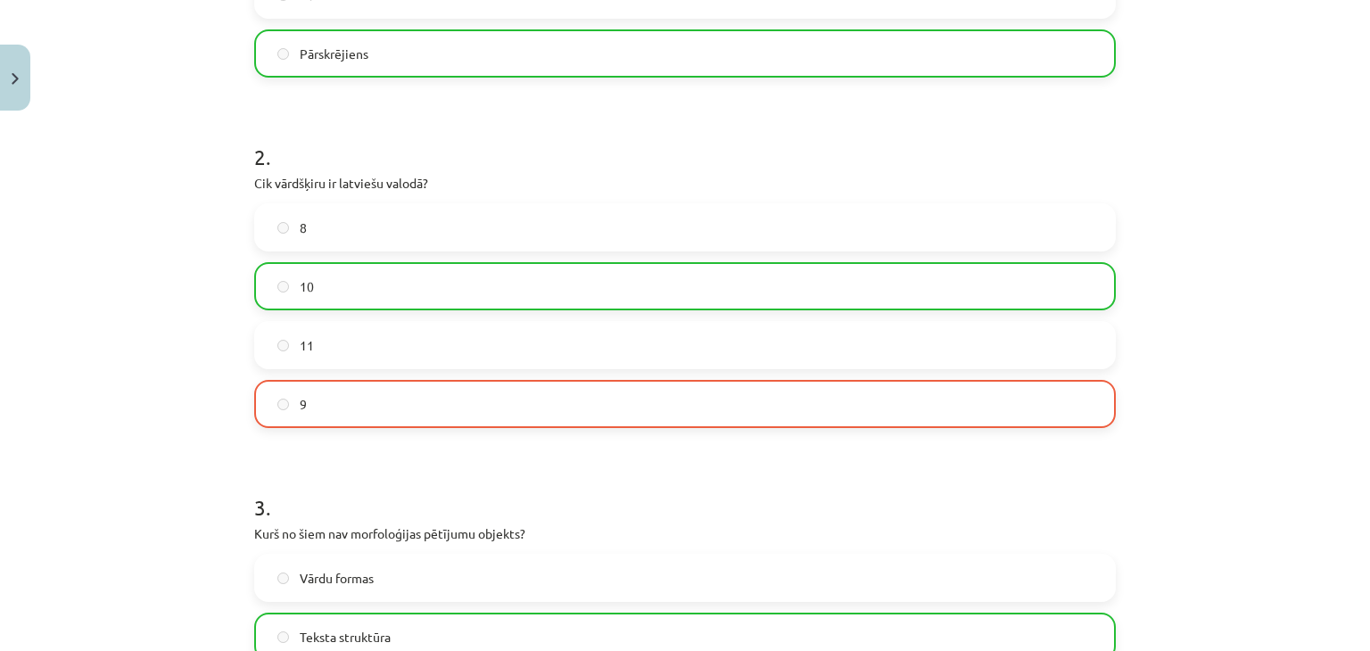
scroll to position [580, 0]
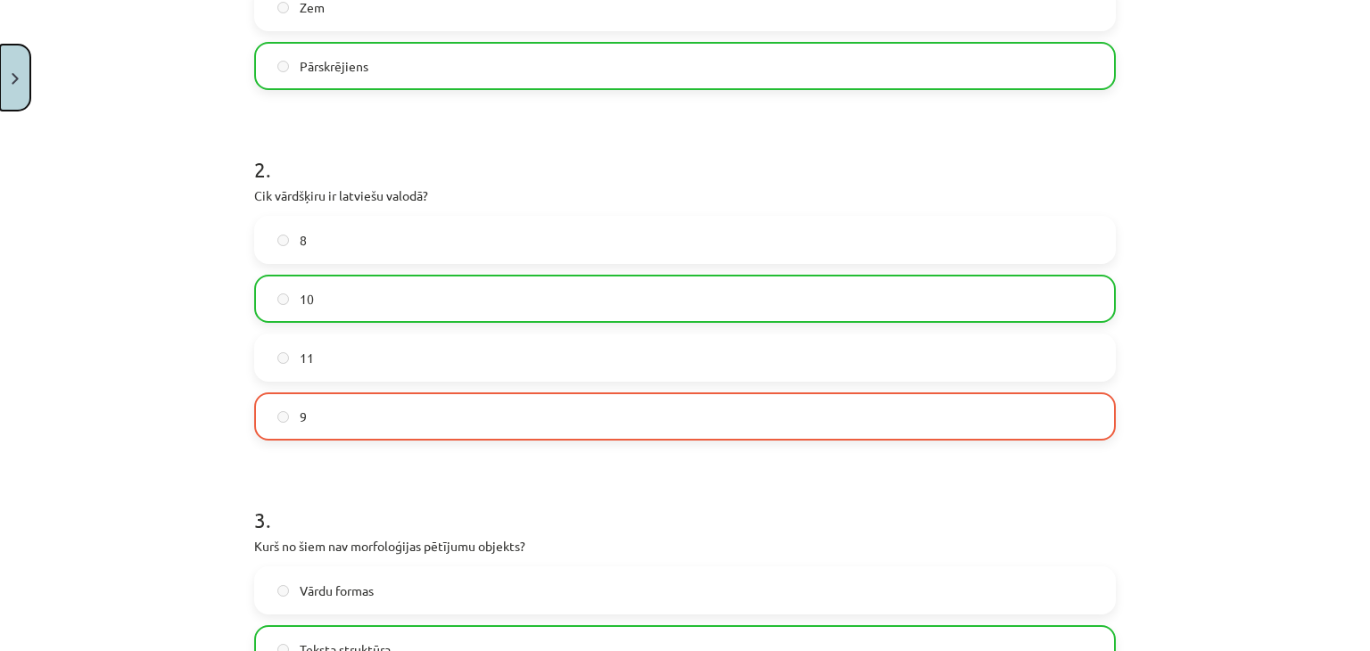
click at [29, 83] on button "Close" at bounding box center [15, 78] width 30 height 66
click at [1038, 303] on div "#5 Noslēguma tests" at bounding box center [1035, 284] width 178 height 79
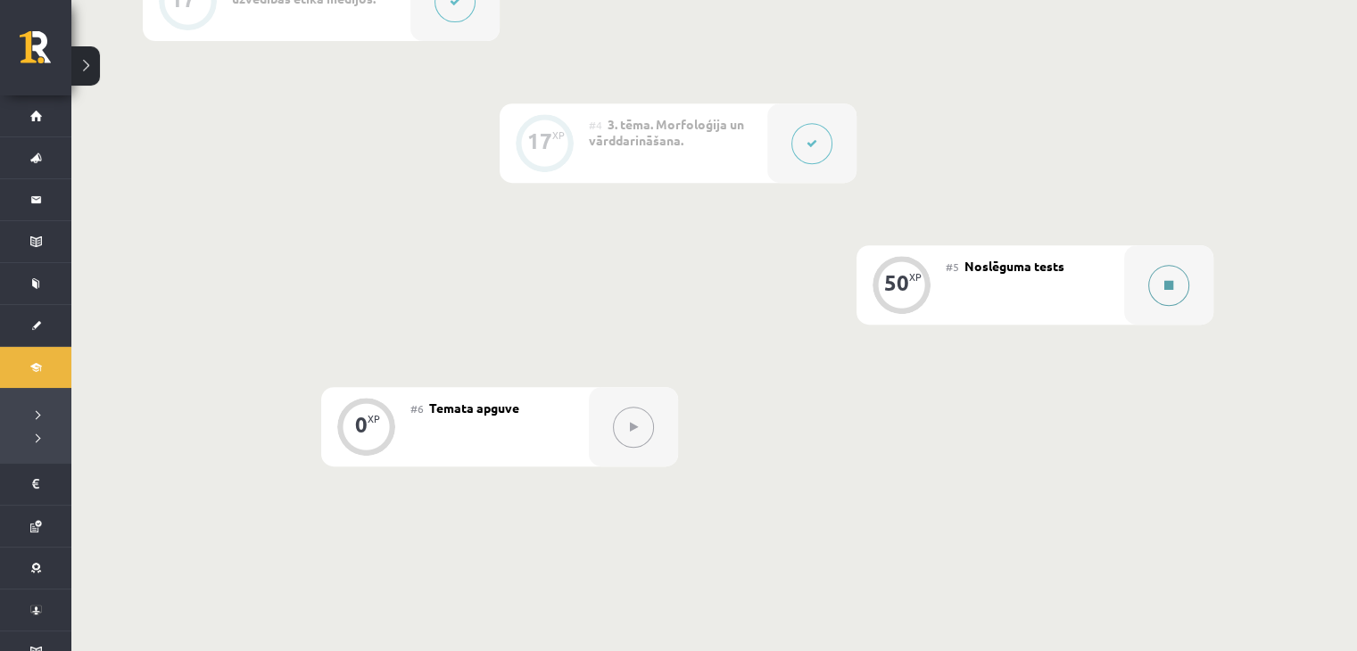
click at [1178, 290] on button at bounding box center [1168, 285] width 41 height 41
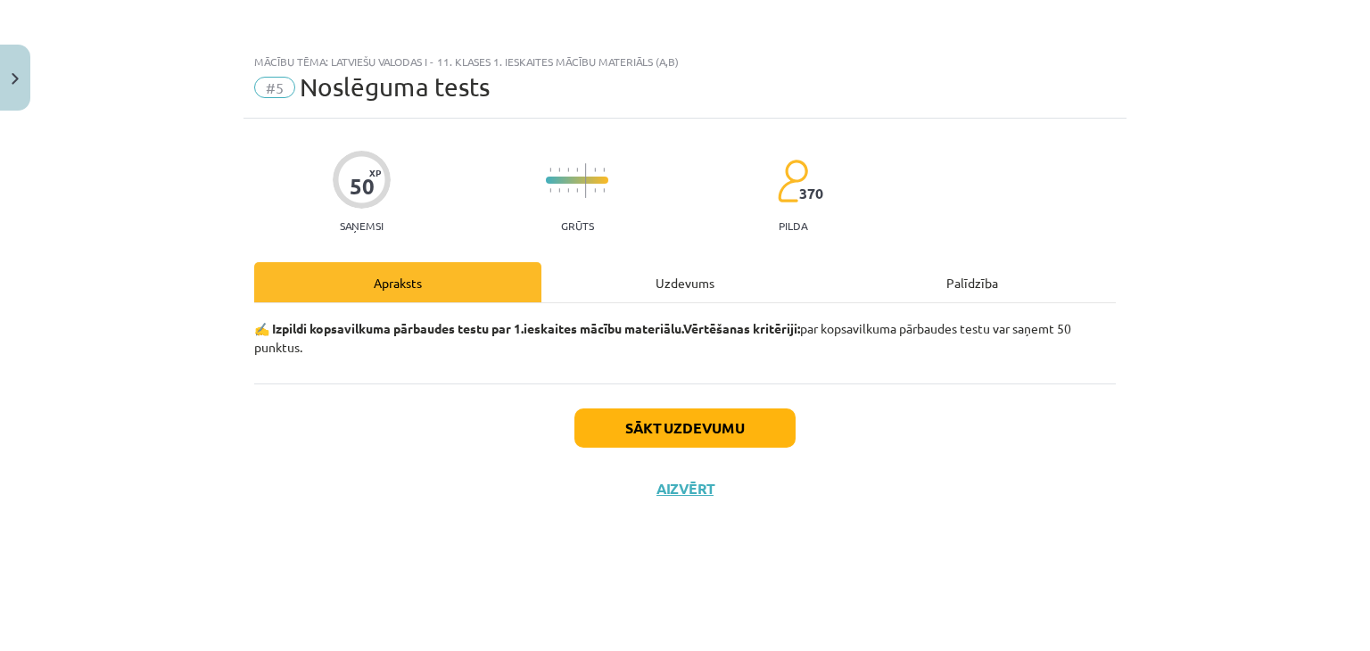
click at [621, 292] on div "Uzdevums" at bounding box center [685, 282] width 287 height 40
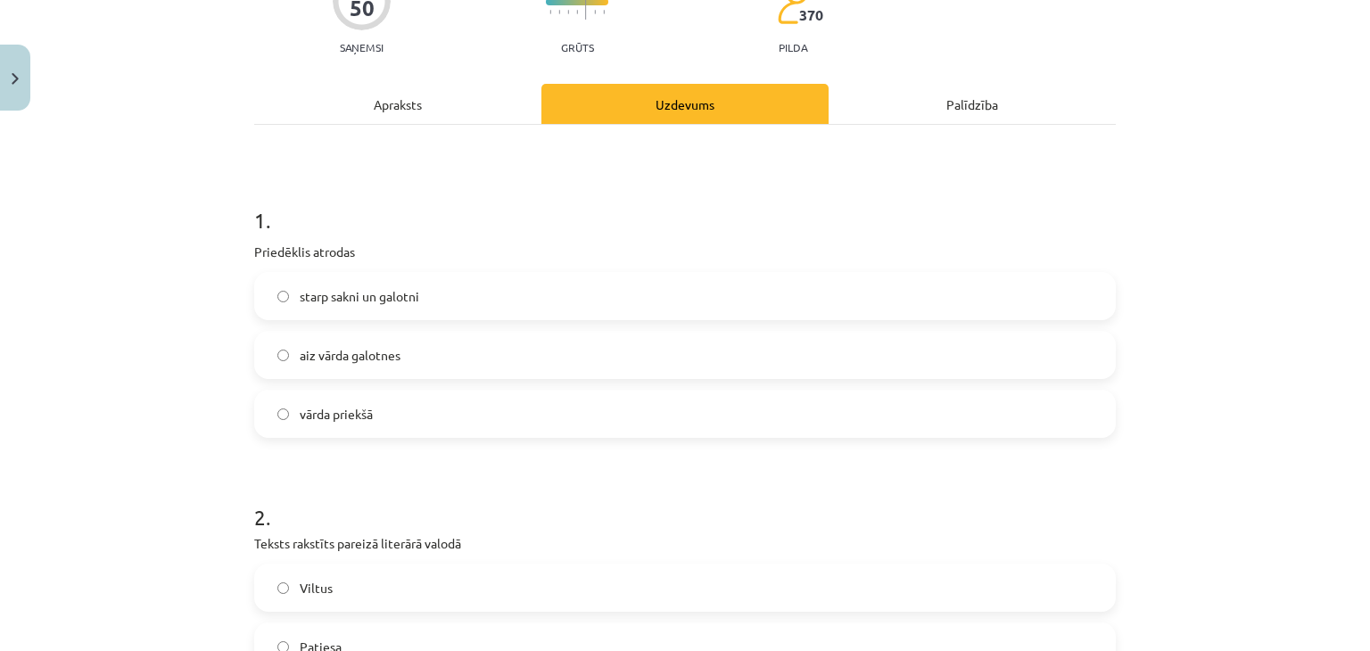
click at [404, 394] on label "vārda priekšā" at bounding box center [685, 414] width 858 height 45
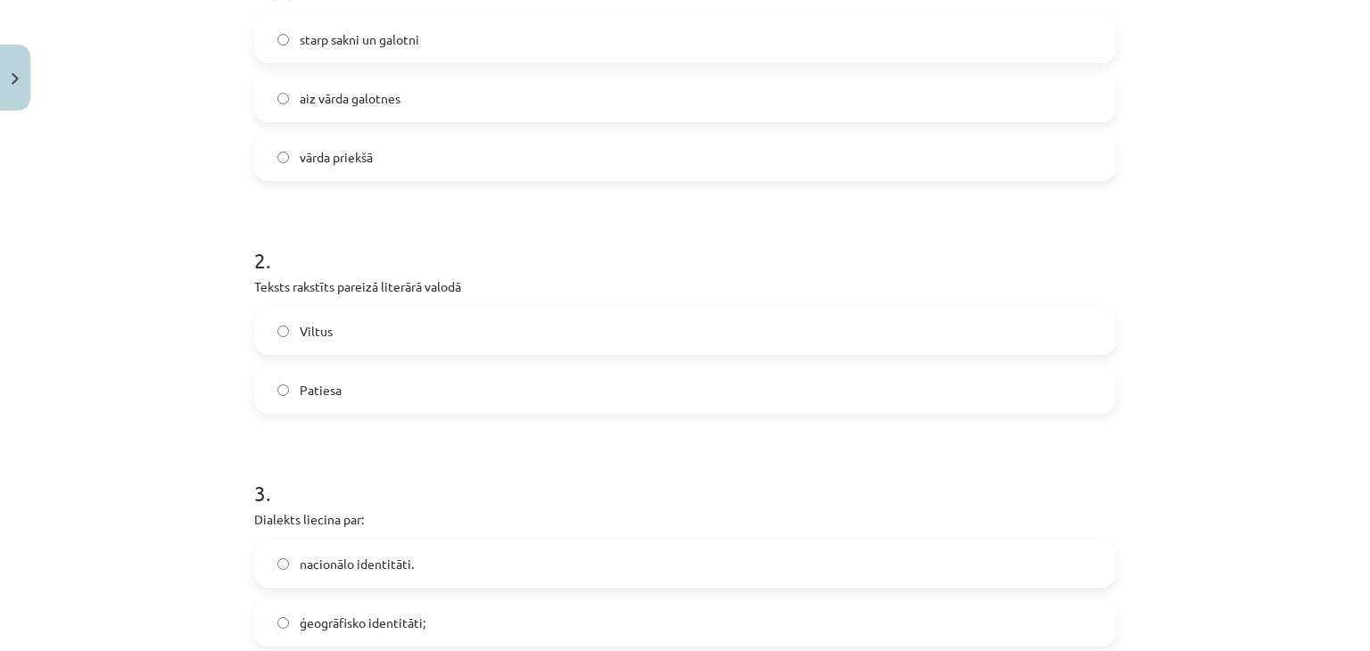
scroll to position [446, 0]
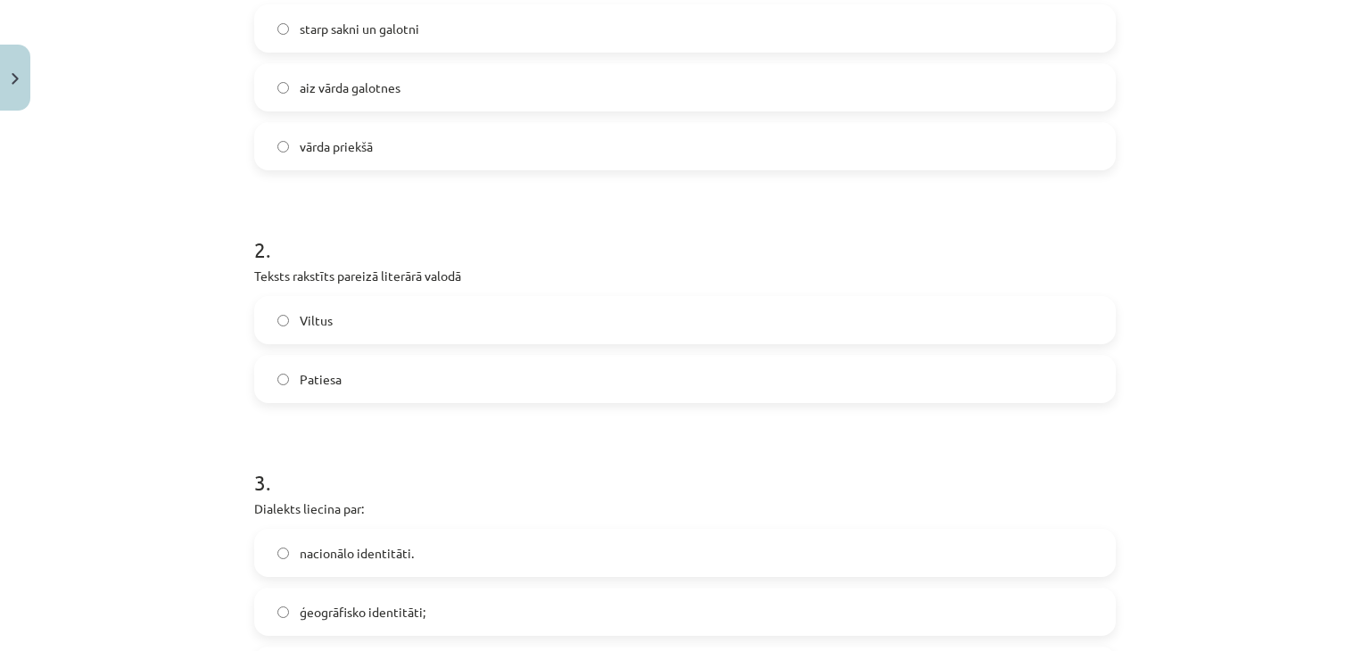
click at [365, 319] on label "Viltus" at bounding box center [685, 320] width 858 height 45
click at [358, 382] on label "Patiesa" at bounding box center [685, 379] width 858 height 45
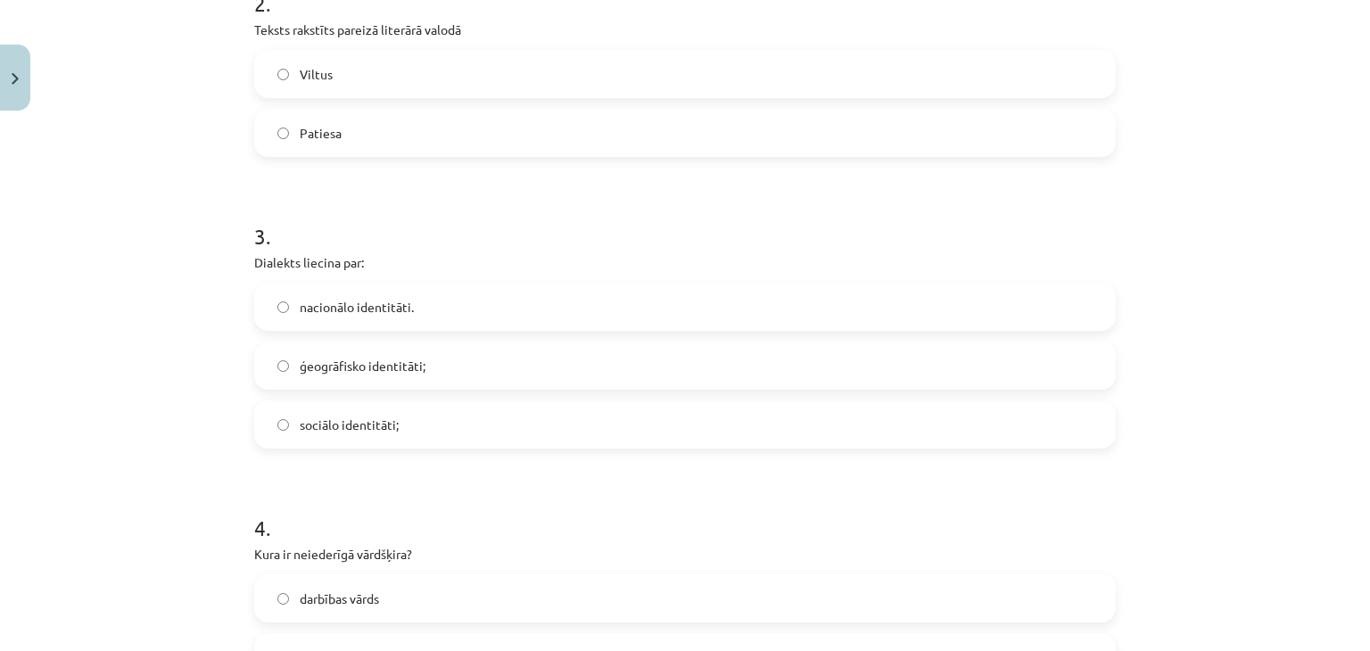
scroll to position [714, 0]
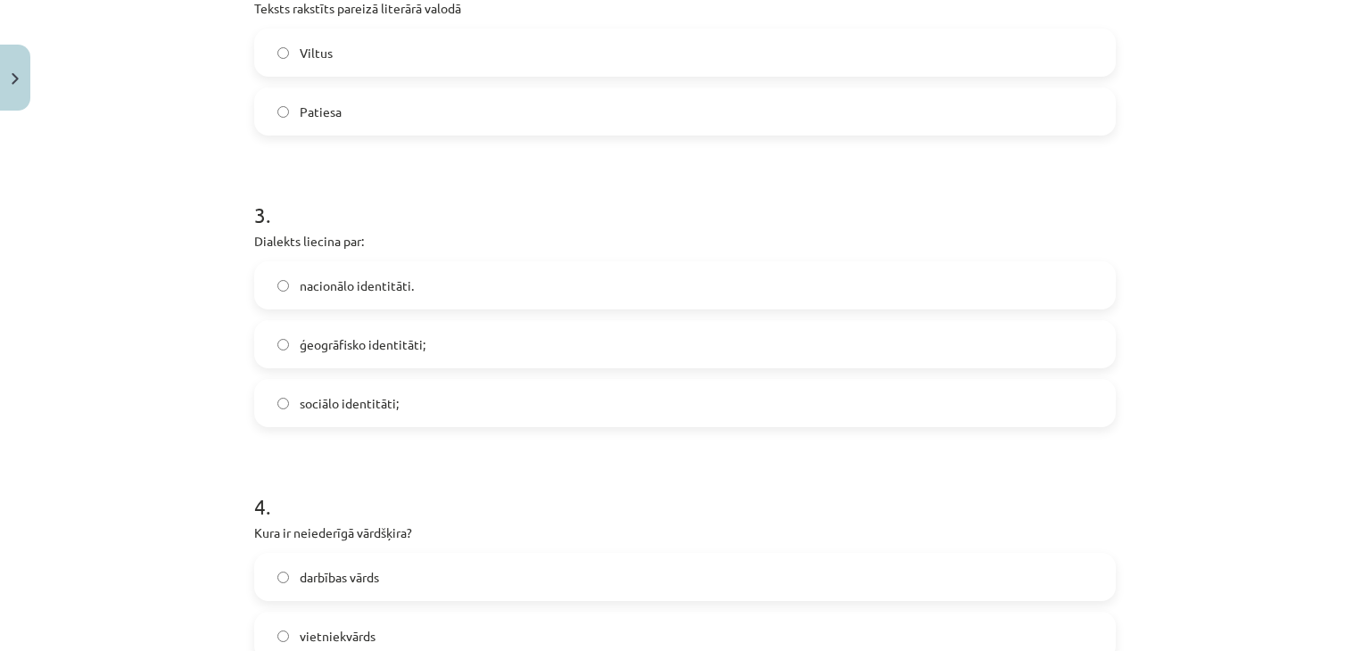
click at [346, 322] on label "ģeogrāfisko identitāti;" at bounding box center [685, 344] width 858 height 45
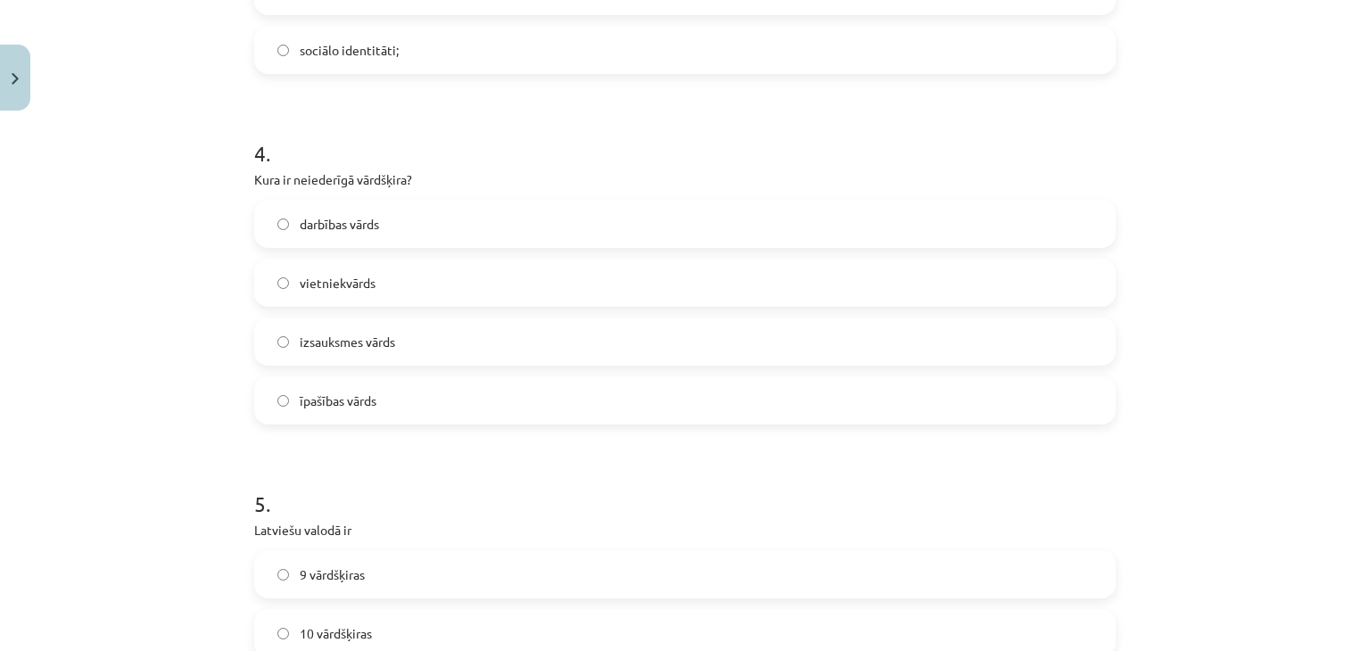
scroll to position [1071, 0]
click at [352, 342] on span "izsauksmes vārds" at bounding box center [347, 338] width 95 height 19
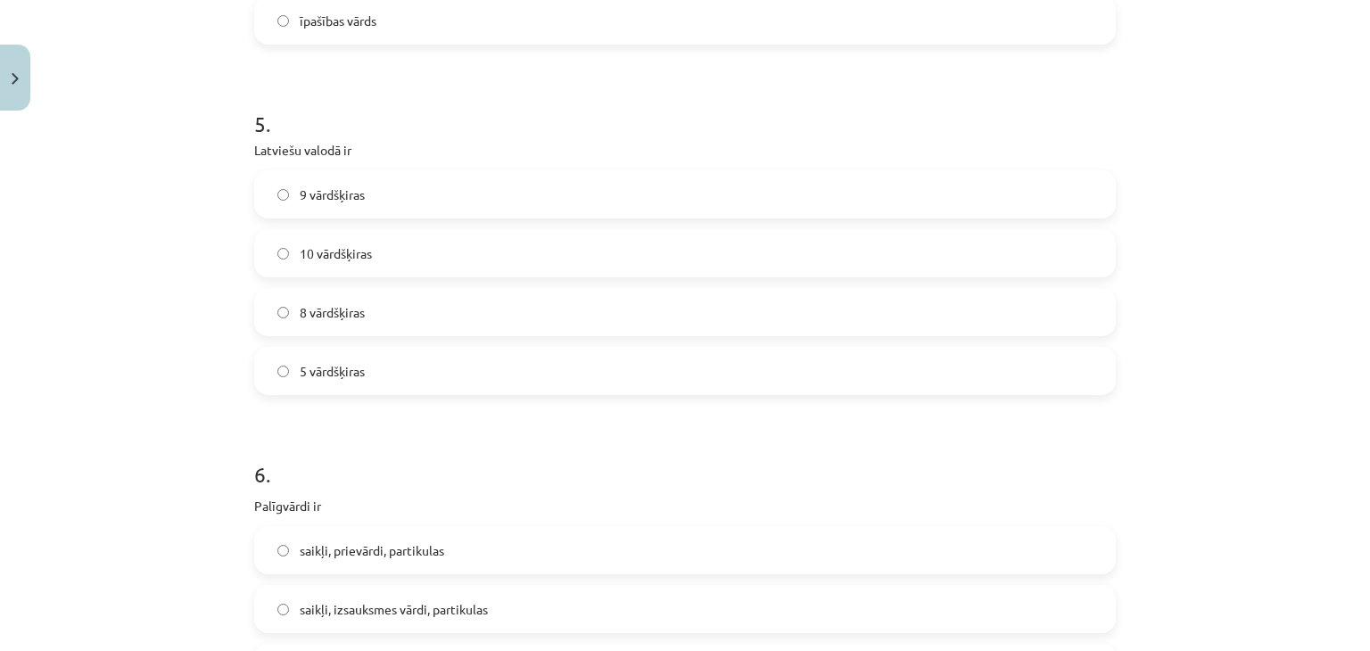
scroll to position [1517, 0]
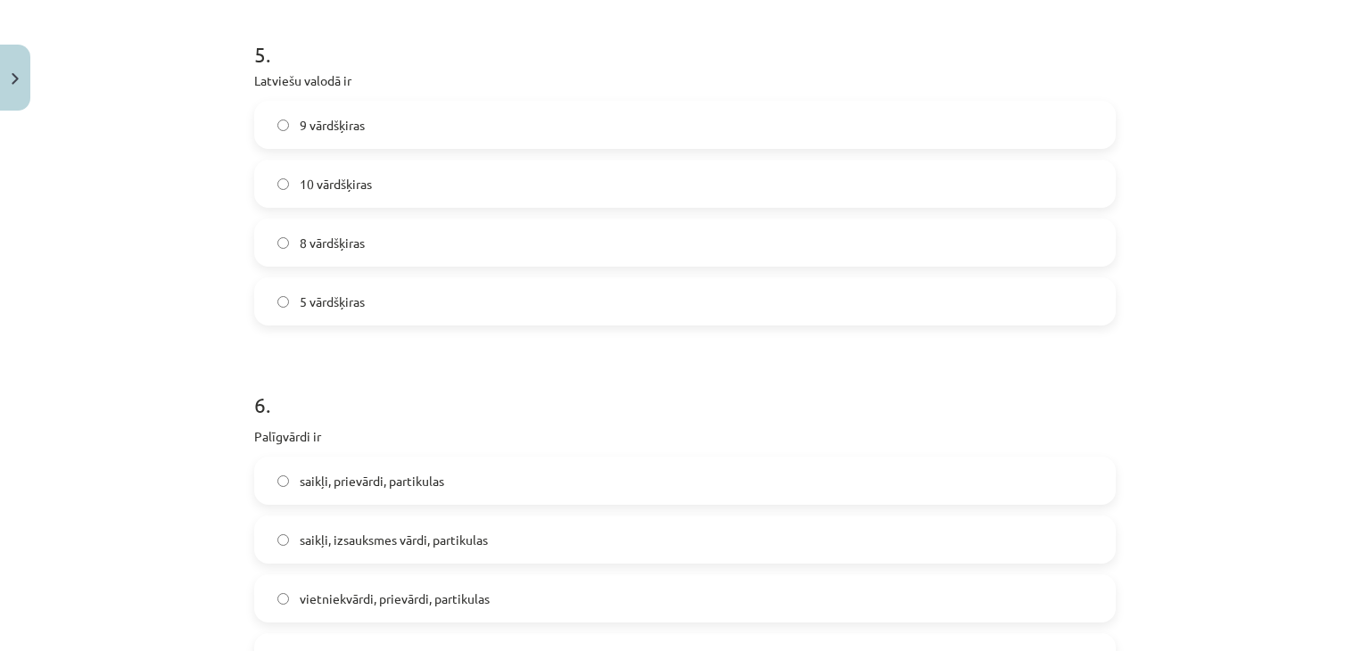
click at [360, 169] on label "10 vārdšķiras" at bounding box center [685, 183] width 858 height 45
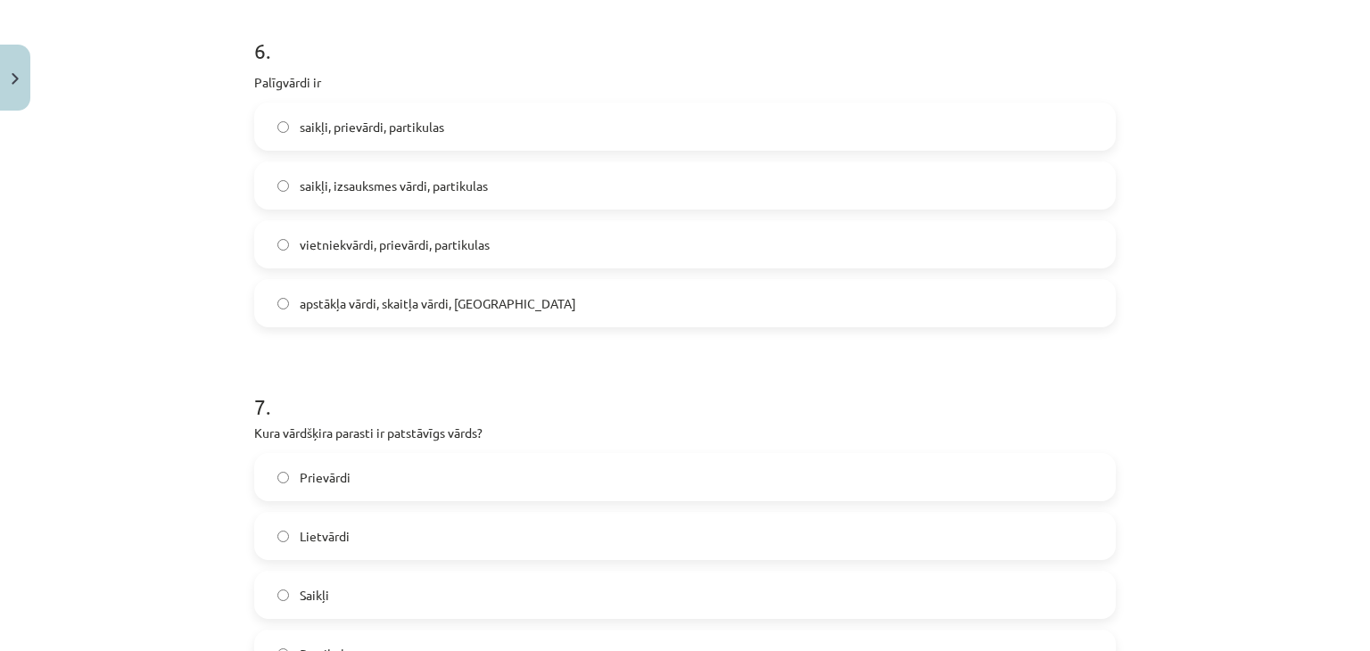
scroll to position [1874, 0]
click at [357, 308] on span "apstākļa vārdi, skaitļa vārdi, saikļi" at bounding box center [438, 301] width 277 height 19
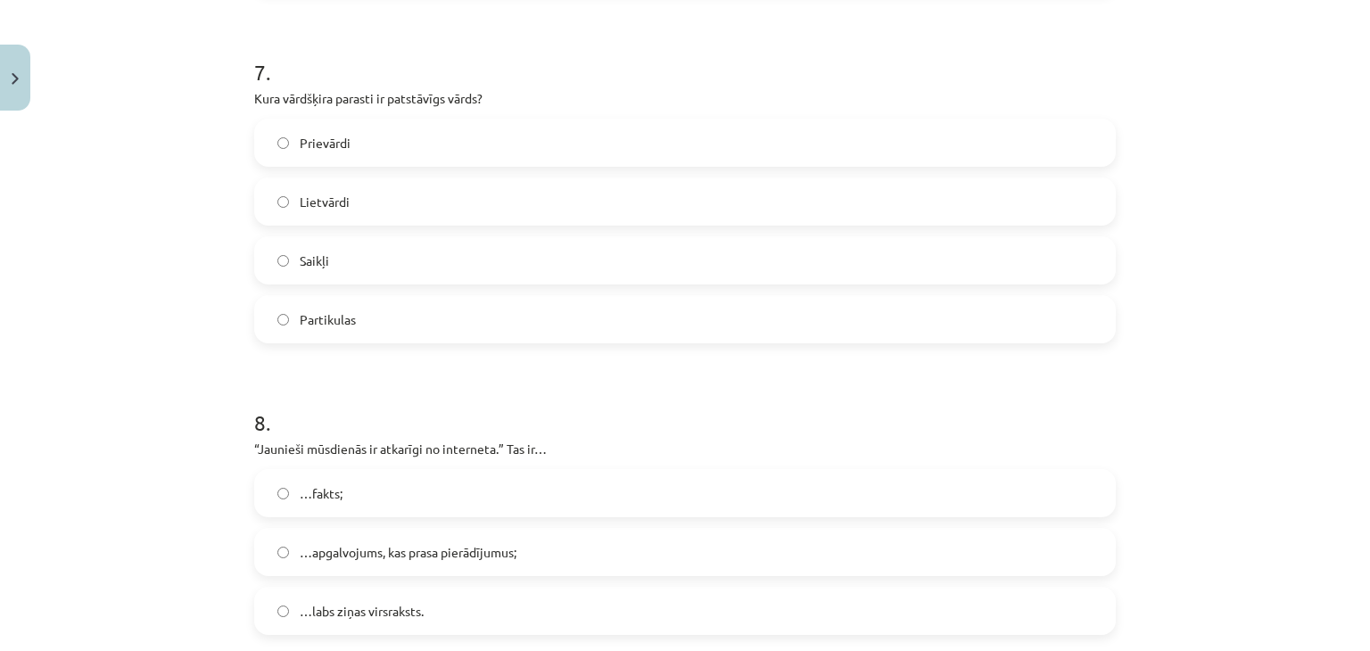
scroll to position [2231, 0]
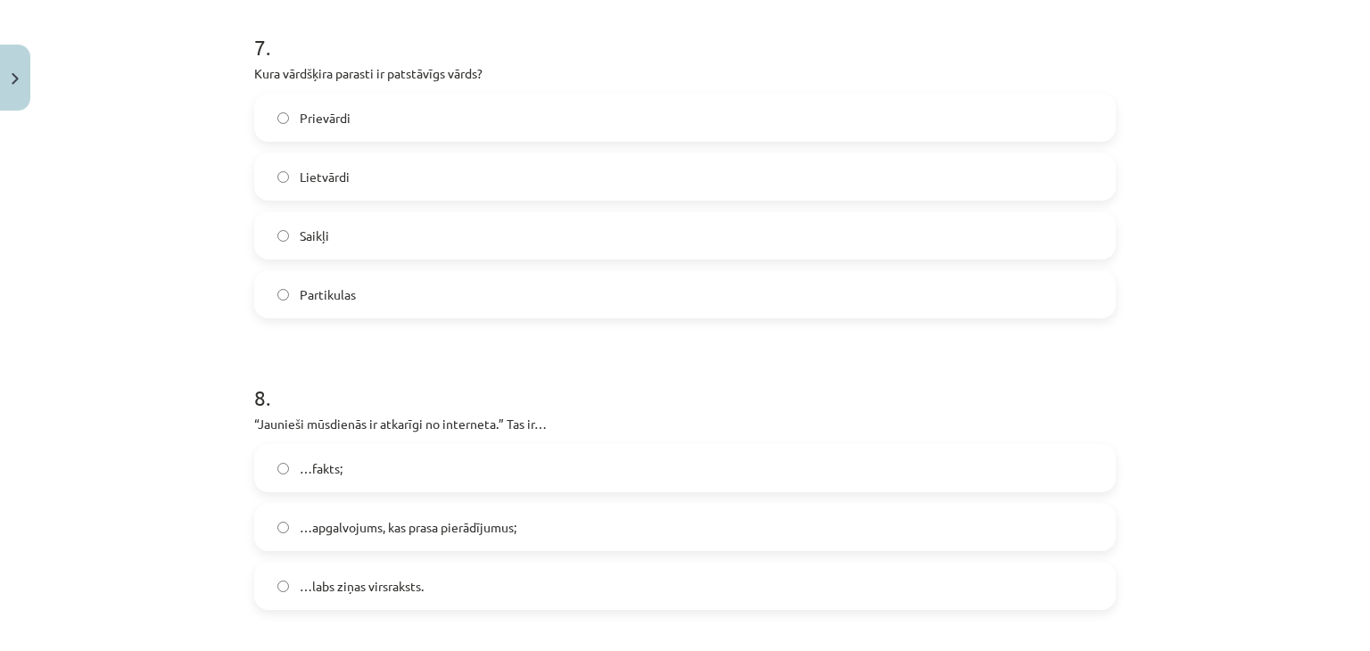
click at [318, 170] on span "Lietvārdi" at bounding box center [325, 177] width 50 height 19
click at [376, 248] on label "Saikļi" at bounding box center [685, 235] width 858 height 45
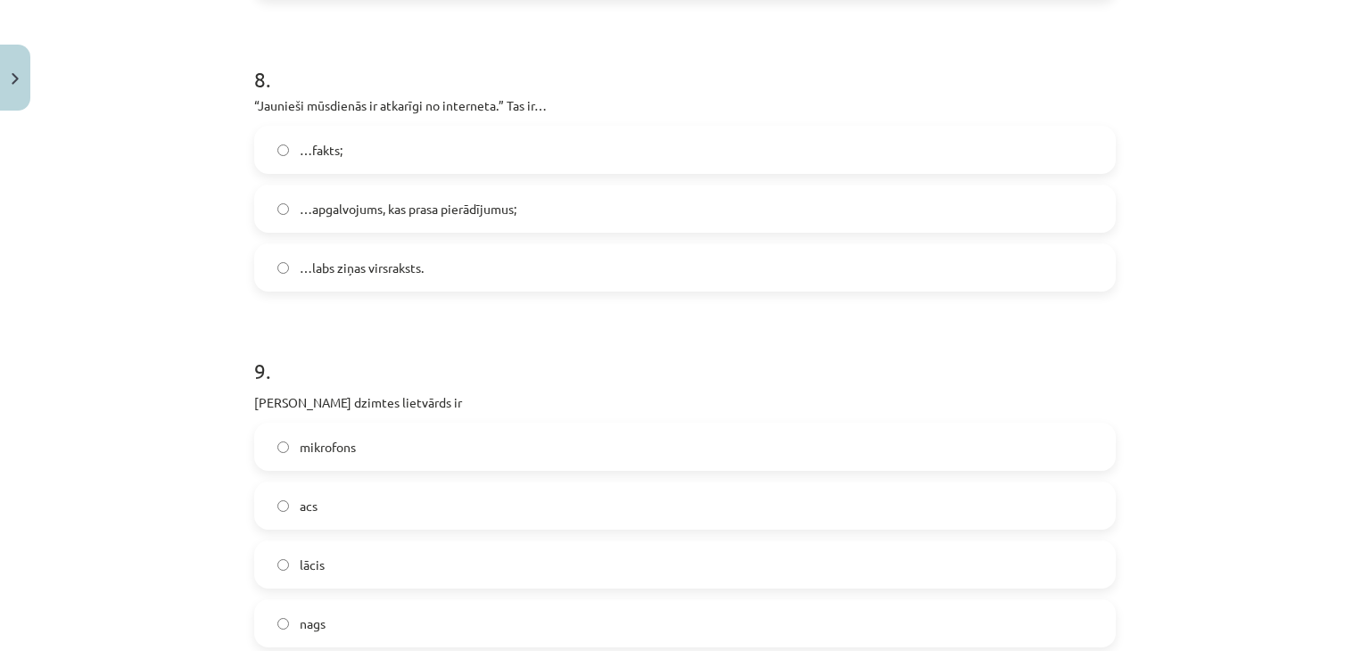
scroll to position [2498, 0]
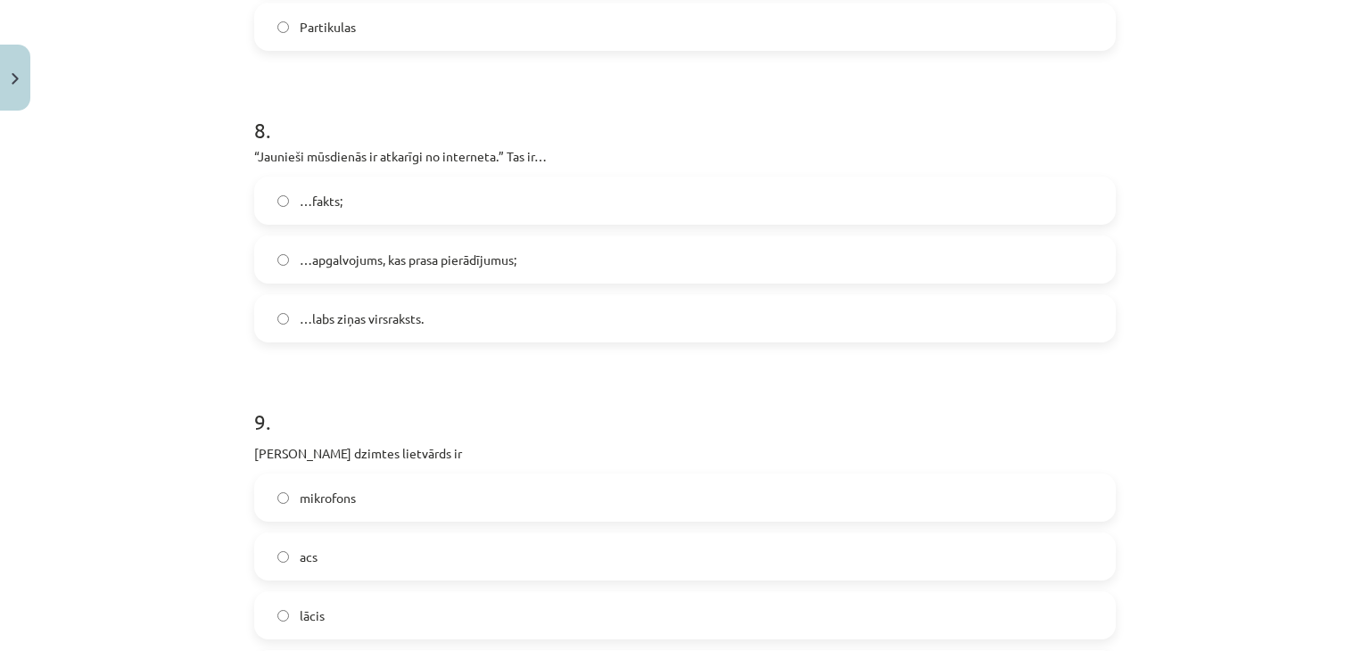
click at [490, 309] on label "…labs ziņas virsraksts." at bounding box center [685, 318] width 858 height 45
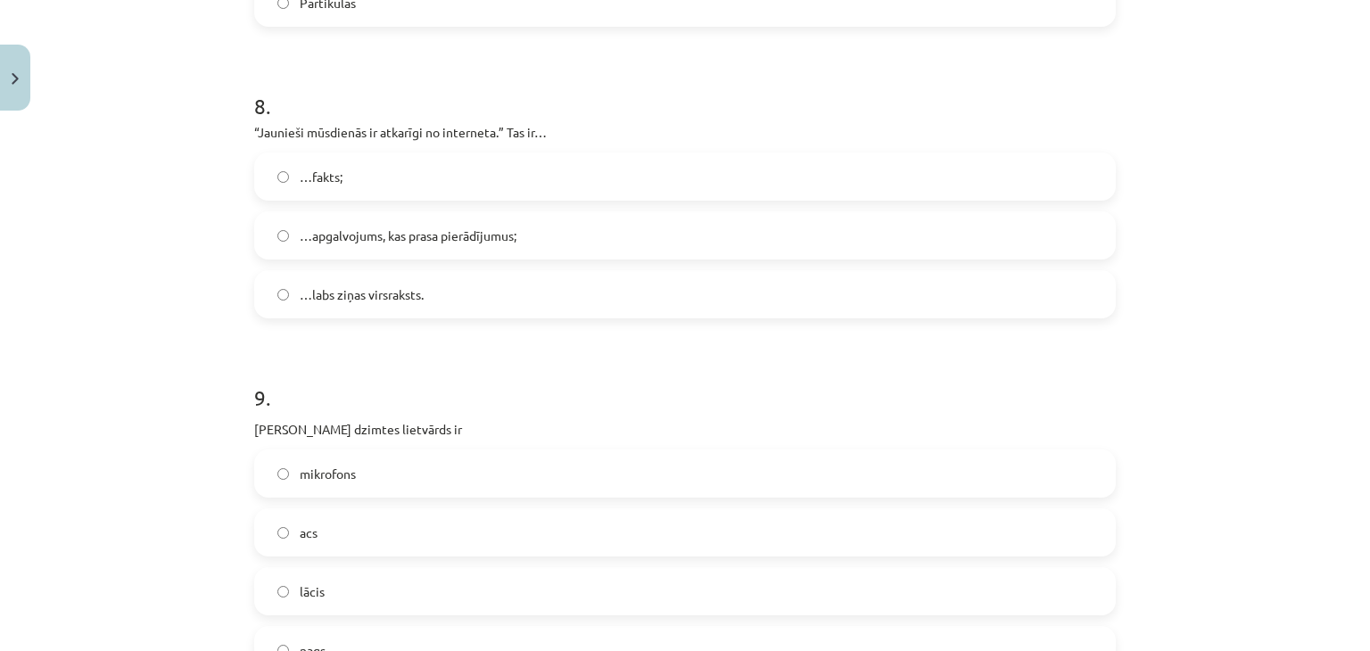
scroll to position [2587, 0]
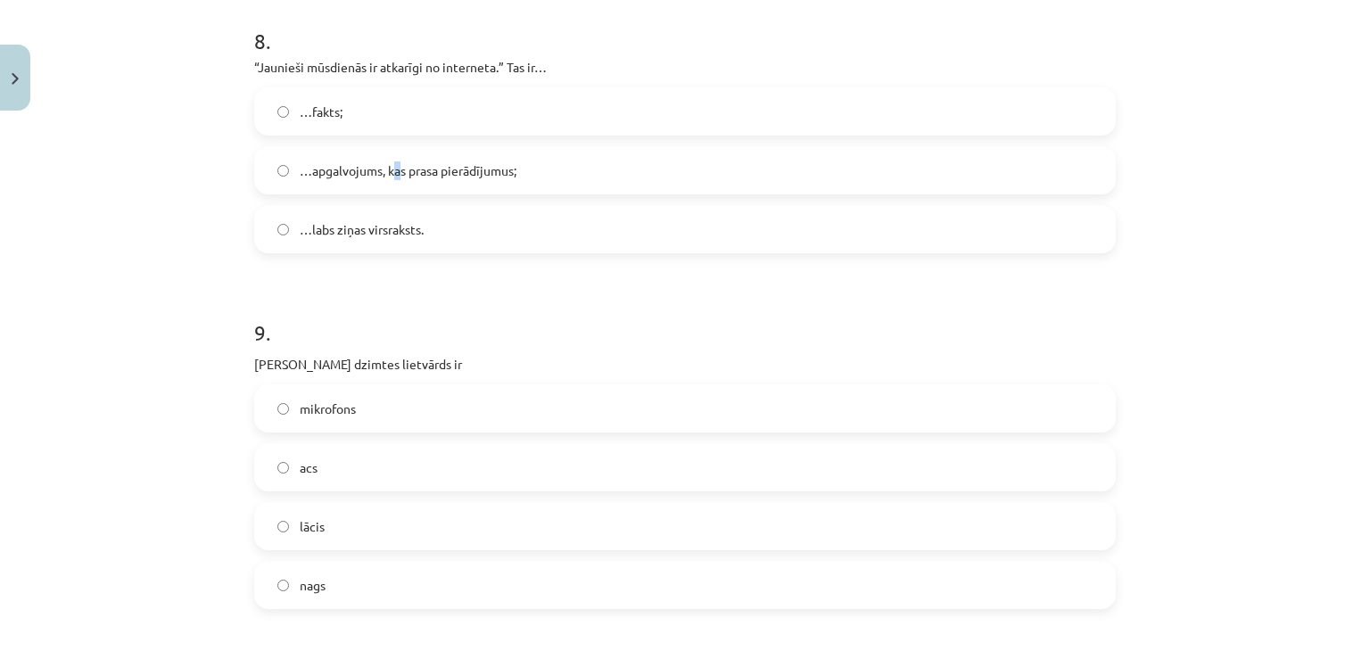
click at [394, 174] on span "…apgalvojums, kas prasa pierādījumus;" at bounding box center [408, 170] width 217 height 19
click at [385, 167] on span "…apgalvojums, kas prasa pierādījumus;" at bounding box center [408, 170] width 217 height 19
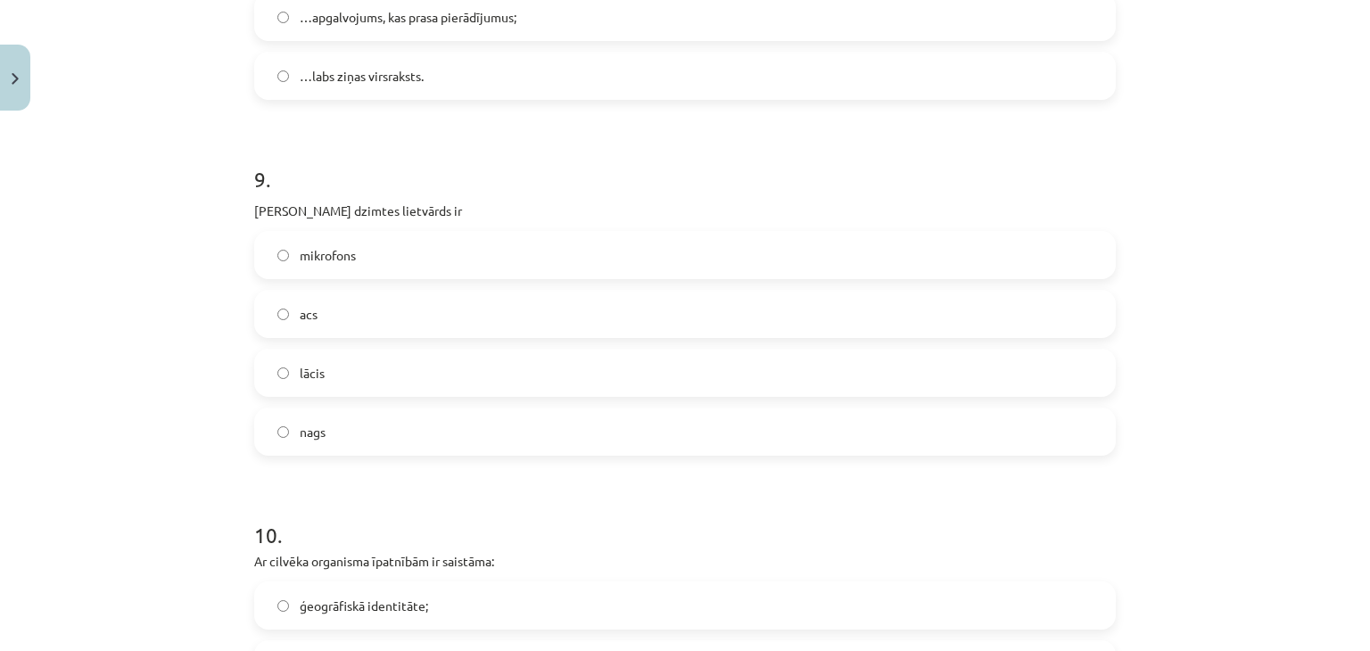
scroll to position [2855, 0]
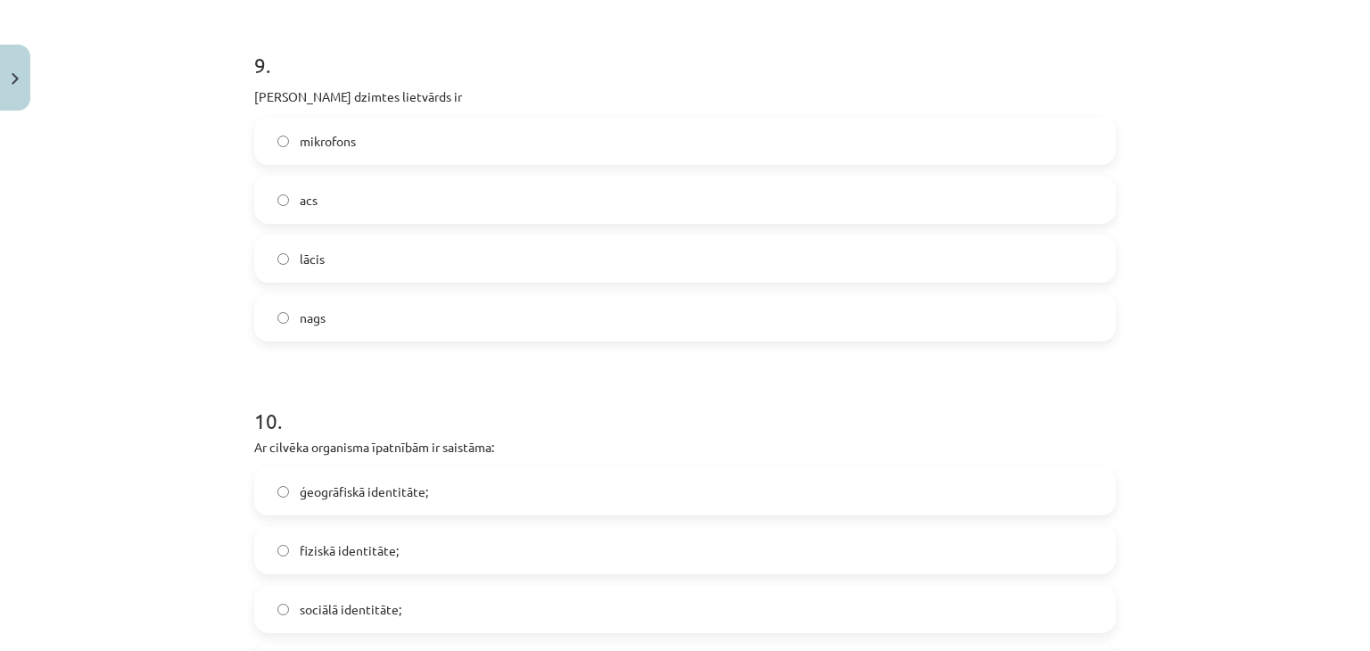
click at [390, 205] on label "acs" at bounding box center [685, 200] width 858 height 45
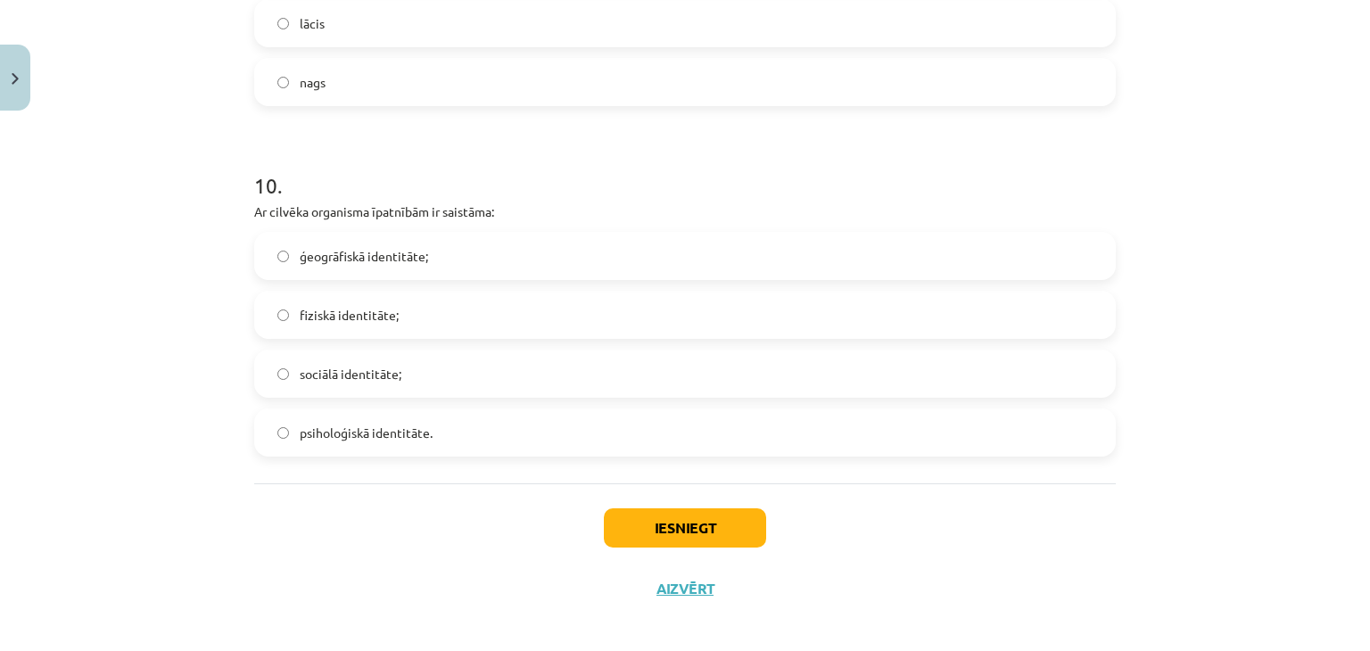
scroll to position [3102, 0]
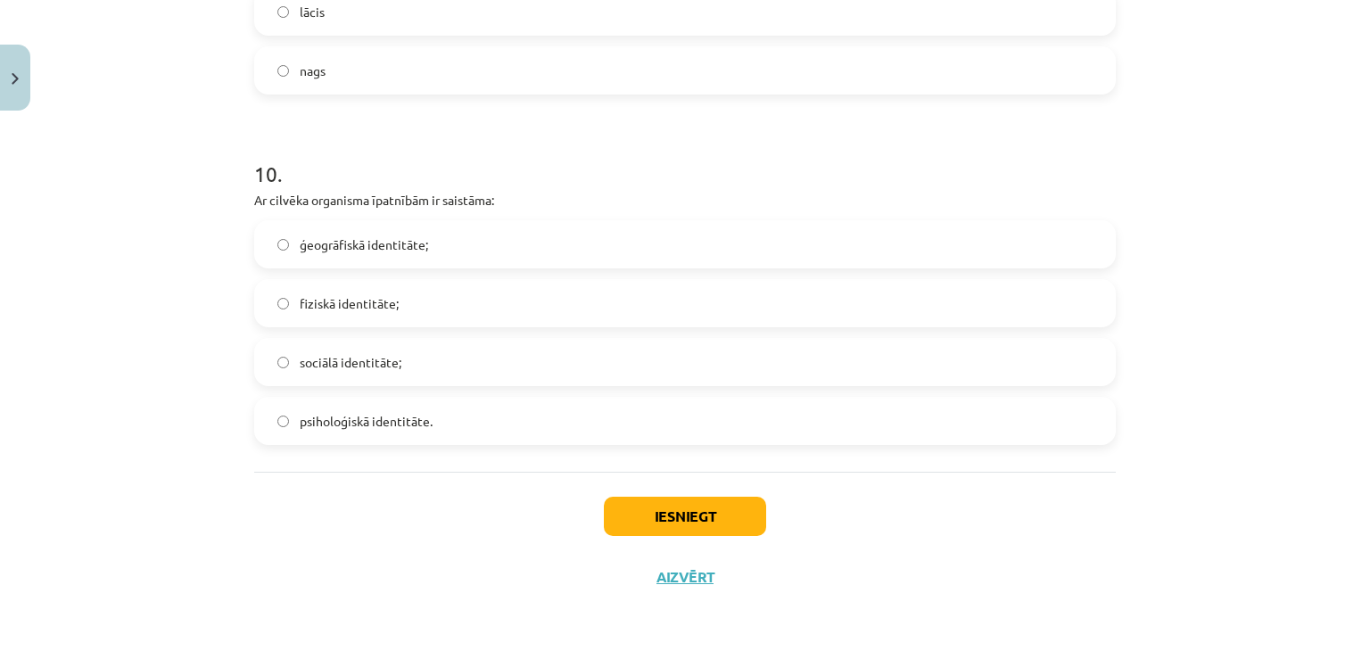
click at [284, 309] on label "fiziskā identitāte;" at bounding box center [685, 303] width 858 height 45
click at [653, 522] on button "Iesniegt" at bounding box center [685, 516] width 162 height 39
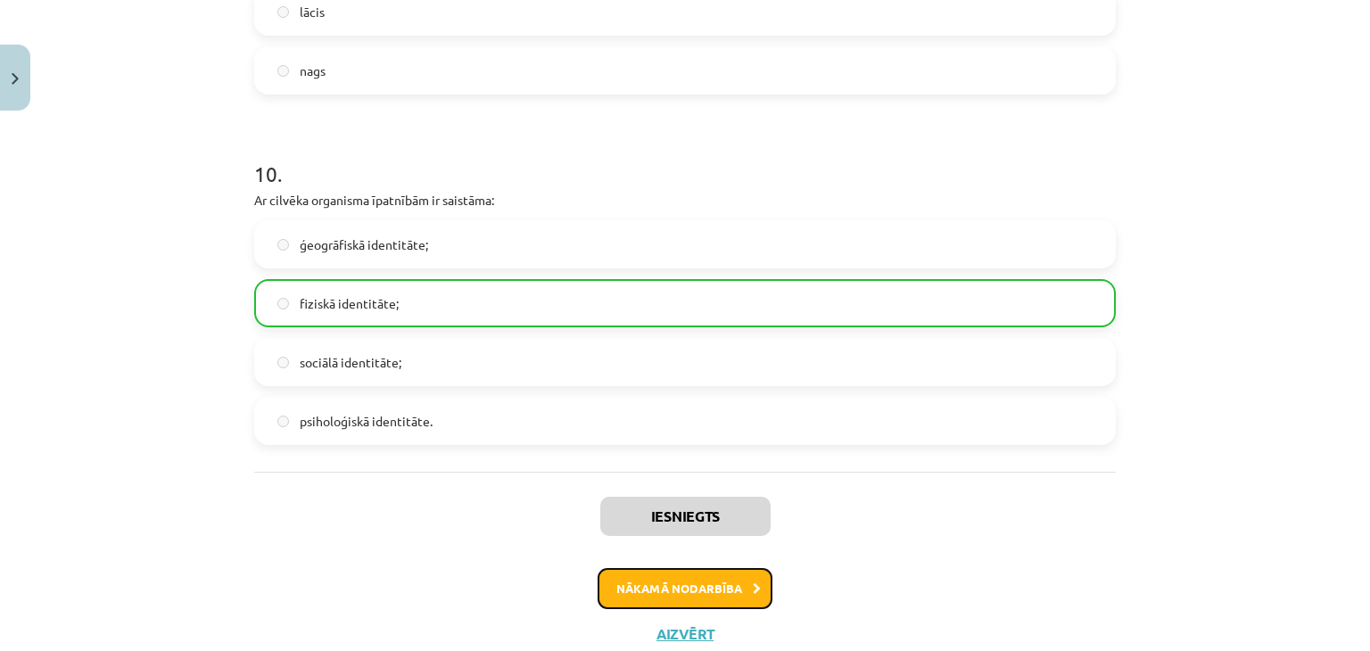
click at [651, 584] on button "Nākamā nodarbība" at bounding box center [685, 588] width 175 height 41
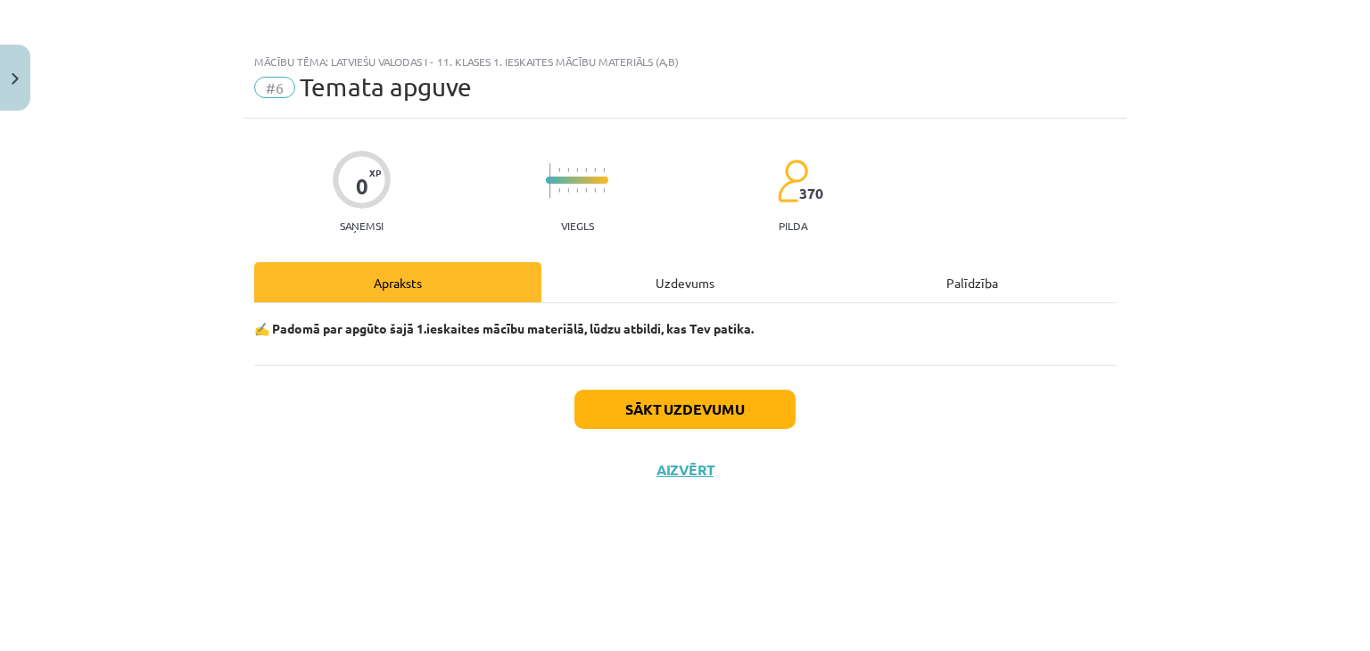
scroll to position [0, 0]
click at [675, 261] on div "0 XP Saņemsi Viegls 370 pilda Apraksts Uzdevums Palīdzība ✍️ Padomā par apgūto …" at bounding box center [685, 363] width 883 height 488
click at [655, 278] on div "Uzdevums" at bounding box center [685, 282] width 287 height 40
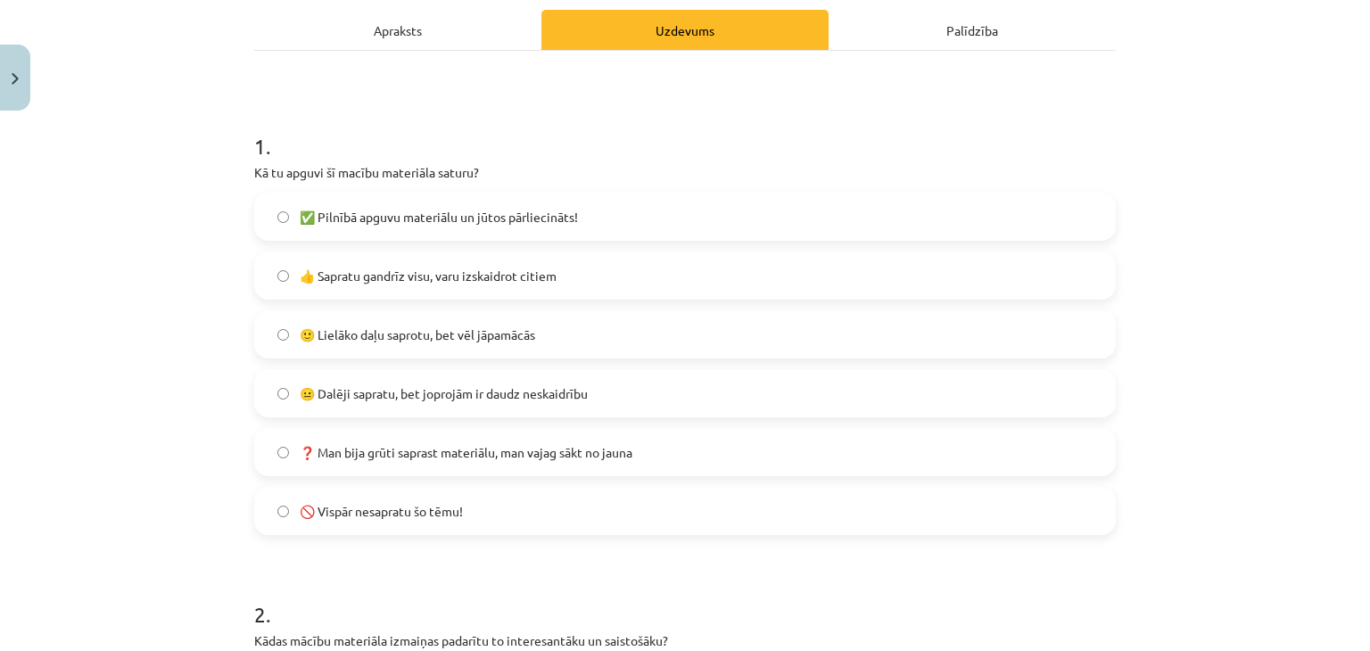
scroll to position [178, 0]
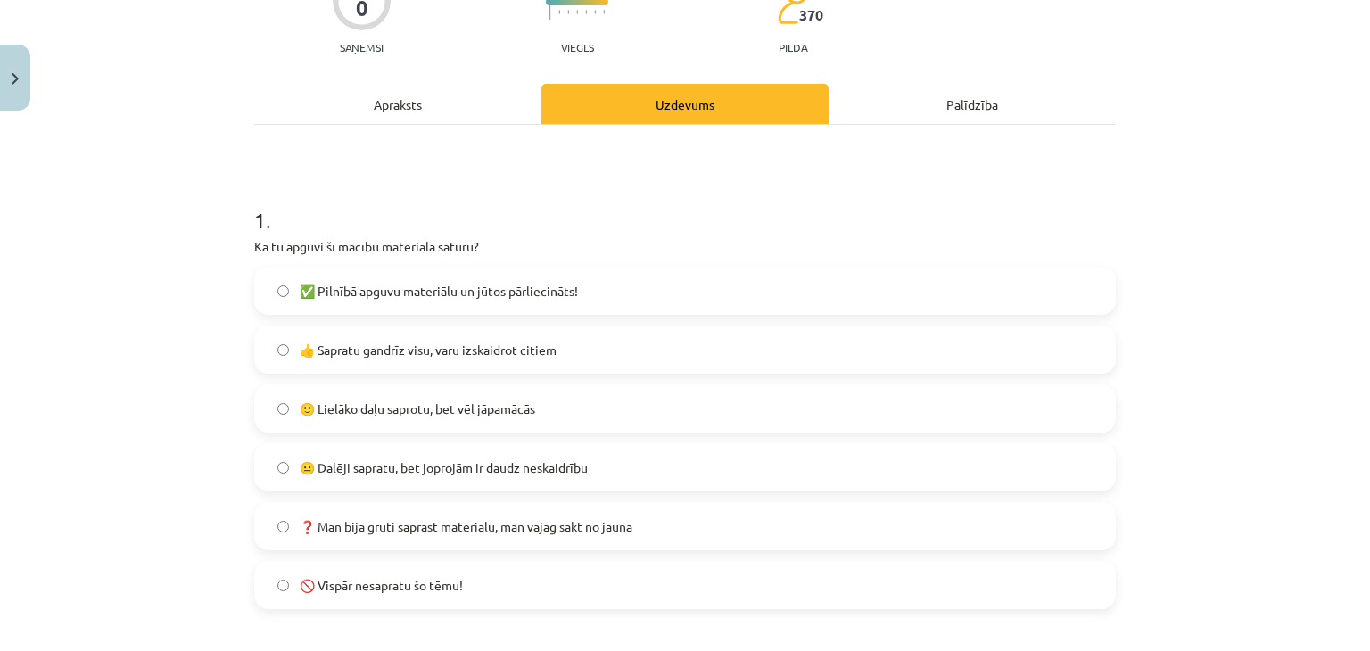
click at [493, 364] on label "👍 Sapratu gandrīz visu, varu izskaidrot citiem" at bounding box center [685, 349] width 858 height 45
click at [425, 347] on span "👍 Sapratu gandrīz visu, varu izskaidrot citiem" at bounding box center [428, 350] width 257 height 19
click at [458, 294] on span "✅ Pilnībā apguvu materiālu un jūtos pārliecināts!" at bounding box center [439, 291] width 278 height 19
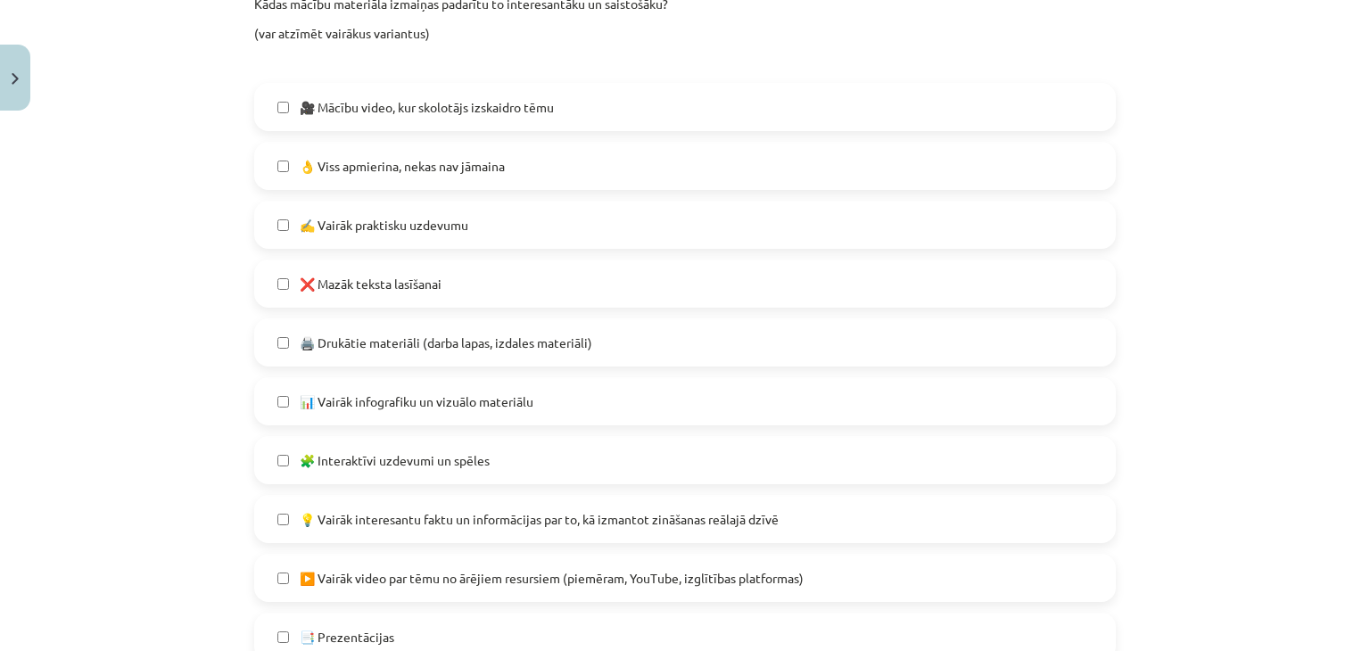
scroll to position [892, 0]
click at [412, 150] on label "👌 Viss apmierina, nekas nav jāmaina" at bounding box center [685, 163] width 858 height 45
click at [425, 99] on span "🎥 Mācību video, kur skolotājs izskaidro tēmu" at bounding box center [427, 104] width 254 height 19
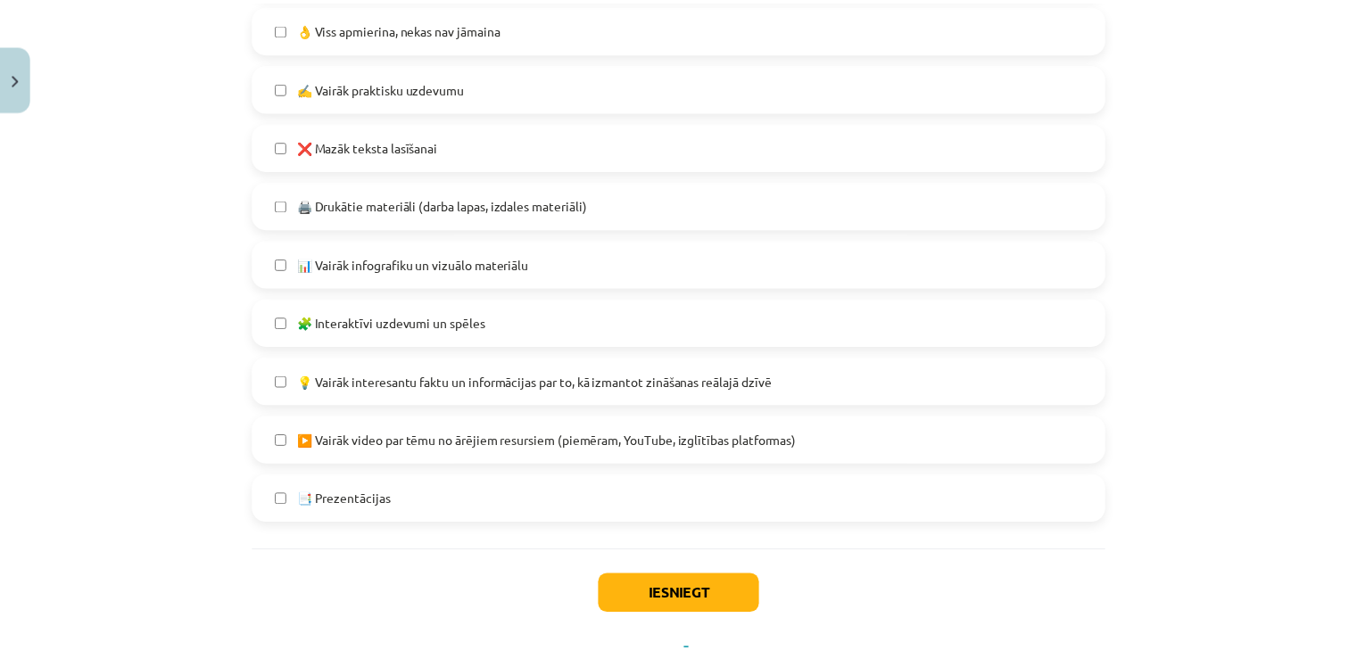
scroll to position [1071, 0]
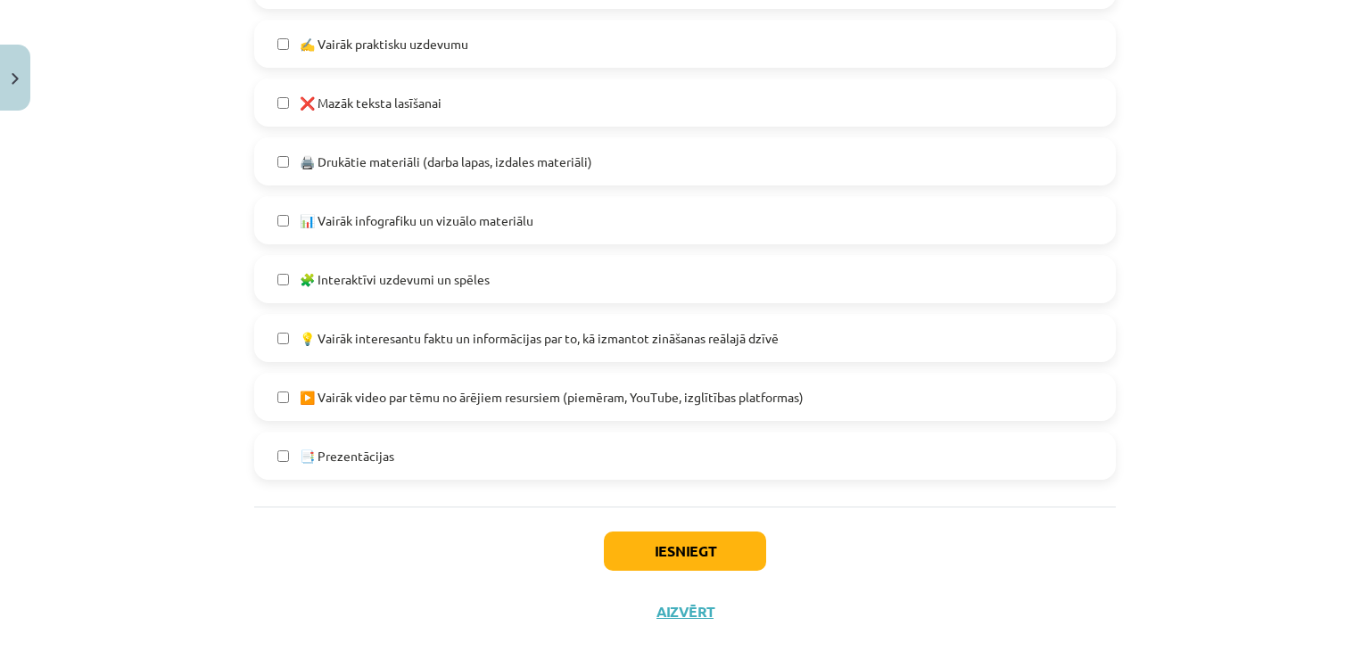
click at [584, 276] on label "🧩 Interaktīvi uzdevumi un spēles" at bounding box center [685, 279] width 858 height 45
click at [713, 551] on button "Iesniegt" at bounding box center [685, 551] width 162 height 39
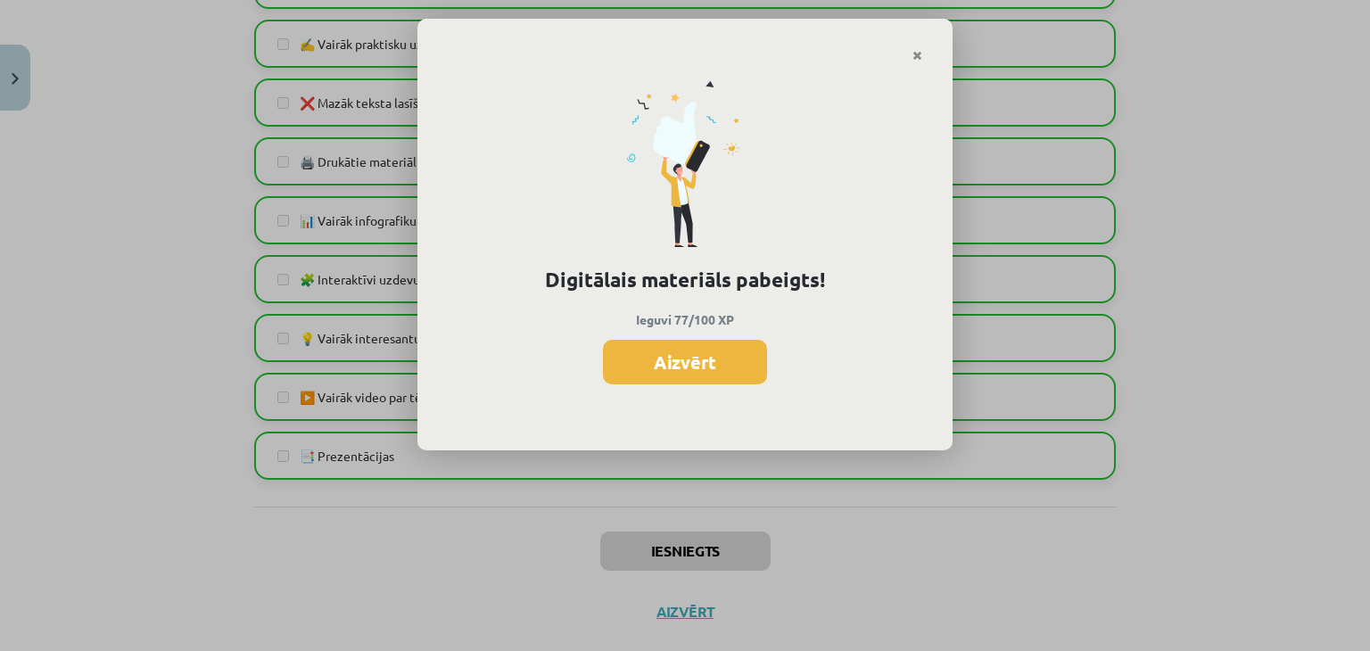
drag, startPoint x: 760, startPoint y: 350, endPoint x: 749, endPoint y: 343, distance: 13.6
click at [757, 344] on button "Aizvērt" at bounding box center [685, 362] width 164 height 45
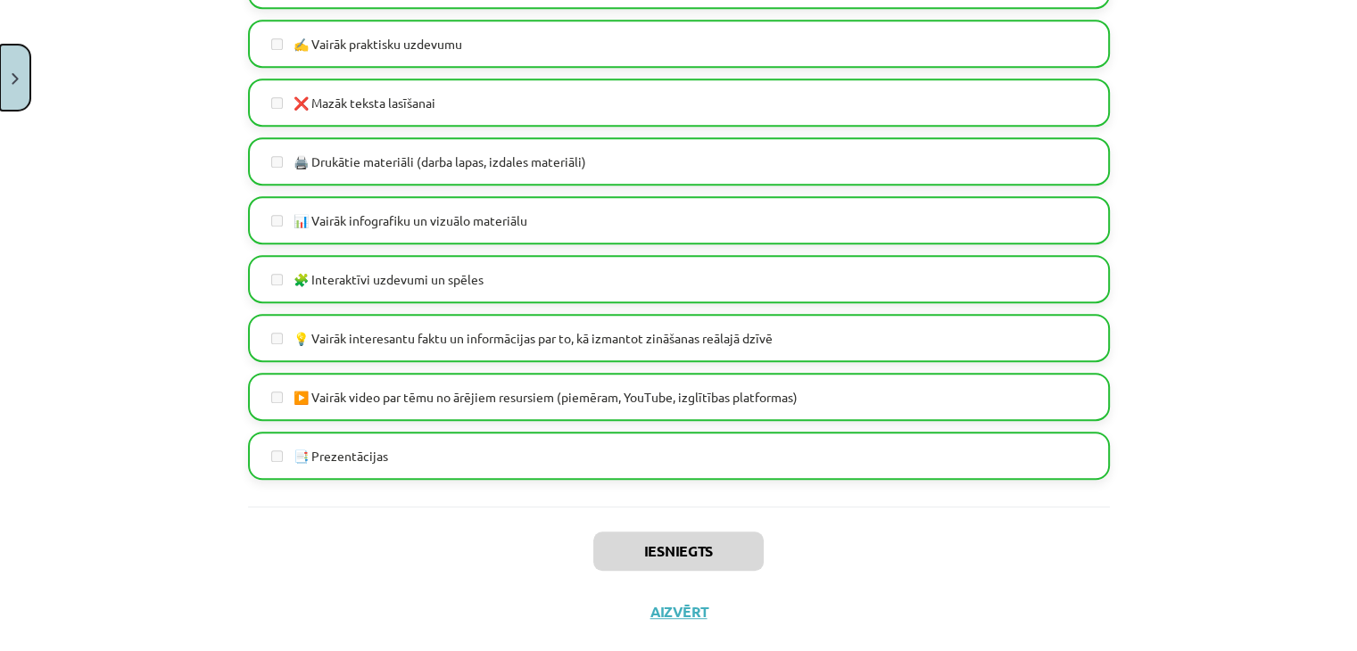
drag, startPoint x: 26, startPoint y: 68, endPoint x: 24, endPoint y: 38, distance: 29.5
click at [28, 46] on div "Mācību tēma: Latviešu valodas i - 11. klases 1. ieskaites mācību materiāls (a,b…" at bounding box center [678, 325] width 1357 height 651
click at [25, 67] on button "Close" at bounding box center [15, 78] width 30 height 66
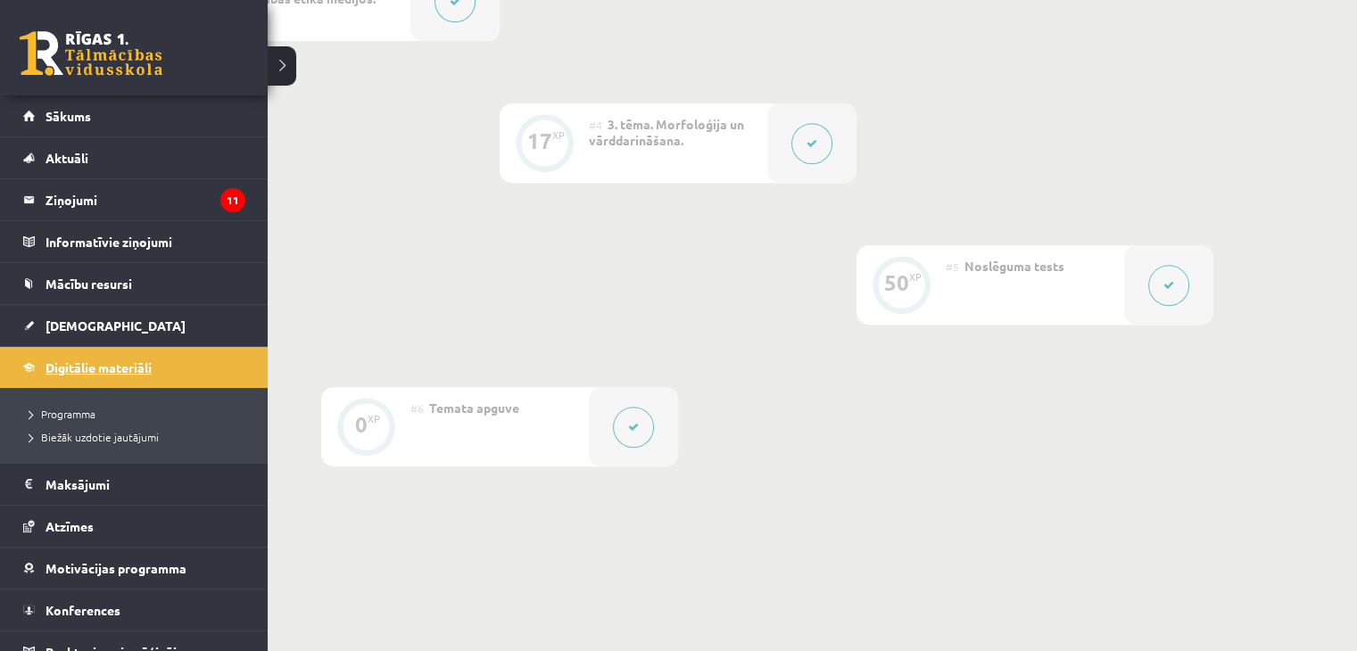
click at [77, 360] on span "Digitālie materiāli" at bounding box center [99, 368] width 106 height 16
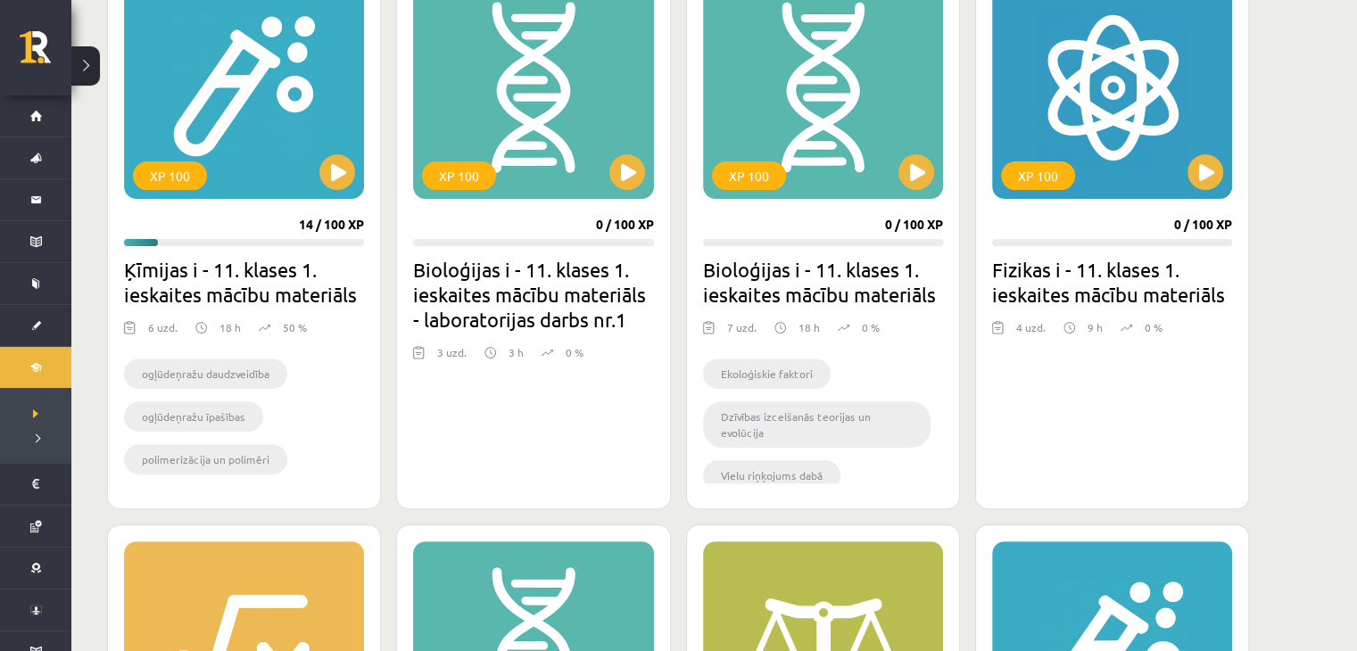
scroll to position [535, 0]
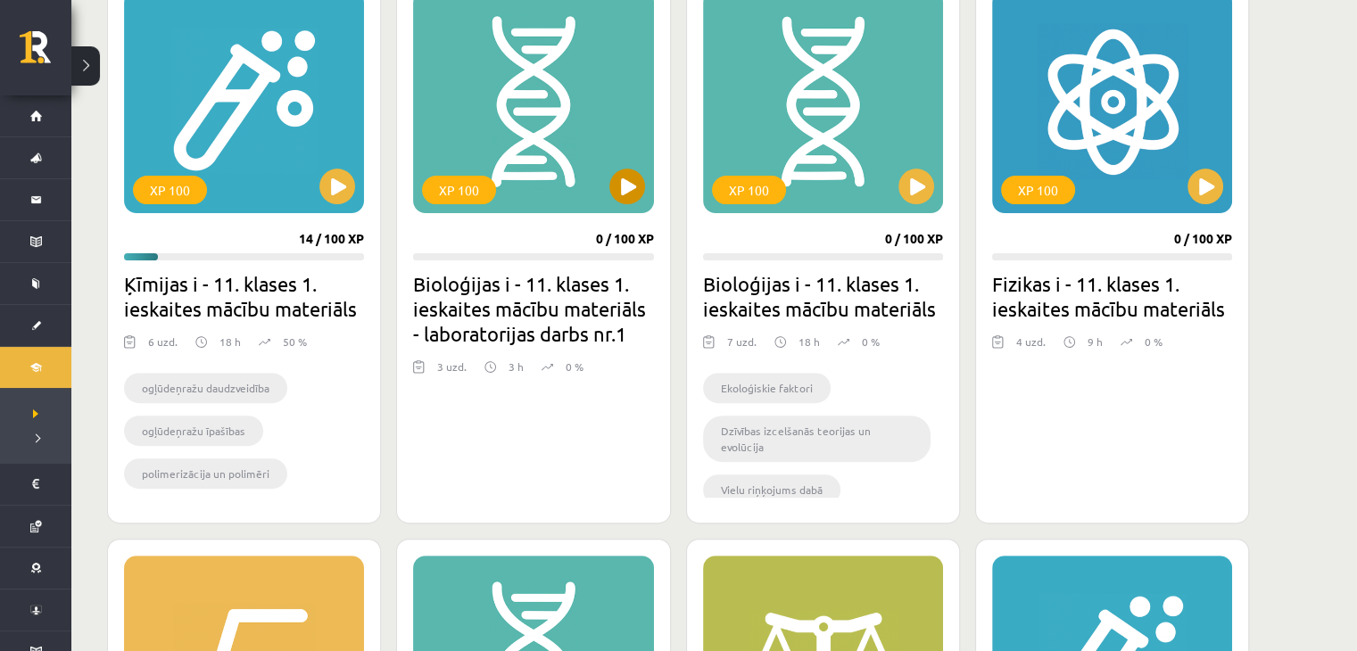
click at [628, 206] on div "XP 100" at bounding box center [533, 101] width 240 height 223
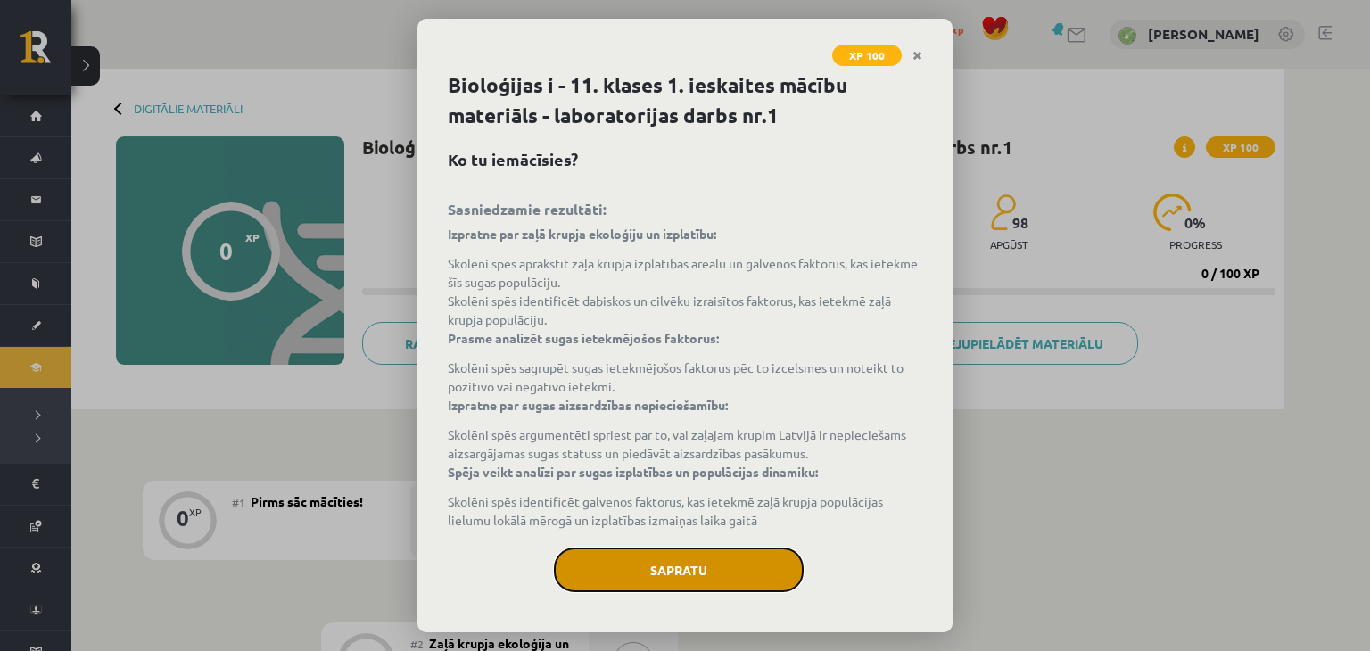
click at [643, 582] on button "Sapratu" at bounding box center [679, 570] width 250 height 45
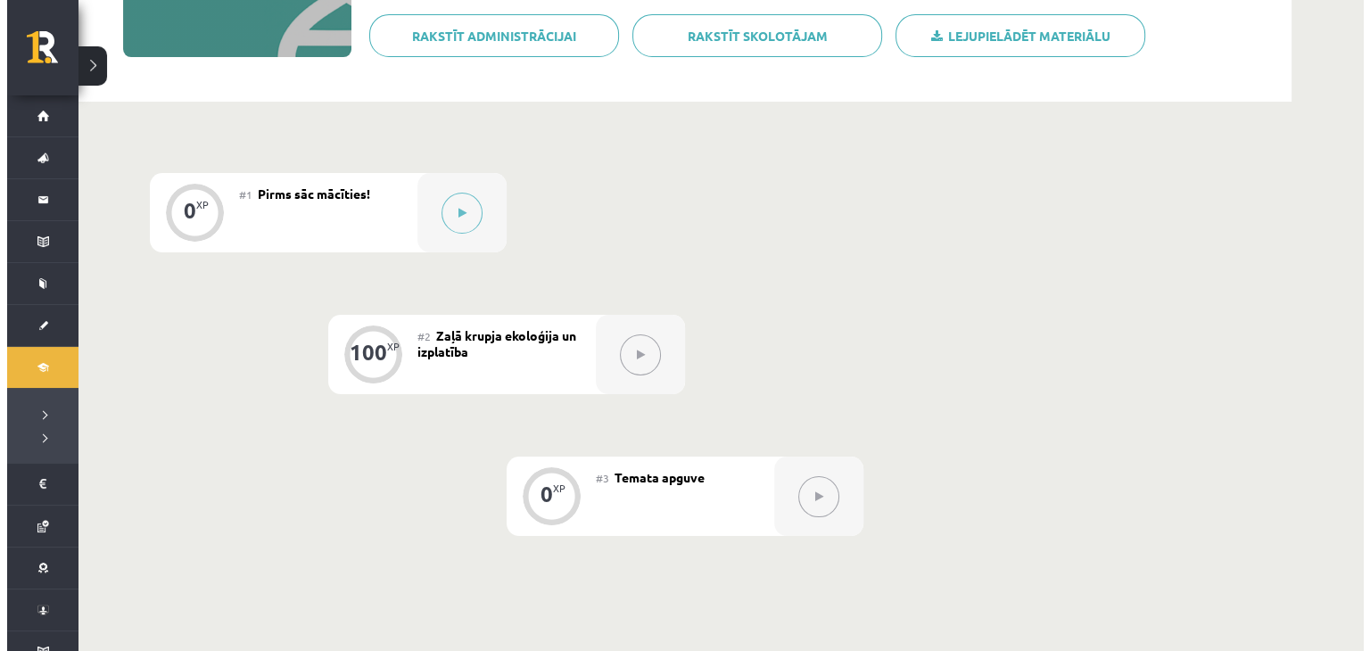
scroll to position [357, 0]
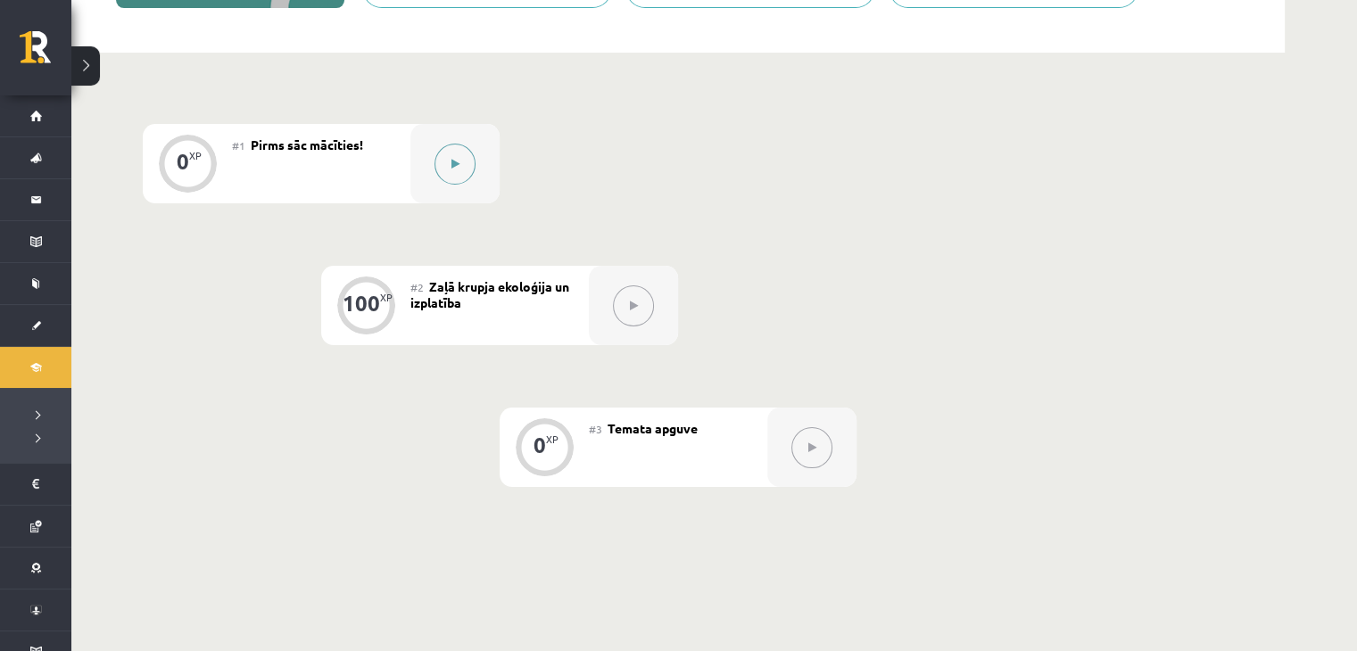
click at [451, 194] on div at bounding box center [454, 163] width 89 height 79
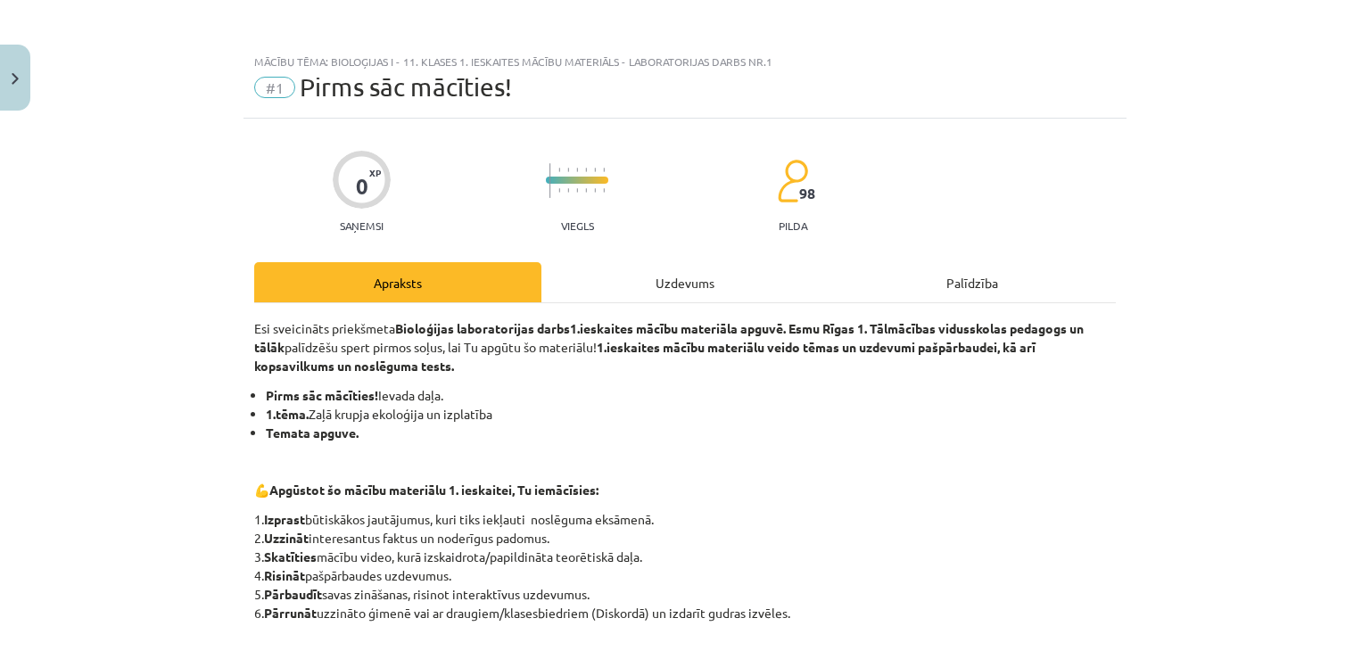
click at [685, 295] on div "Uzdevums" at bounding box center [685, 282] width 287 height 40
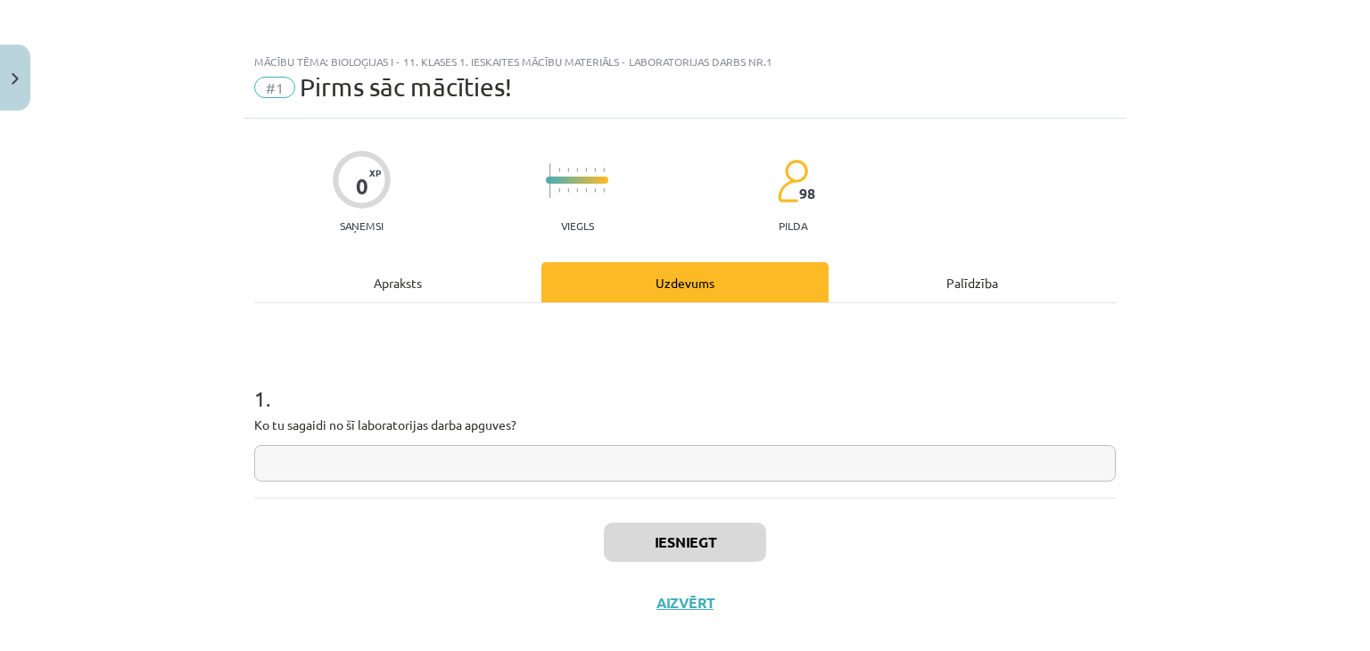
scroll to position [26, 0]
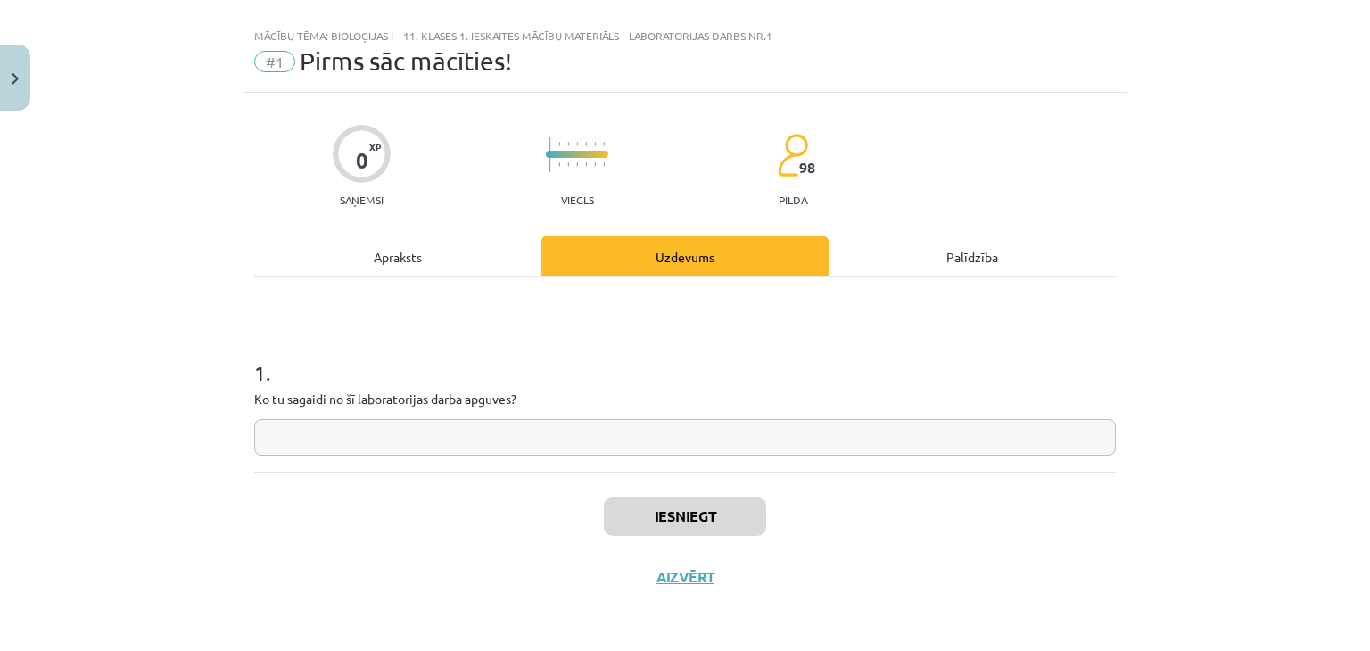
drag, startPoint x: 436, startPoint y: 447, endPoint x: 410, endPoint y: 461, distance: 29.6
click at [425, 458] on div "1 . Ko tu sagaidi no šī laboratorijas darba apguves?" at bounding box center [685, 374] width 862 height 195
type input "**********"
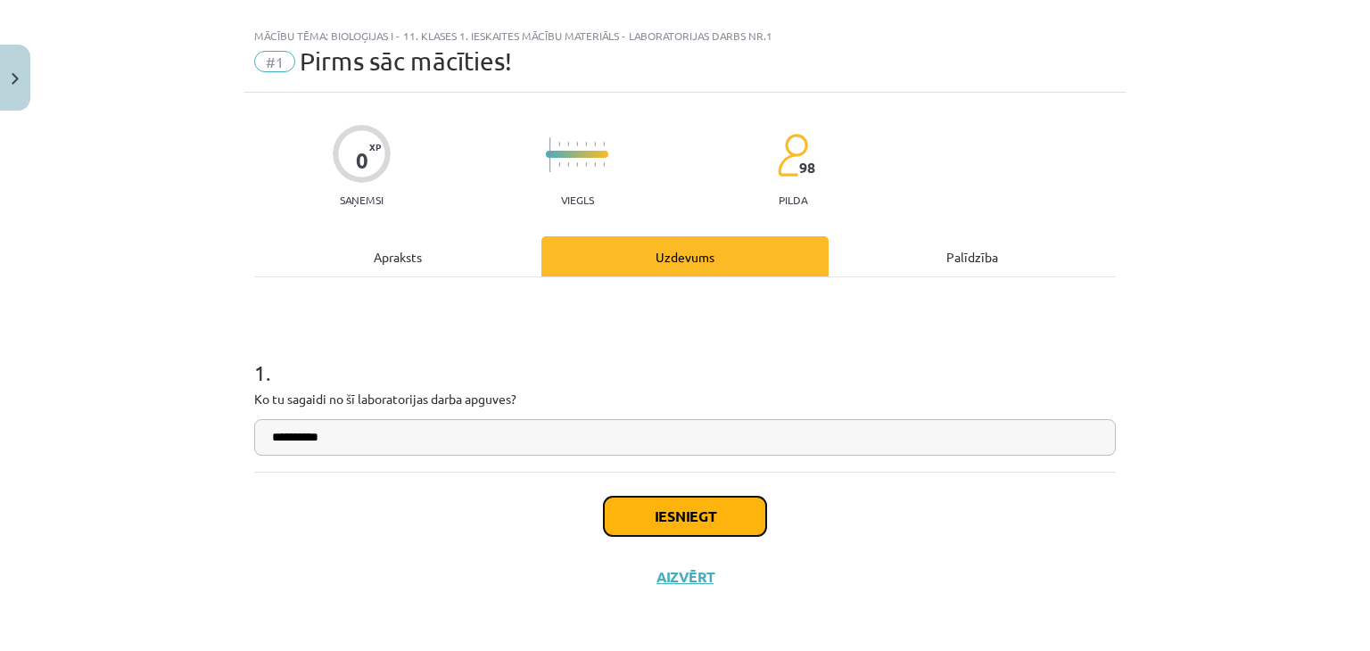
click at [670, 509] on button "Iesniegt" at bounding box center [685, 516] width 162 height 39
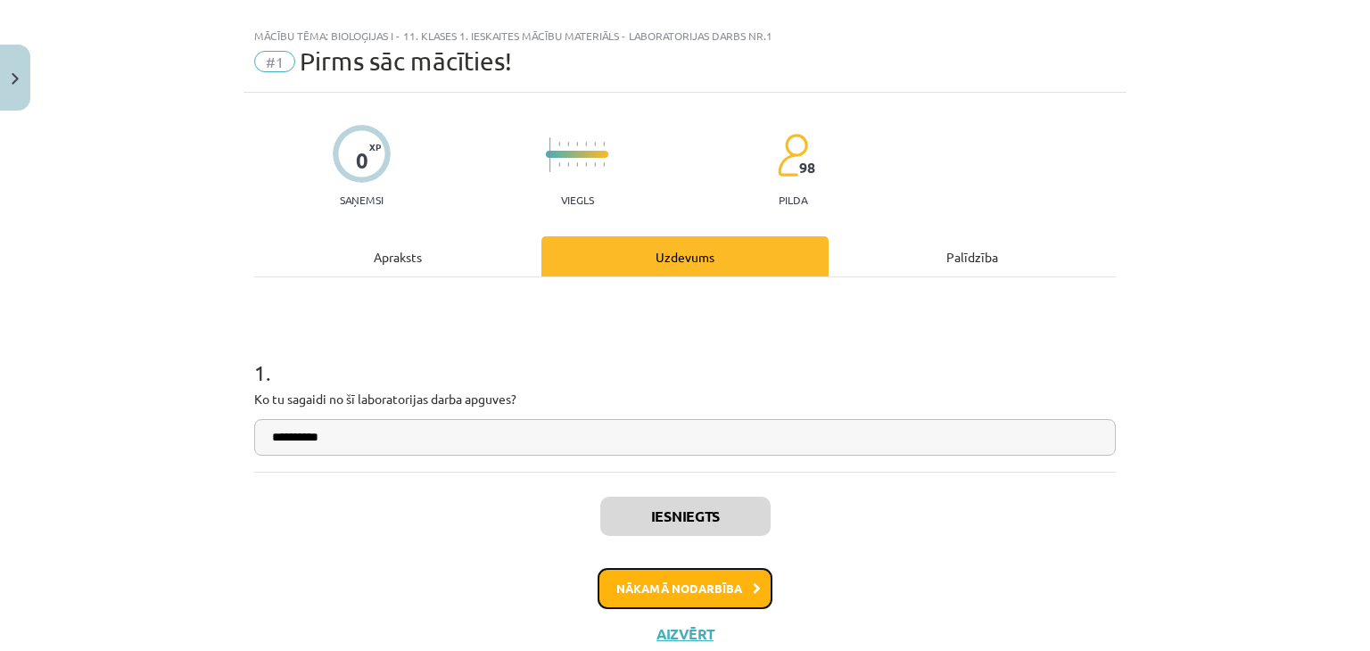
click at [700, 592] on button "Nākamā nodarbība" at bounding box center [685, 588] width 175 height 41
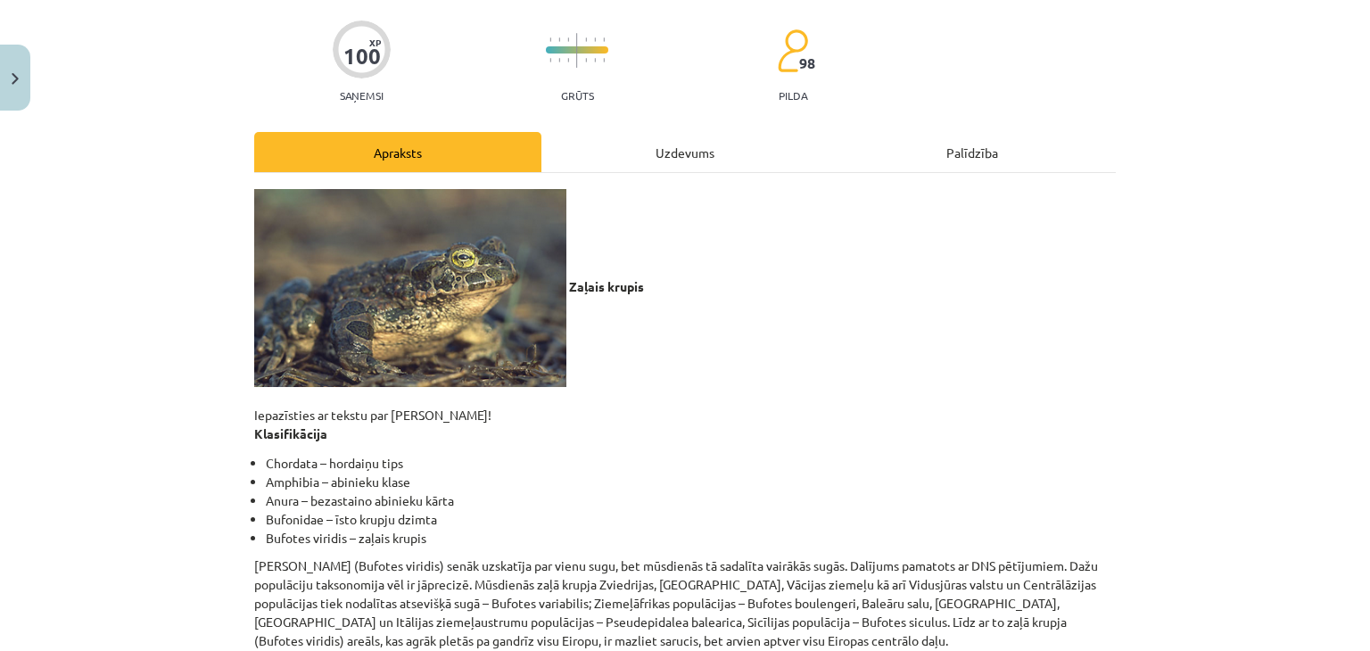
scroll to position [134, 0]
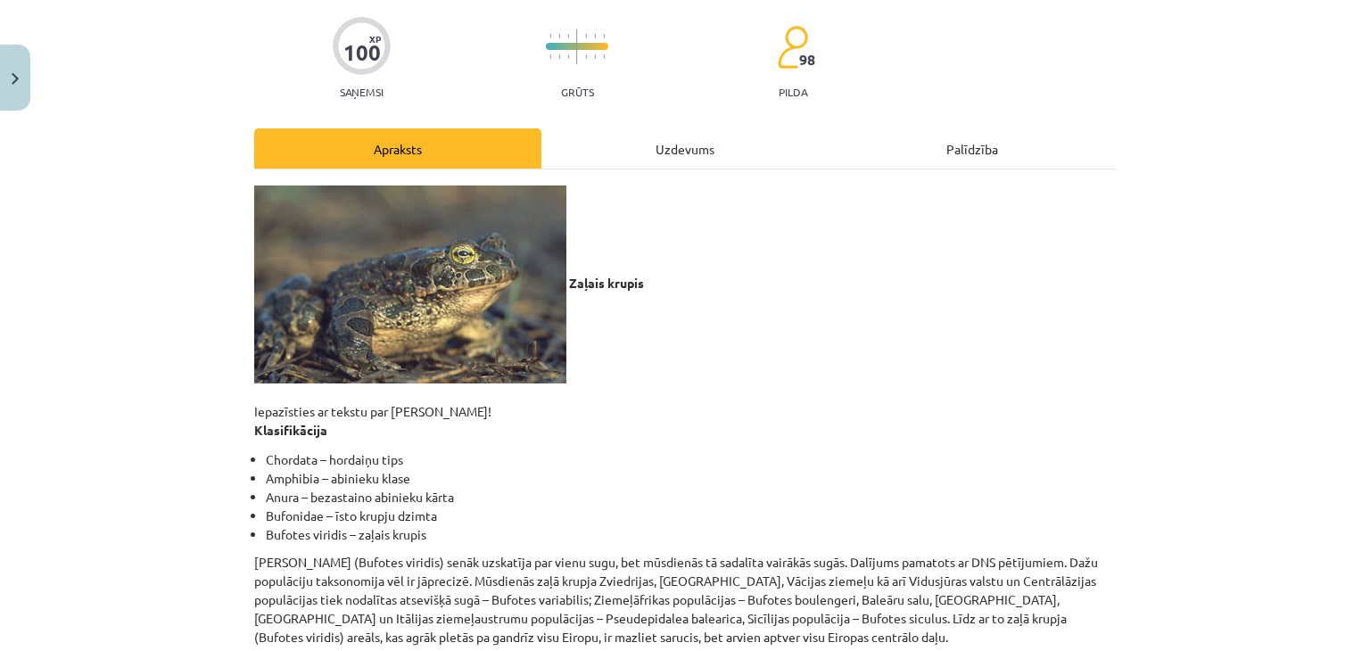
click at [722, 133] on div "Uzdevums" at bounding box center [685, 148] width 287 height 40
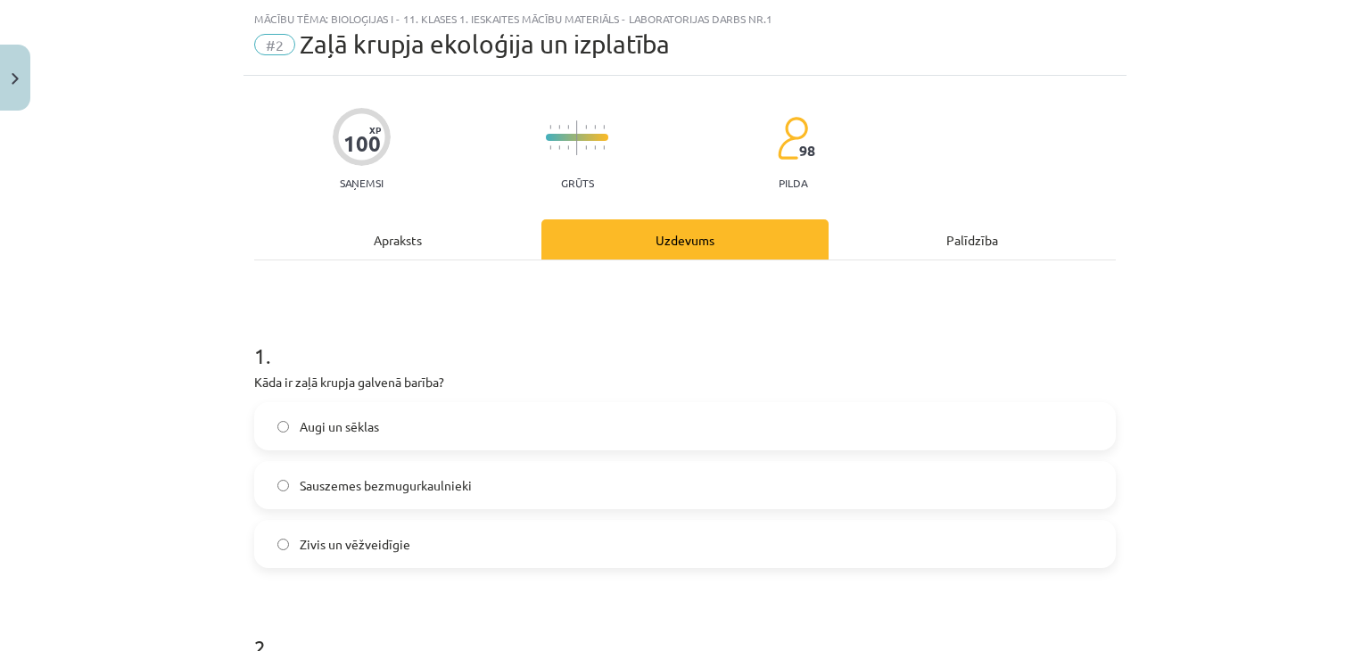
scroll to position [0, 0]
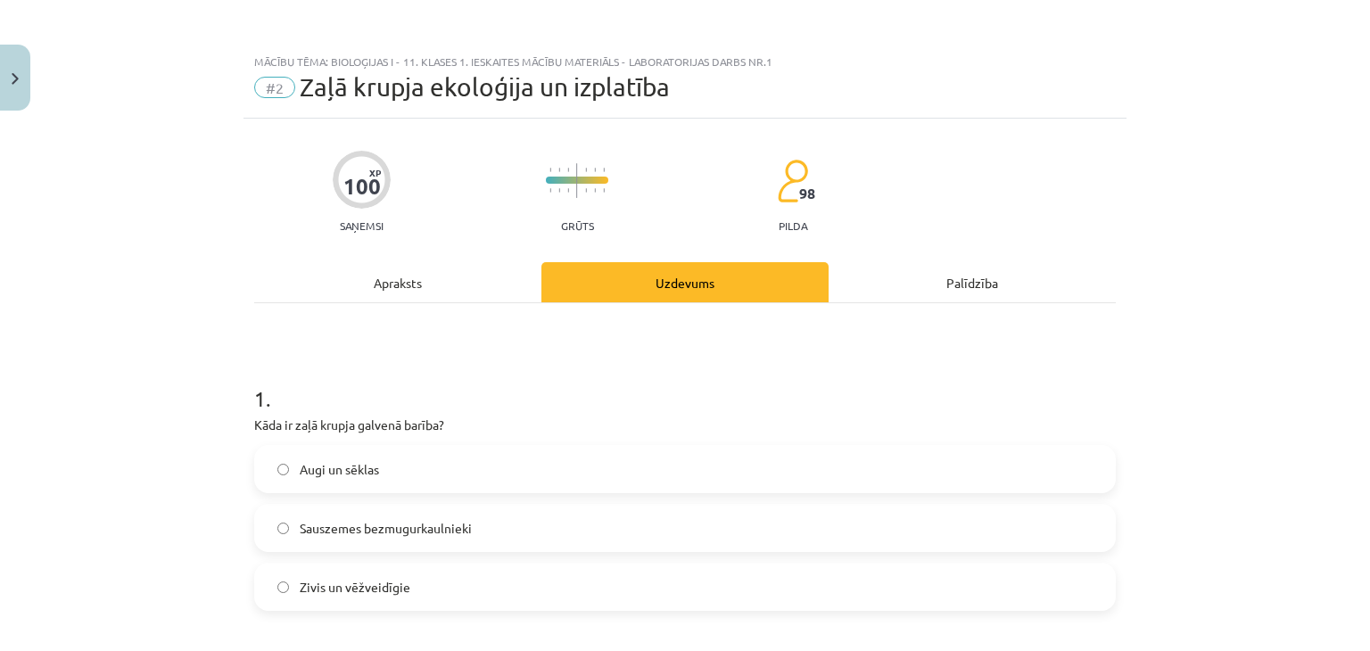
click at [339, 292] on div "Apraksts" at bounding box center [397, 282] width 287 height 40
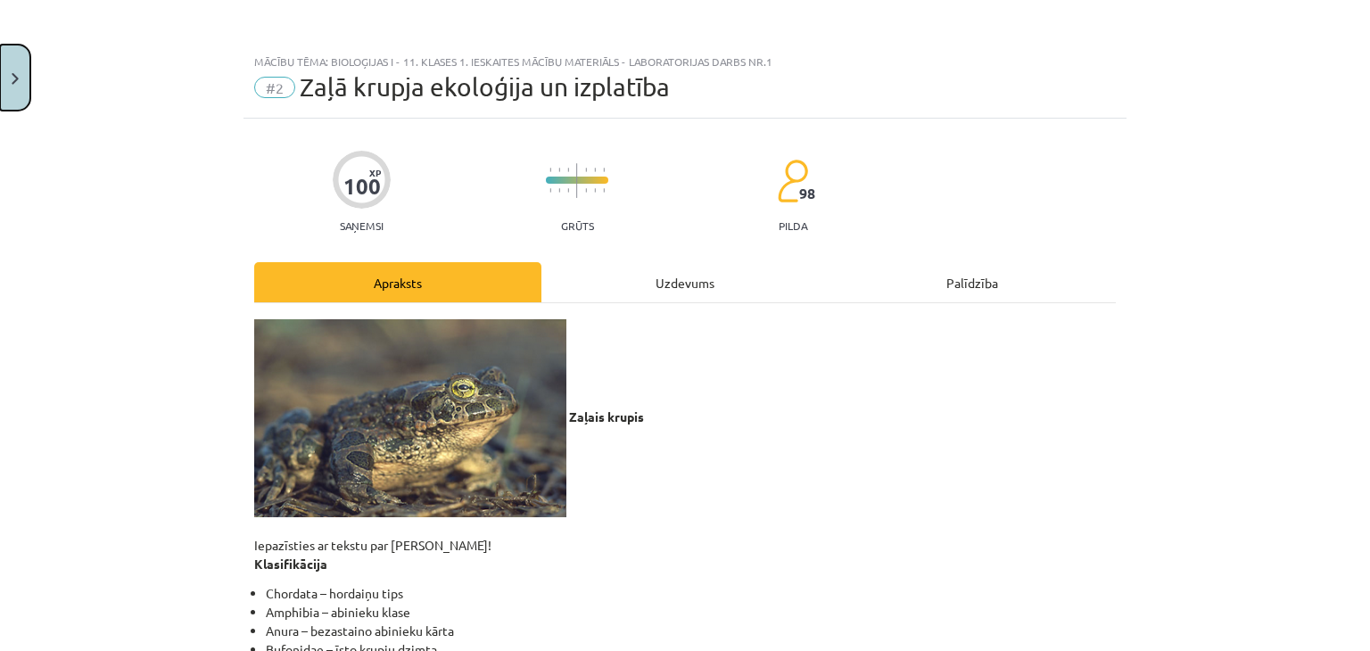
click at [15, 93] on button "Close" at bounding box center [15, 78] width 30 height 66
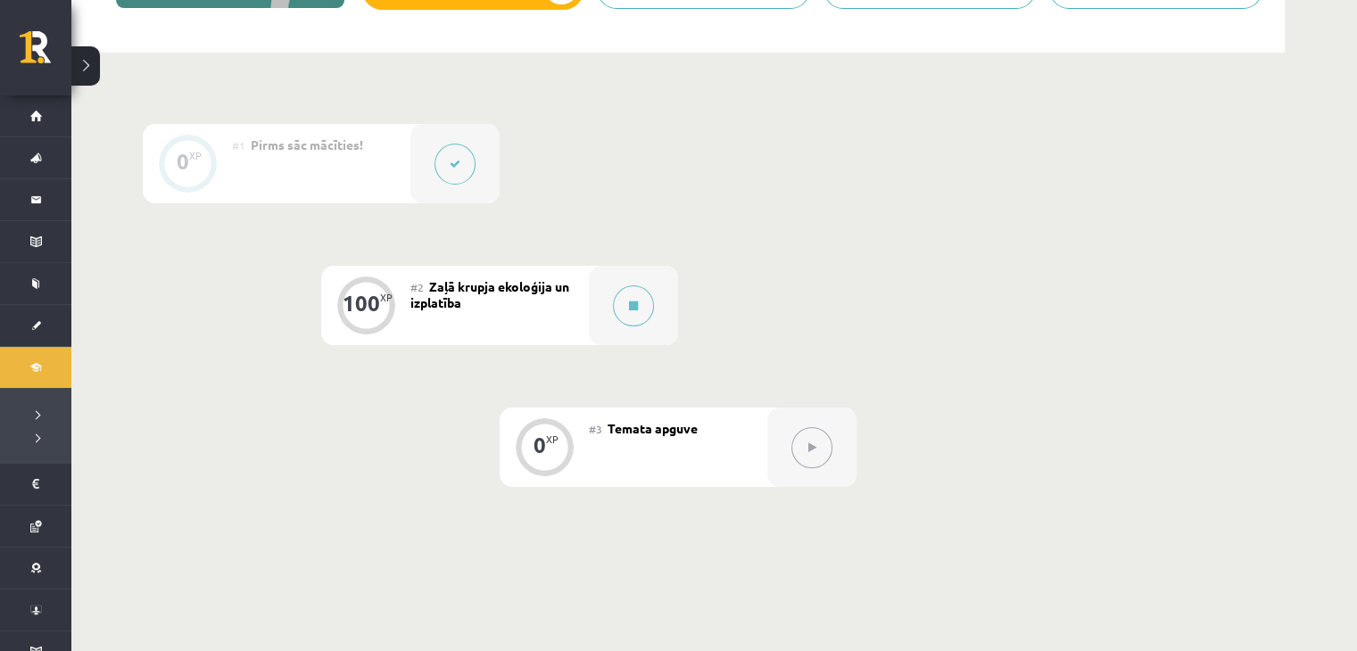
click at [454, 187] on div at bounding box center [454, 163] width 89 height 79
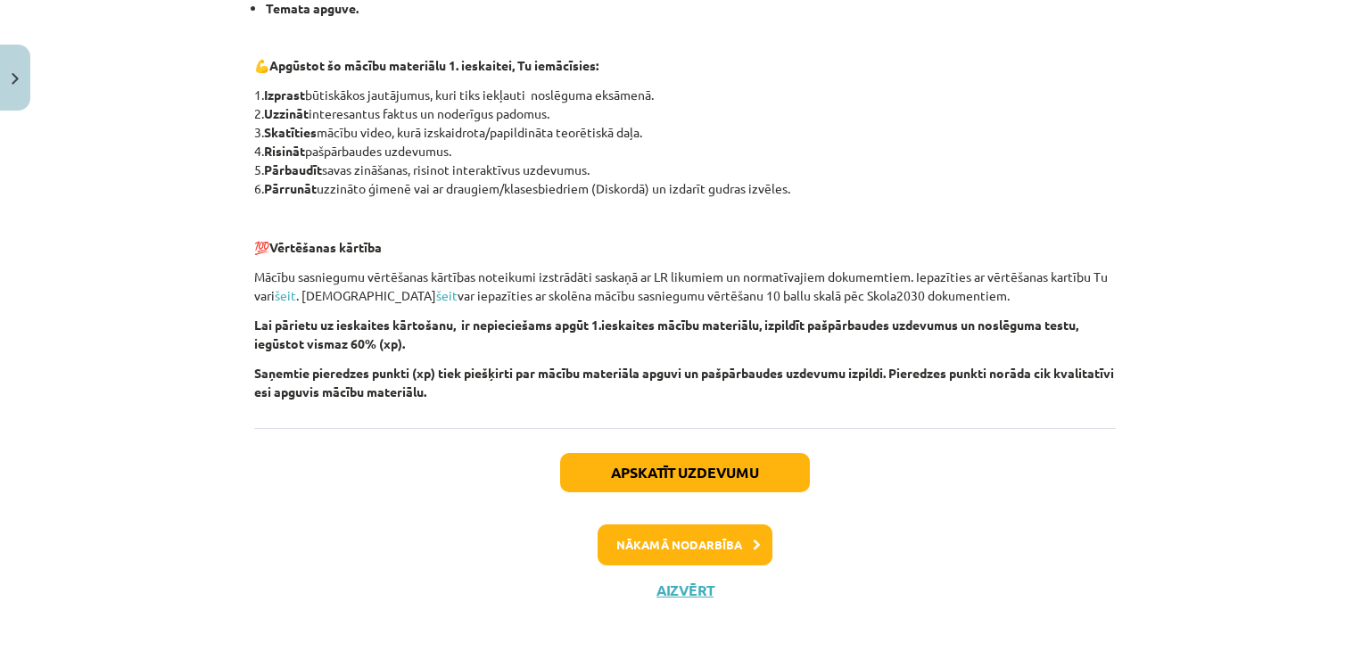
scroll to position [438, 0]
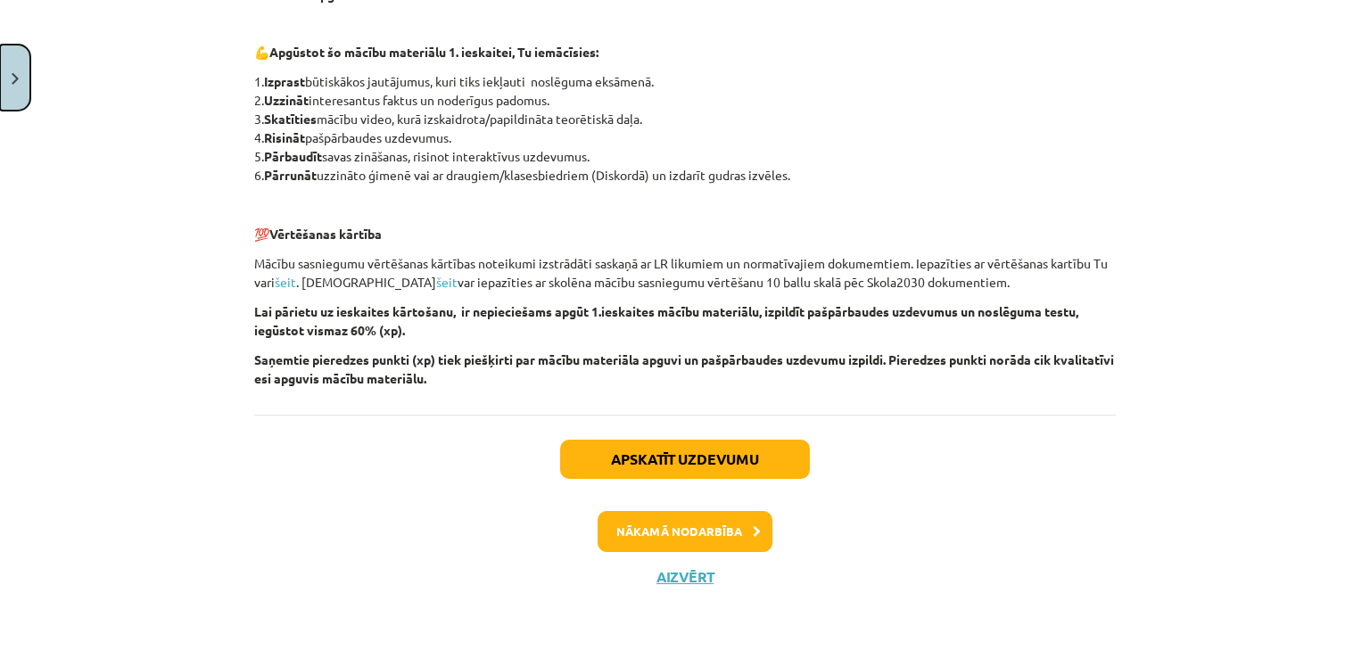
click at [22, 83] on button "Close" at bounding box center [15, 78] width 30 height 66
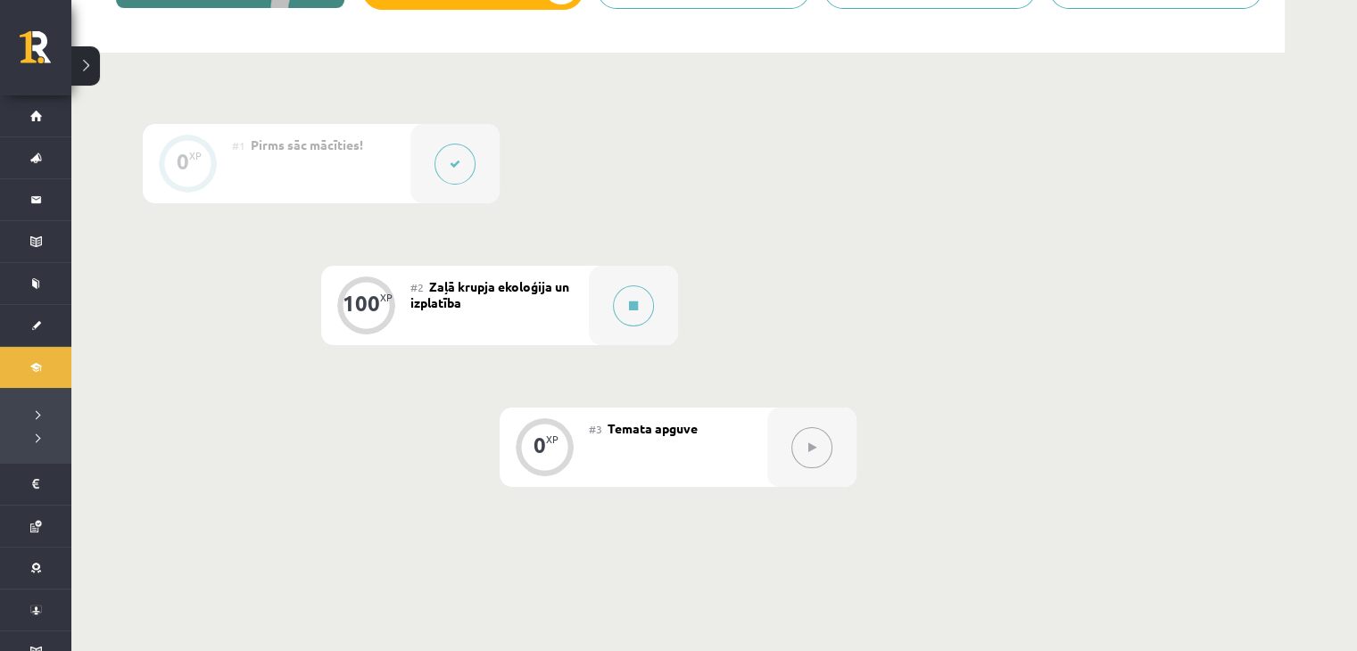
click at [787, 449] on div at bounding box center [811, 447] width 89 height 79
click at [626, 308] on button at bounding box center [633, 306] width 41 height 41
